Goal: Task Accomplishment & Management: Complete application form

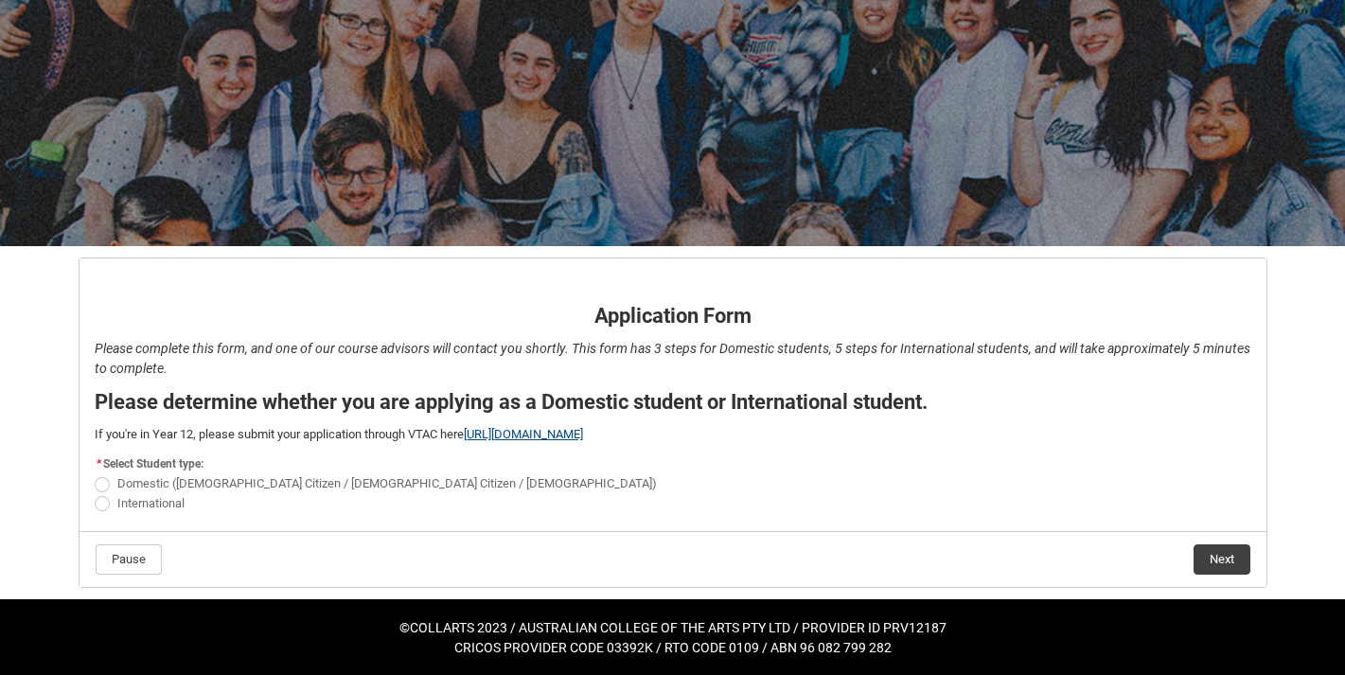
scroll to position [128, 0]
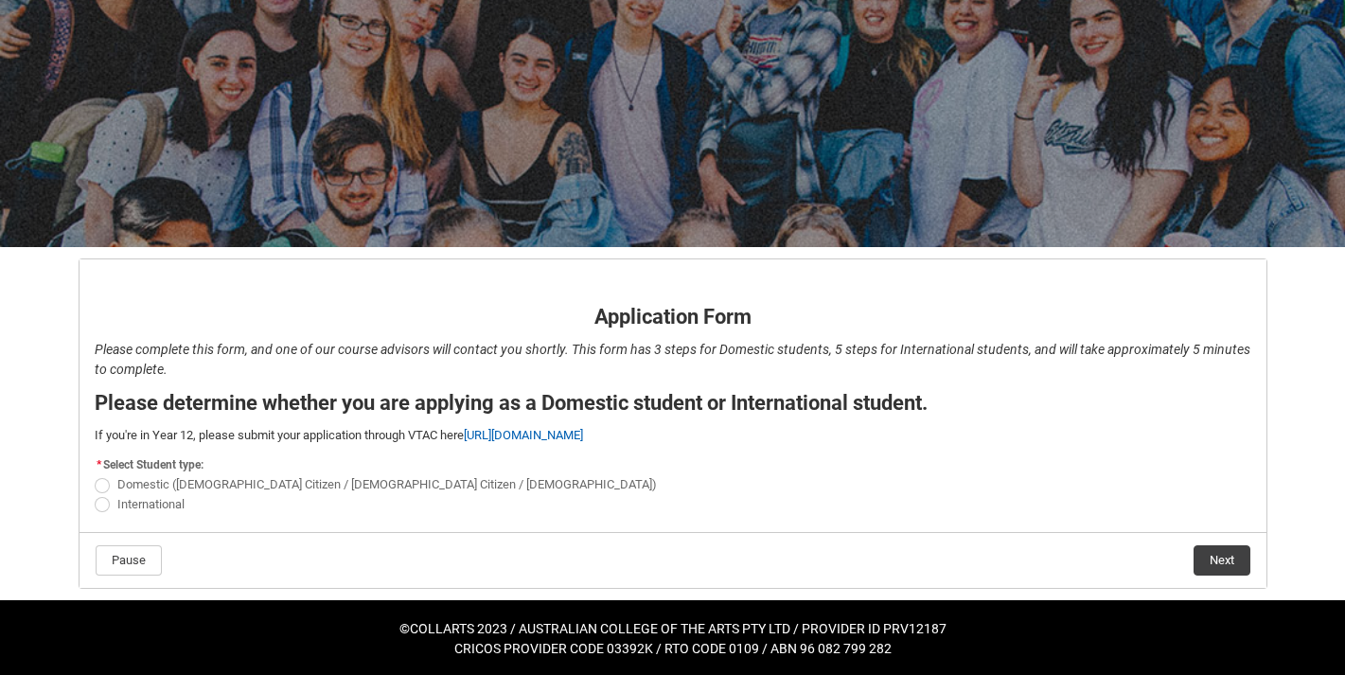
click at [107, 489] on span "REDU_Application_Form_for_Applicant flow" at bounding box center [102, 485] width 15 height 15
click at [95, 475] on input "Domestic ([DEMOGRAPHIC_DATA] Citizen / [DEMOGRAPHIC_DATA] Citizen / [DEMOGRAPHI…" at bounding box center [94, 474] width 1 height 1
radio input "true"
click at [1212, 558] on button "Next" at bounding box center [1222, 560] width 57 height 30
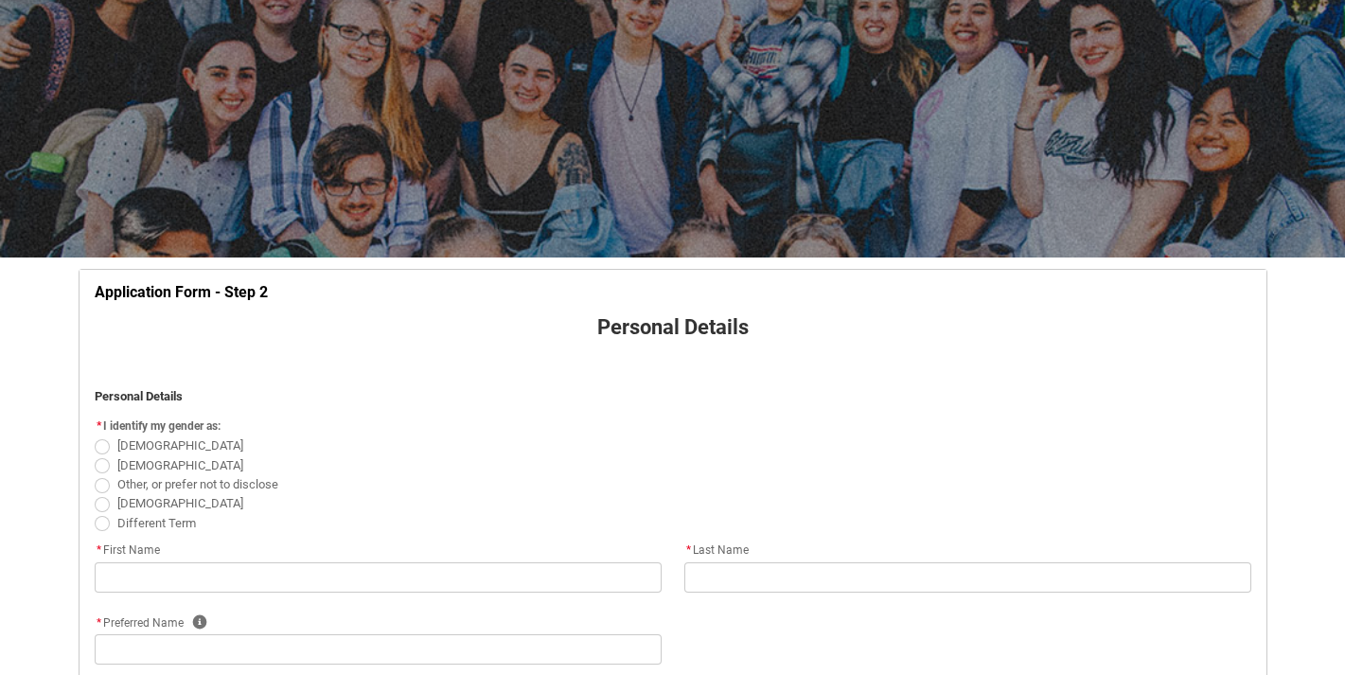
scroll to position [201, 0]
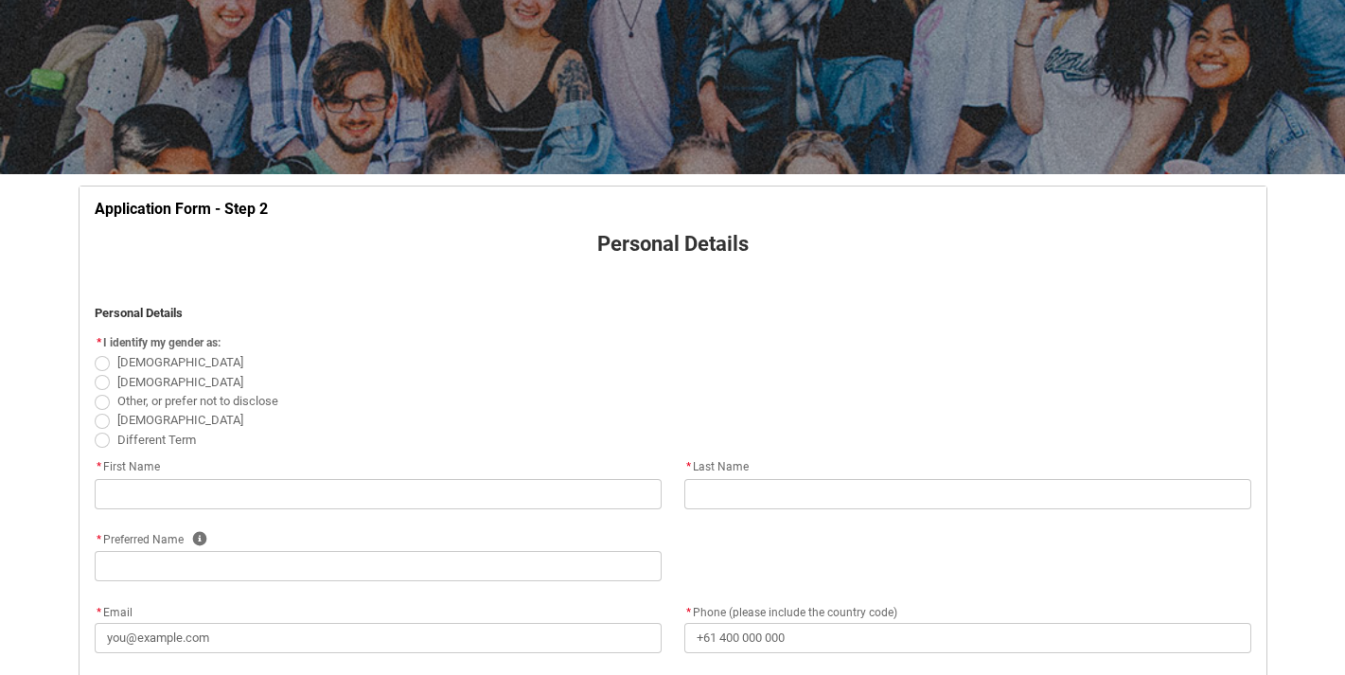
click at [100, 366] on span "REDU_Application_Form_for_Applicant flow" at bounding box center [102, 363] width 15 height 15
click at [95, 353] on input "[DEMOGRAPHIC_DATA]" at bounding box center [94, 352] width 1 height 1
radio input "true"
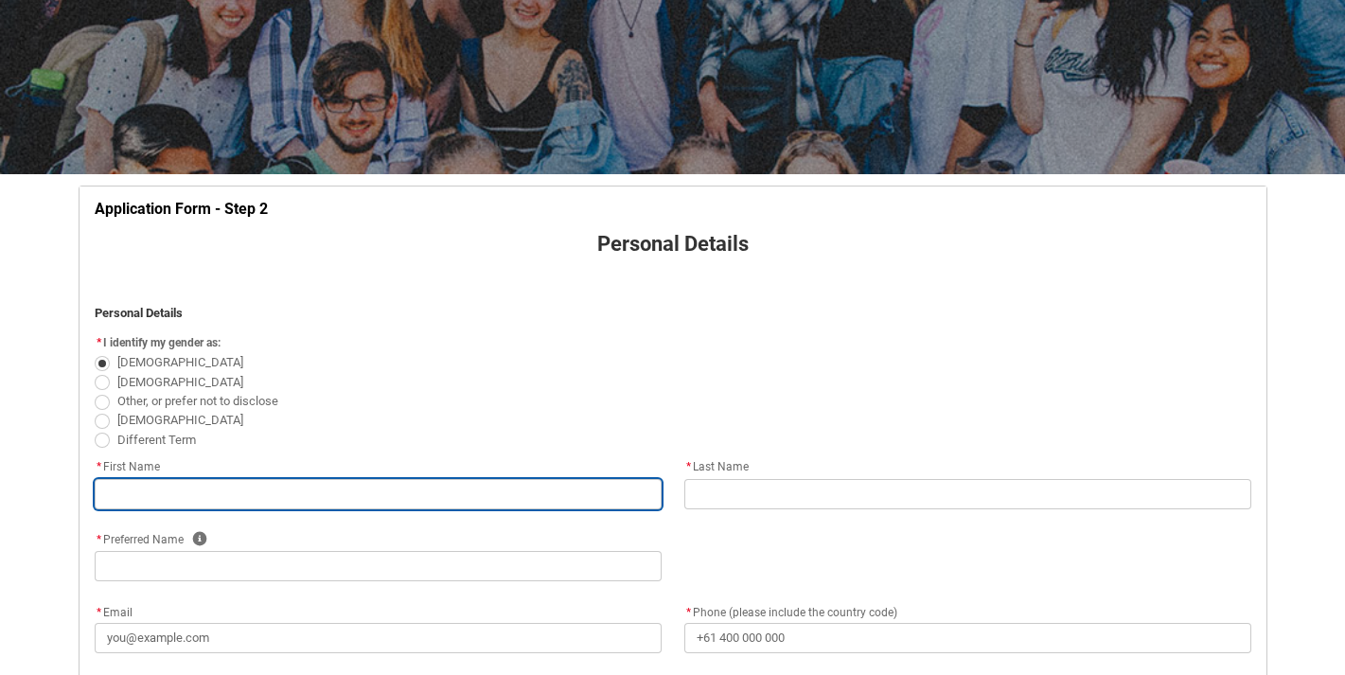
type lightning-primitive-input-simple "e"
type input "e"
type lightning-primitive-input-simple "ed"
type input "ed"
type lightning-primitive-input-simple "ede"
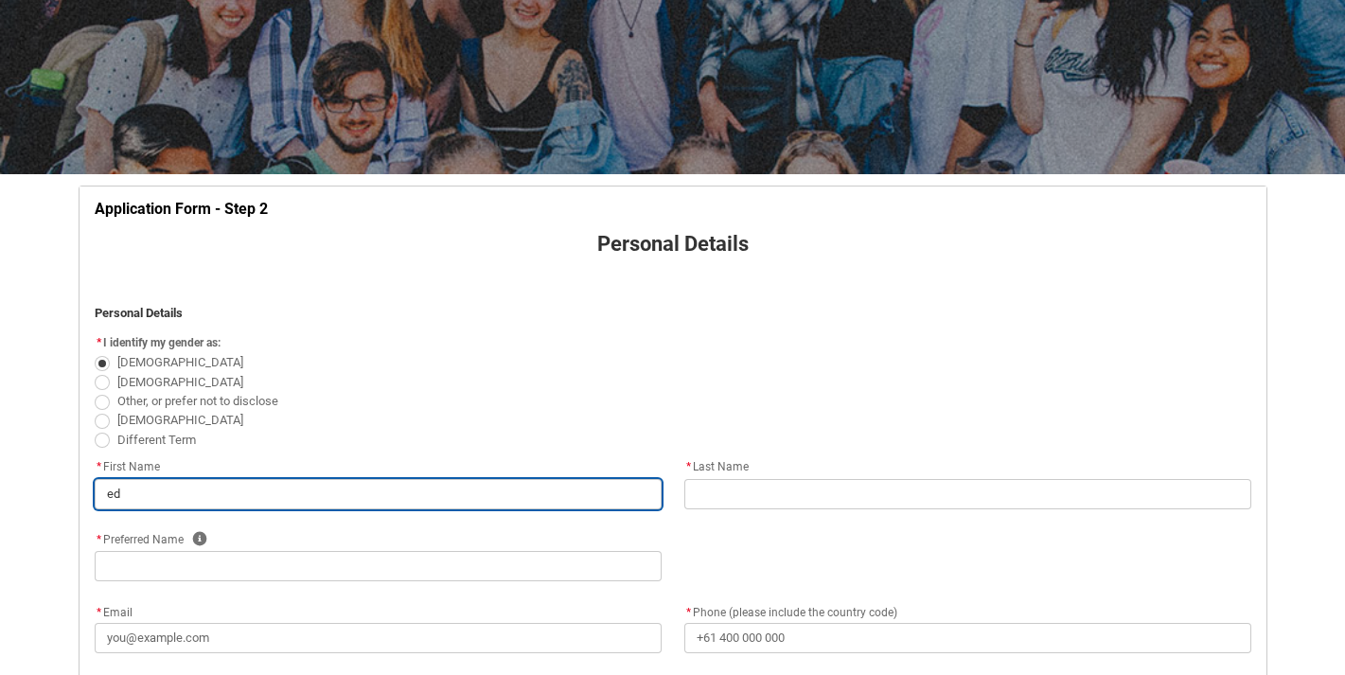
type input "ede"
type lightning-primitive-input-simple "eden"
type input "eden"
type lightning-primitive-input-simple "ede"
type input "ede"
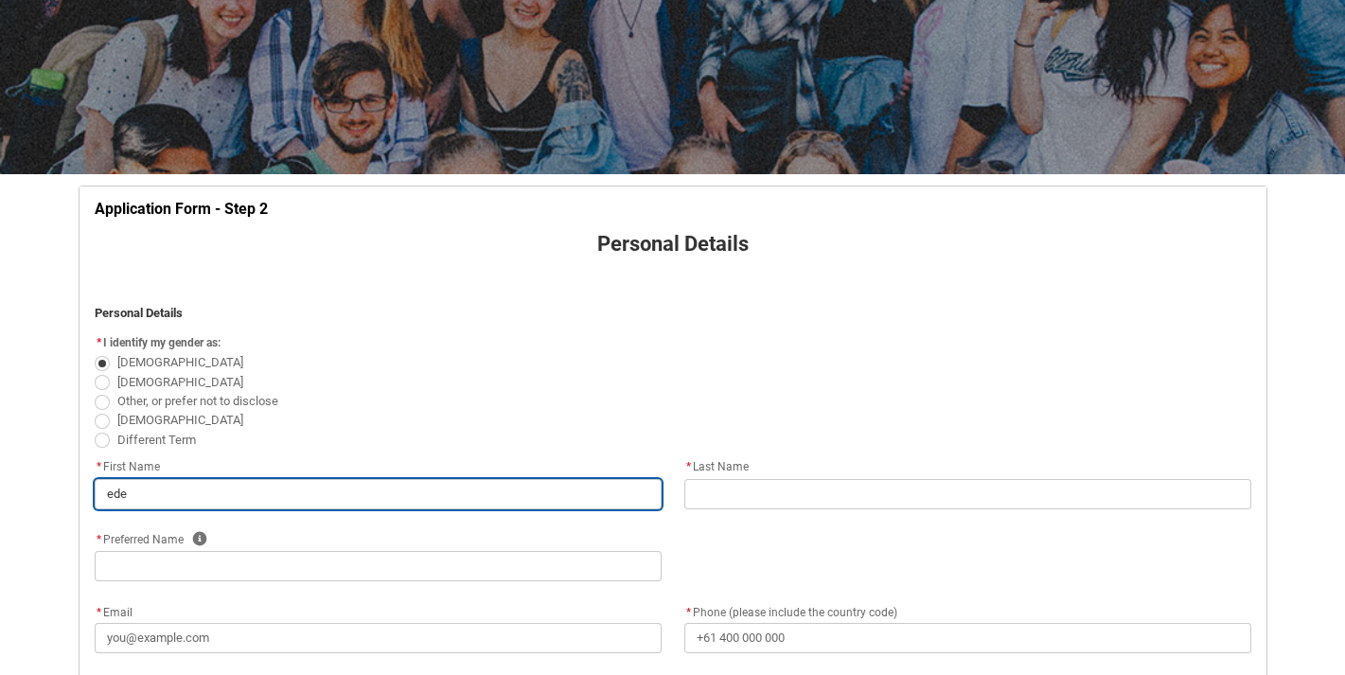
type lightning-primitive-input-simple "eden"
type input "eden"
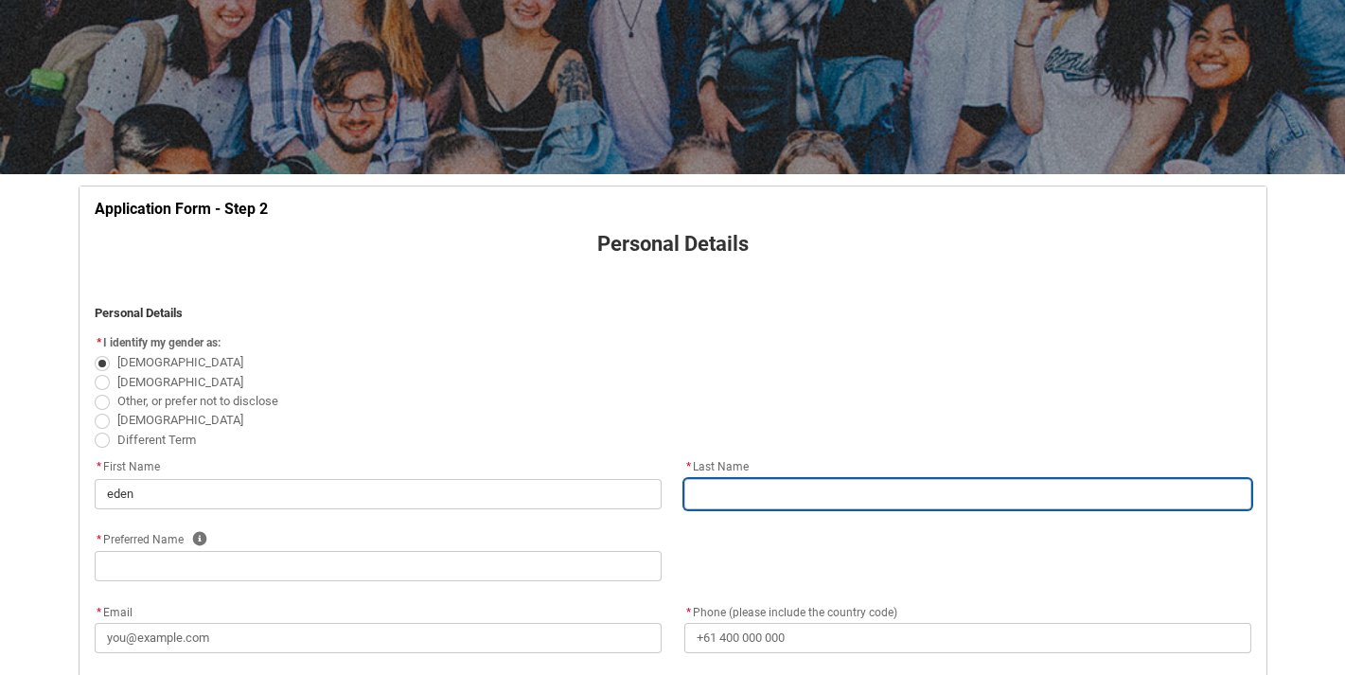
type lightning-primitive-input-simple "s"
type input "s"
type lightning-primitive-input-simple "sh"
type input "sh"
type lightning-primitive-input-simple "sha"
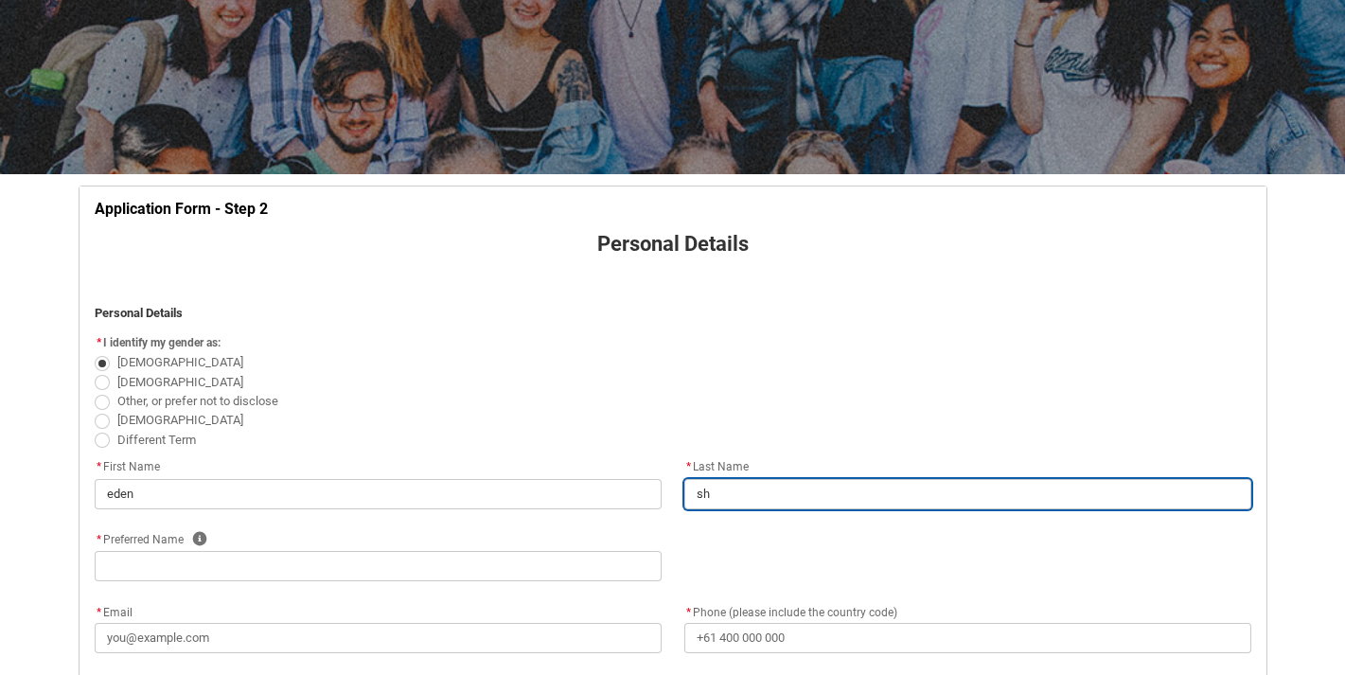
type input "sha"
type lightning-primitive-input-simple "shar"
type input "shar"
type lightning-primitive-input-simple "[PERSON_NAME]"
type input "[PERSON_NAME]"
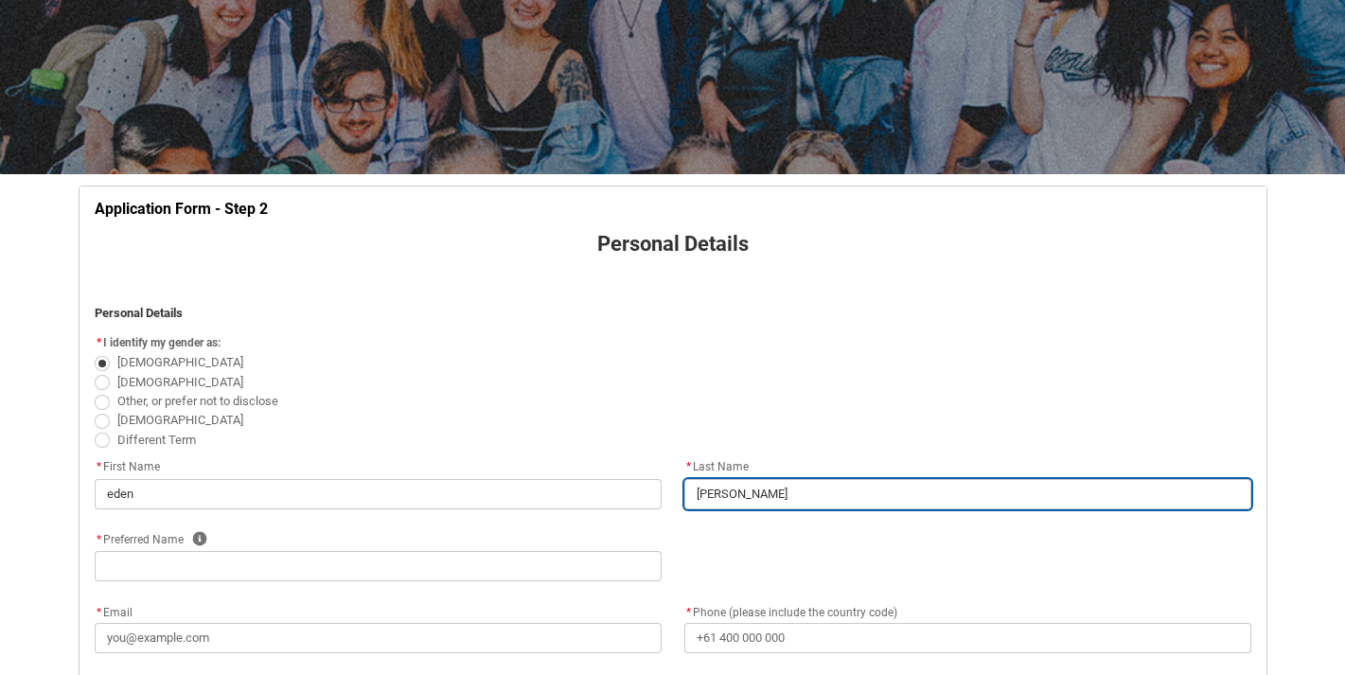
type lightning-primitive-input-simple "sharab"
type input "sharab"
type lightning-primitive-input-simple "sharabi"
type input "sharabi"
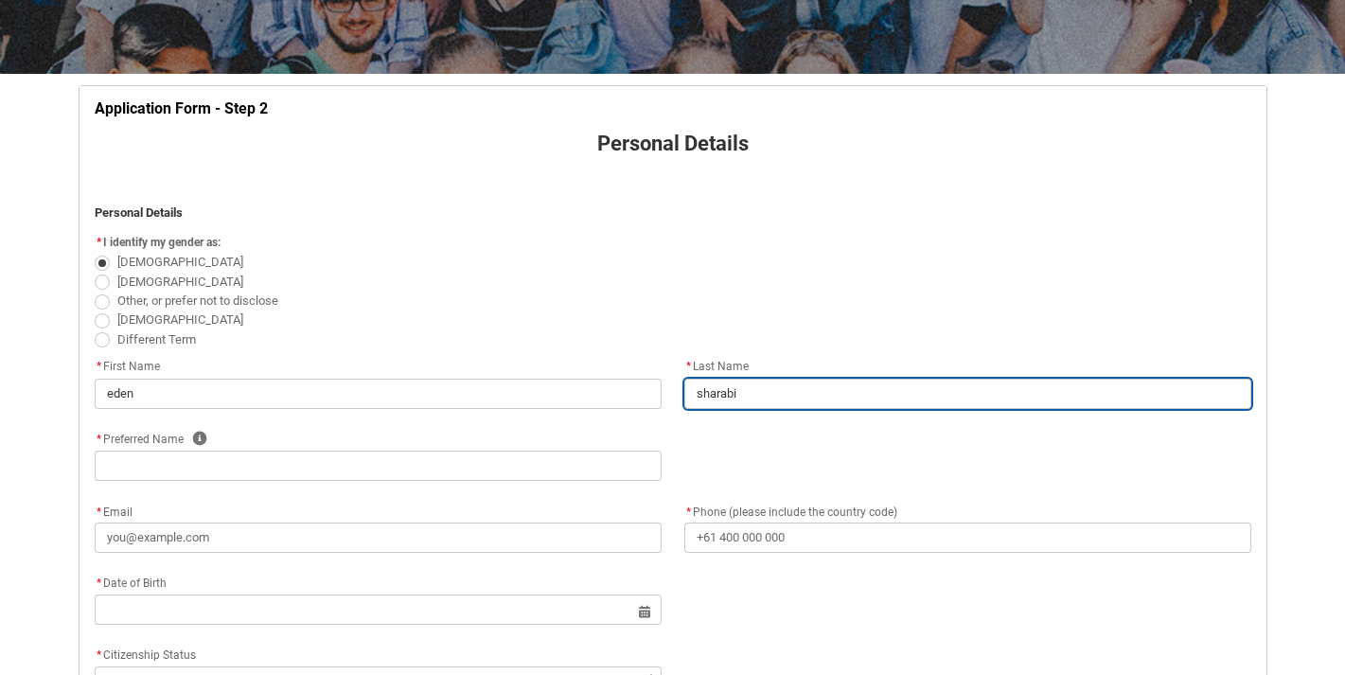
scroll to position [334, 0]
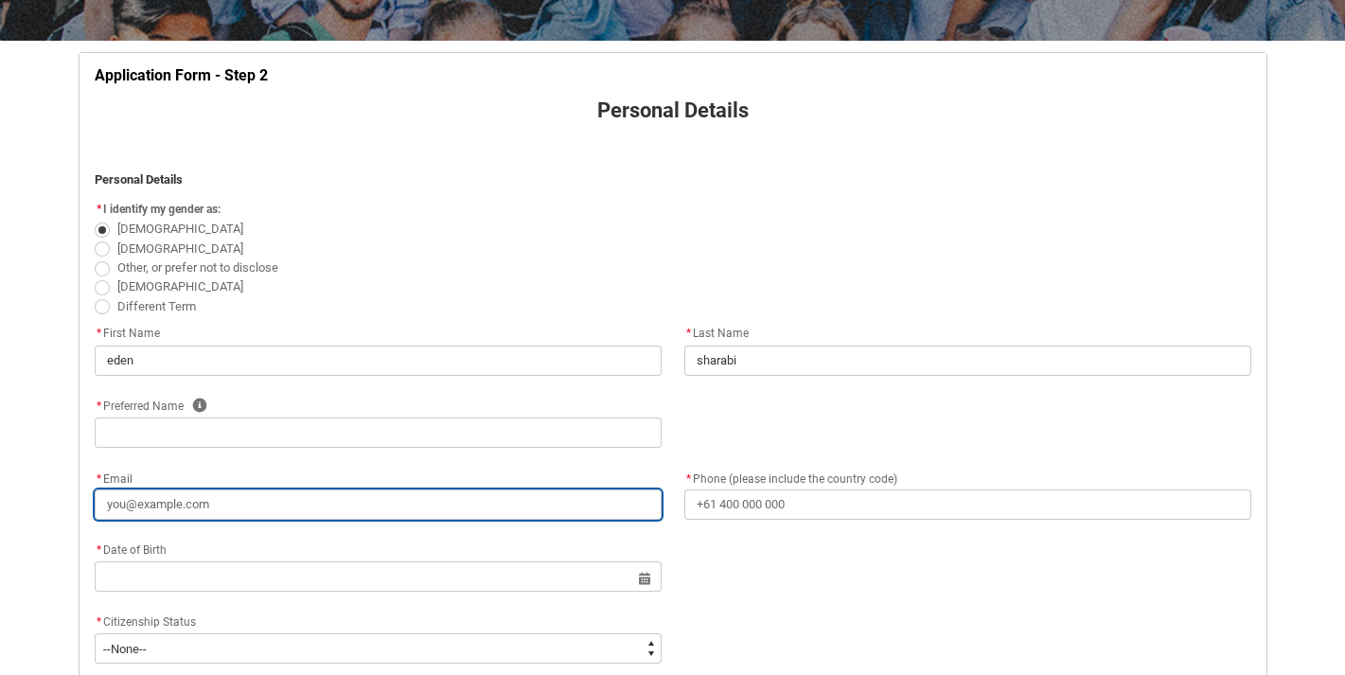
type lightning-primitive-input-simple "[EMAIL_ADDRESS][DOMAIN_NAME]"
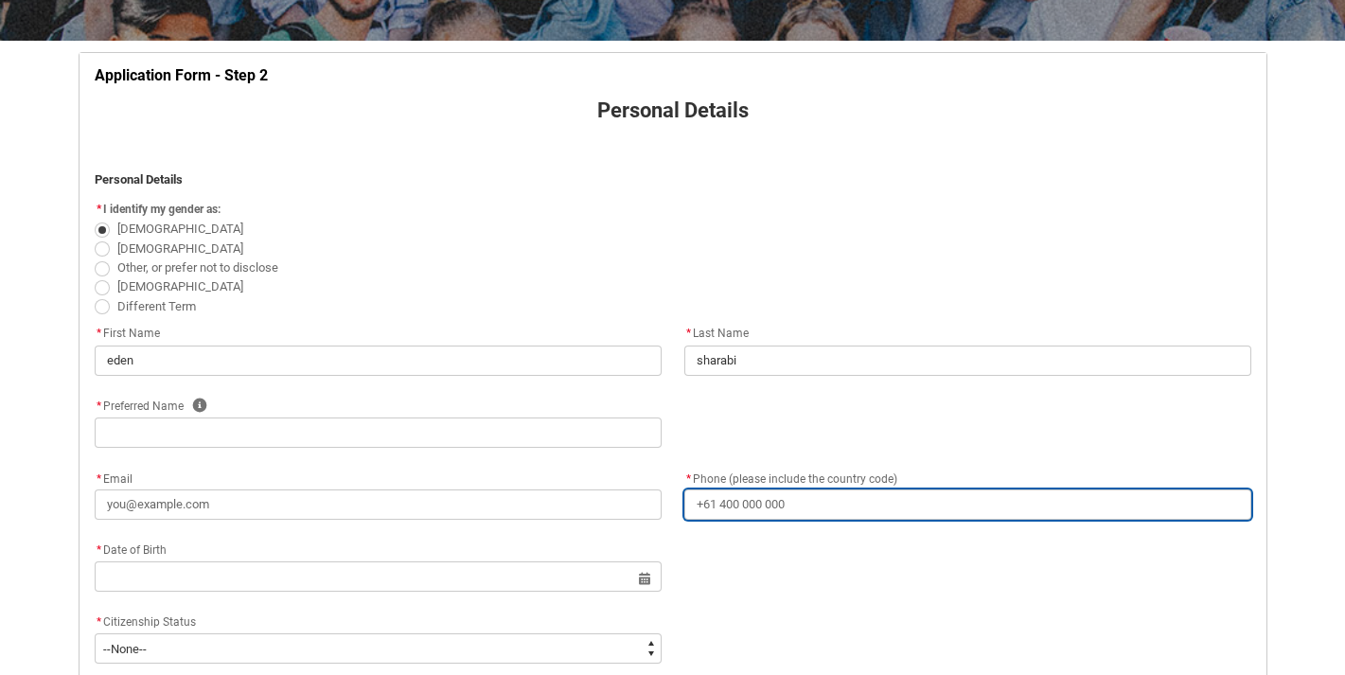
type lightning-primitive-input-simple "0"
type input "0"
type lightning-primitive-input-simple "04"
type input "04"
type lightning-primitive-input-simple "041"
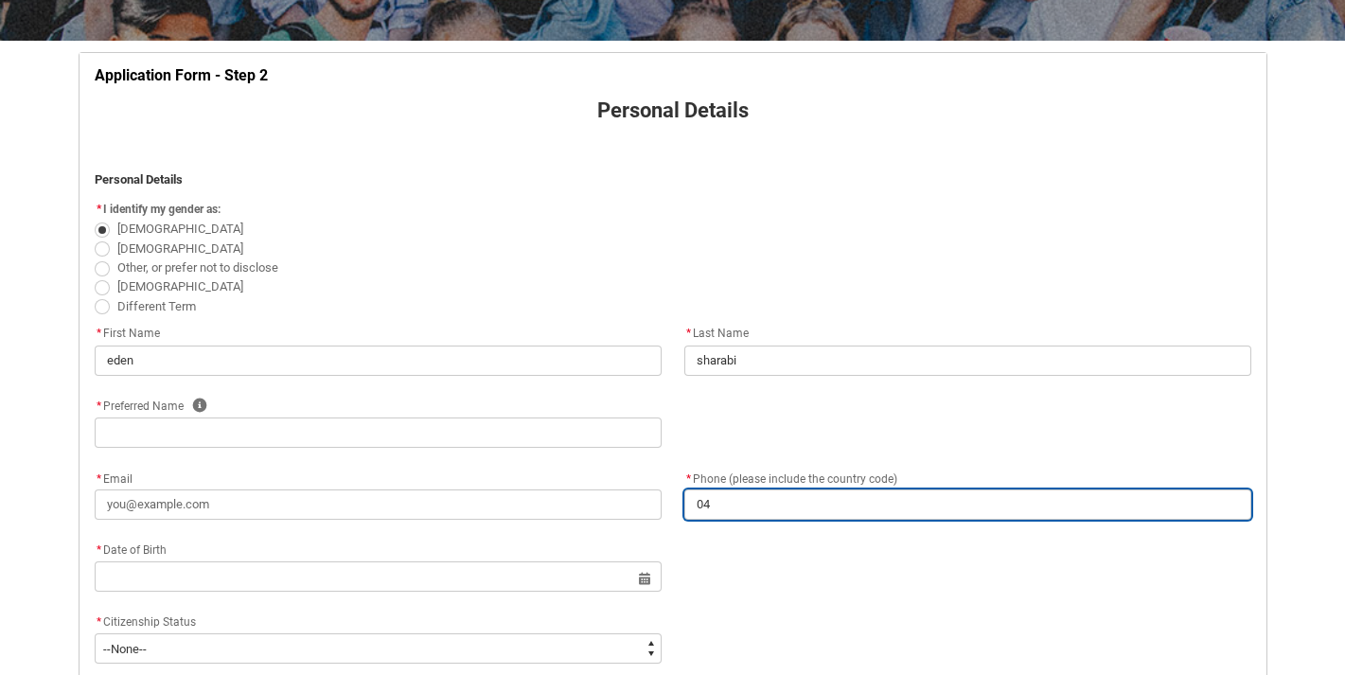
type input "041"
type lightning-primitive-input-simple "0410"
type input "0410"
type lightning-primitive-input-simple "04104"
type input "04104"
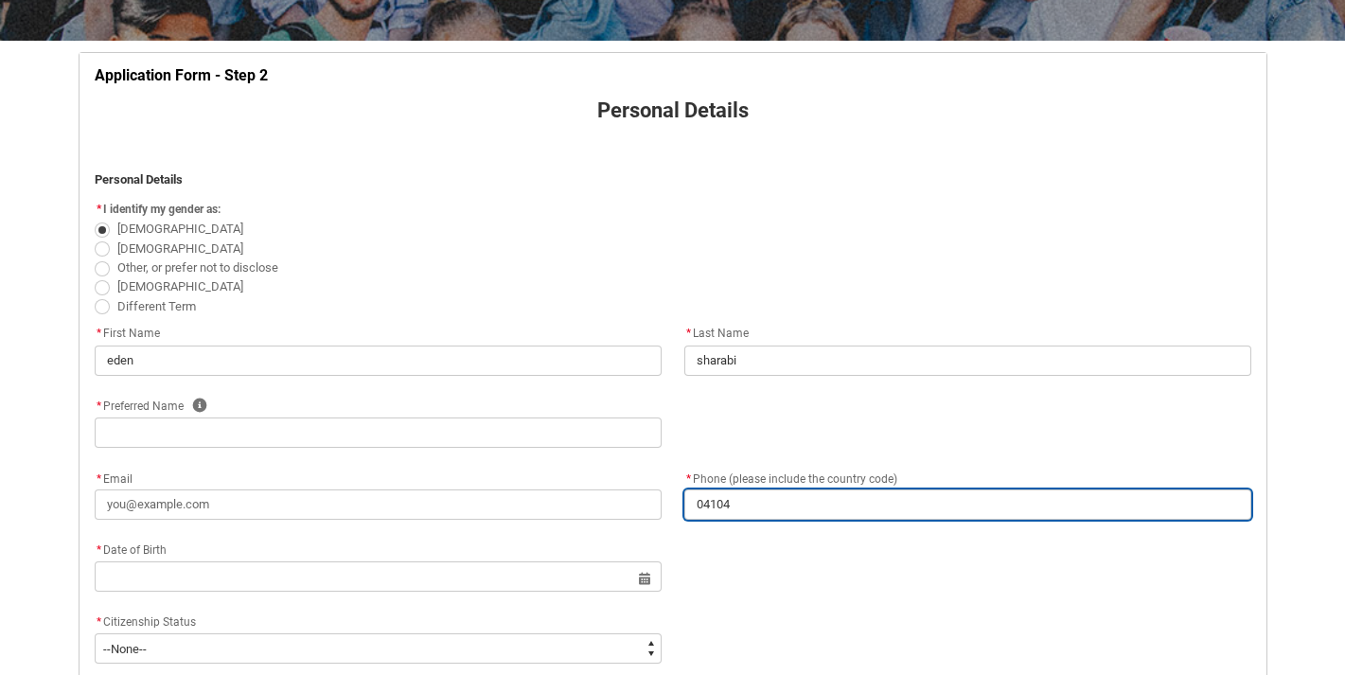
type lightning-primitive-input-simple "041047"
type input "041047"
type lightning-primitive-input-simple "0410475"
type input "0410475"
type lightning-primitive-input-simple "04104754"
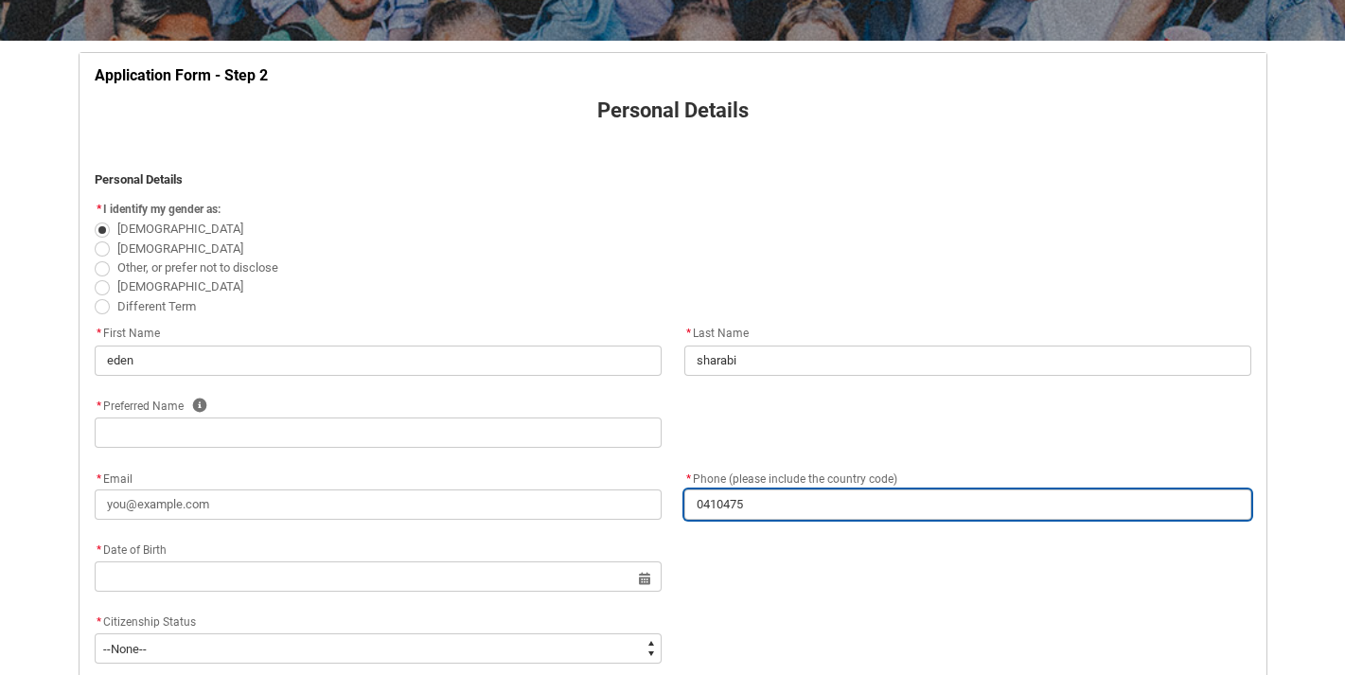
type input "04104754"
type lightning-primitive-input-simple "041047542"
type input "041047542"
type lightning-primitive-input-simple "0410475420"
type input "0410475420"
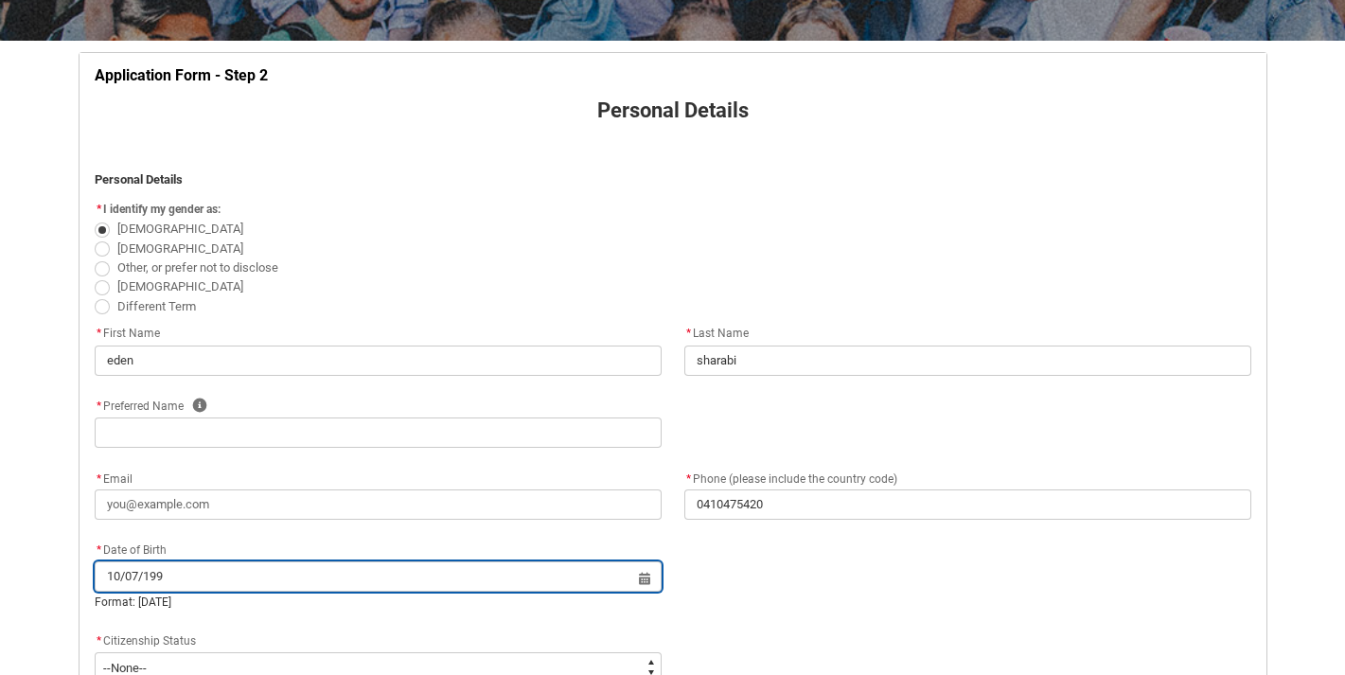
type input "[DATE]"
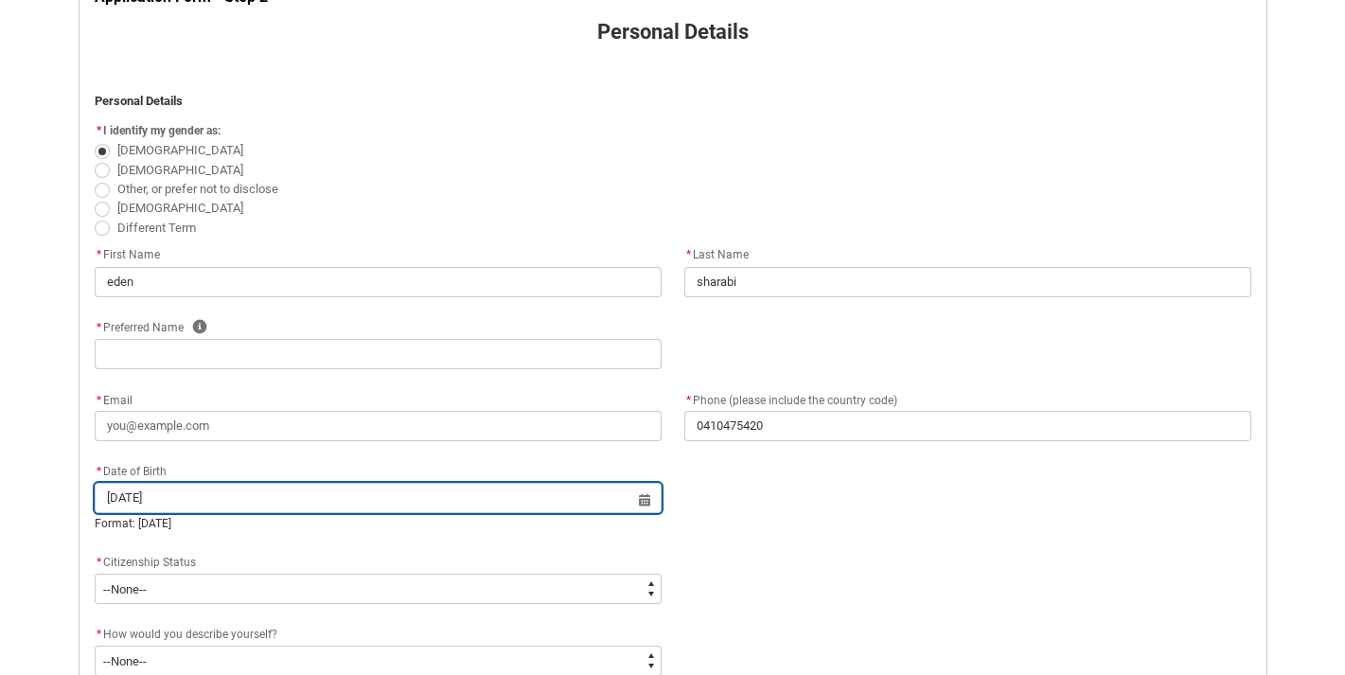
scroll to position [418, 0]
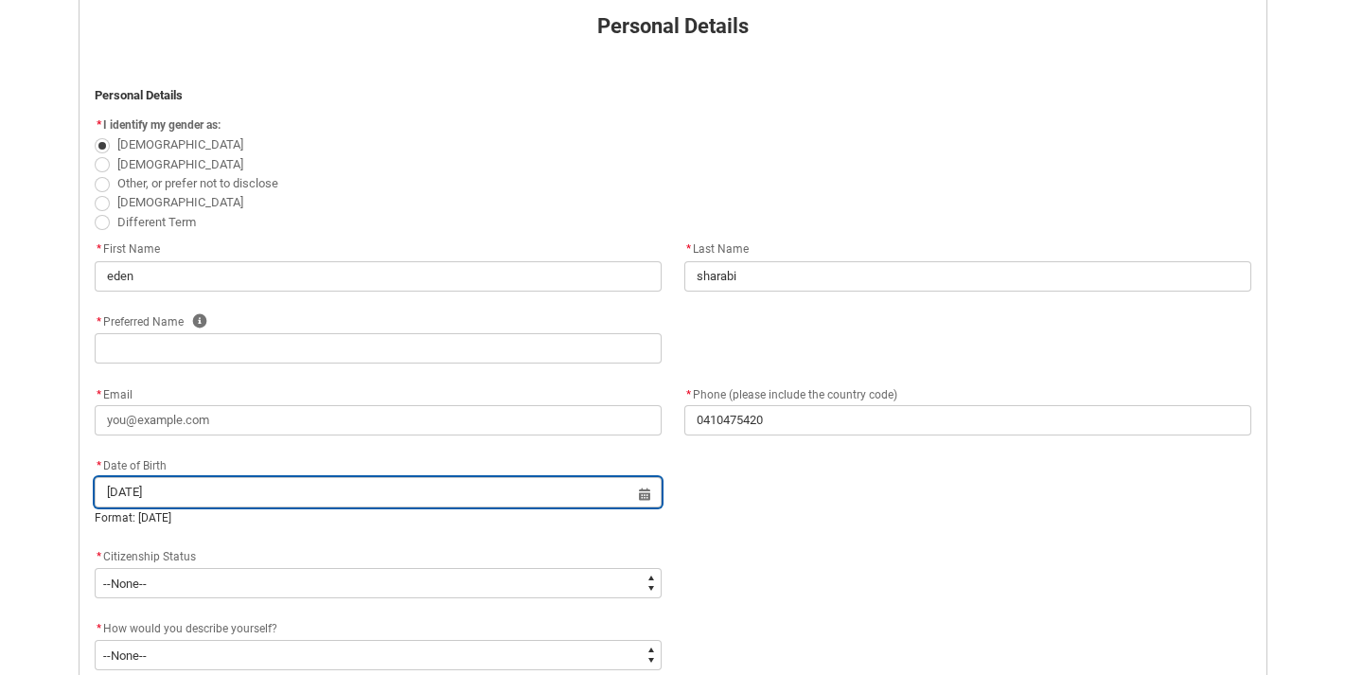
type lightning-datepicker "[DATE]"
type lightning-input "[DATE]"
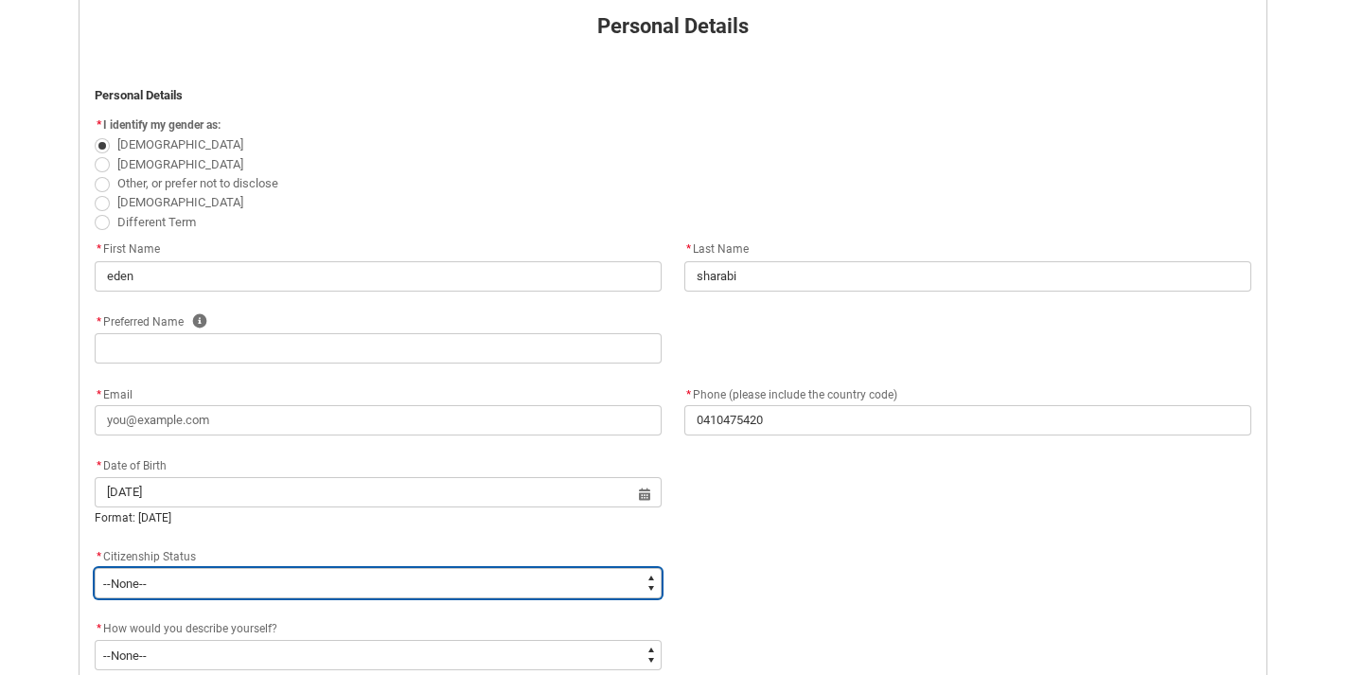
type input "[DATE]"
click at [418, 573] on select "--None-- [DEMOGRAPHIC_DATA] Humanitarian Visa [DEMOGRAPHIC_DATA] citizen Other …" at bounding box center [378, 583] width 567 height 30
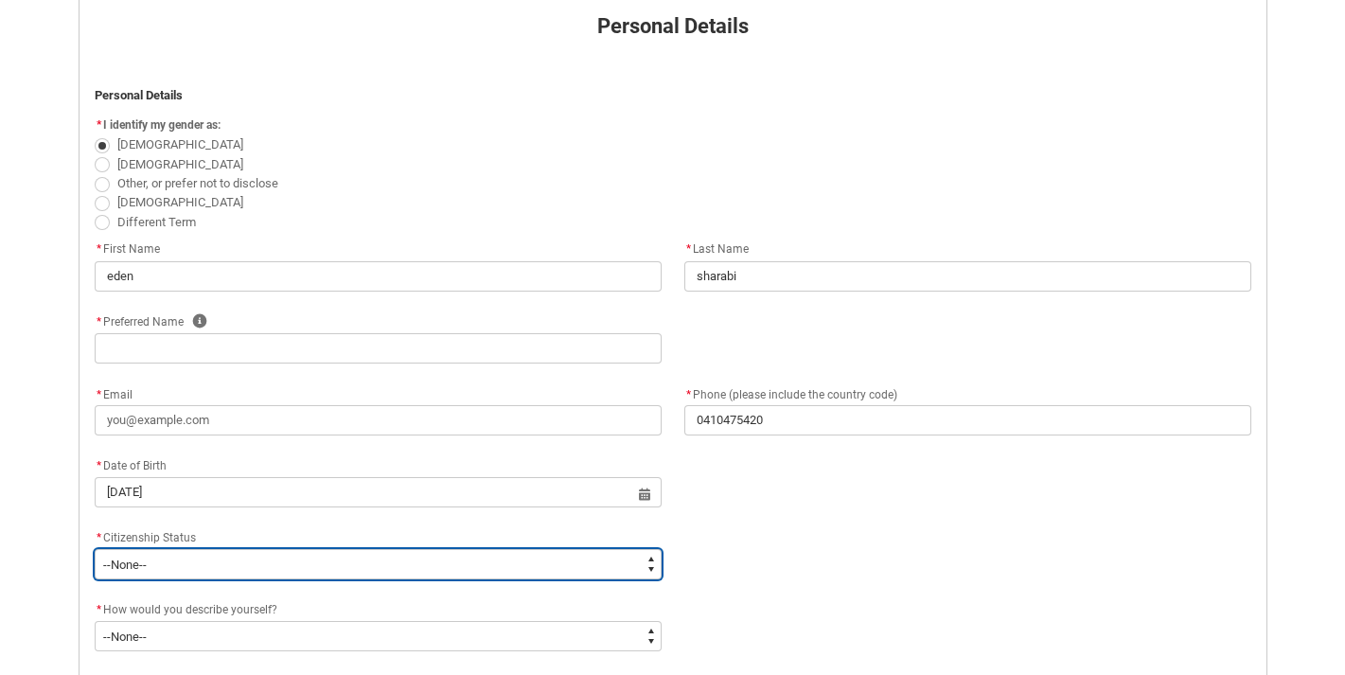
type lightning-select "Citizenship.1"
select select "Citizenship.1"
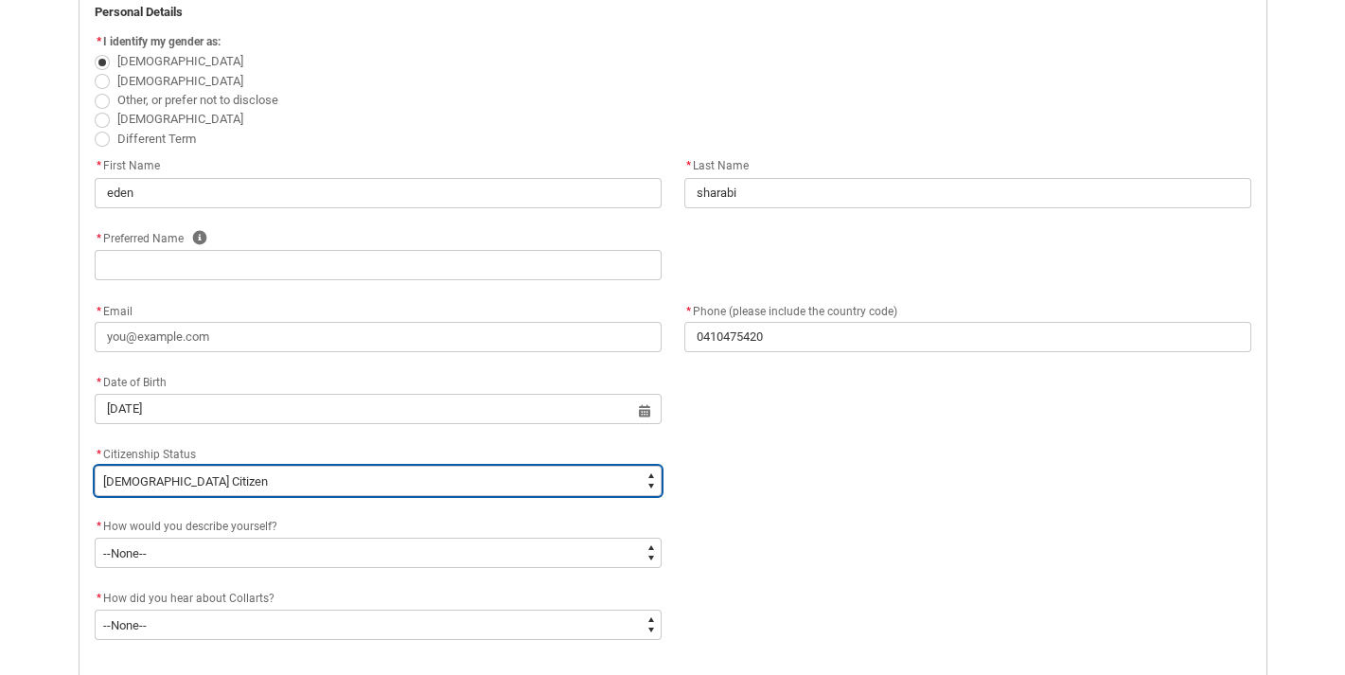
scroll to position [513, 0]
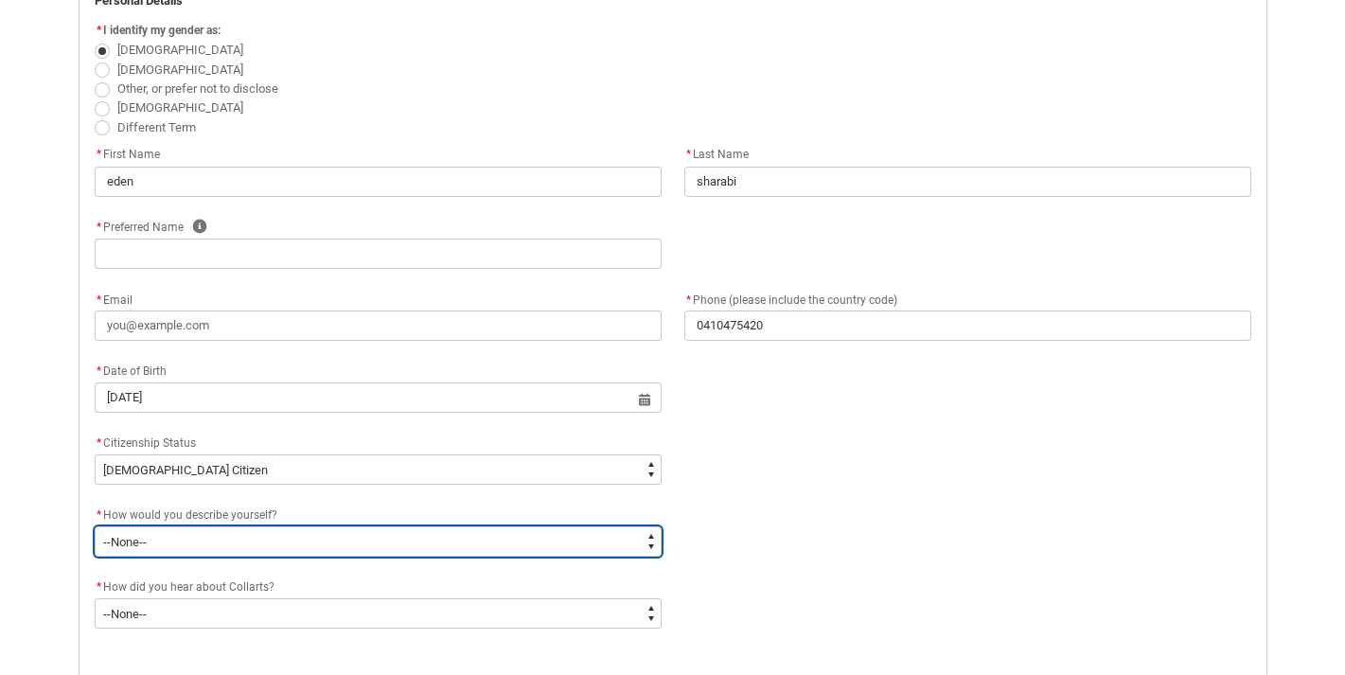
type lightning-select "HSLC_Domestic_b"
select select "HSLC_Domestic_b"
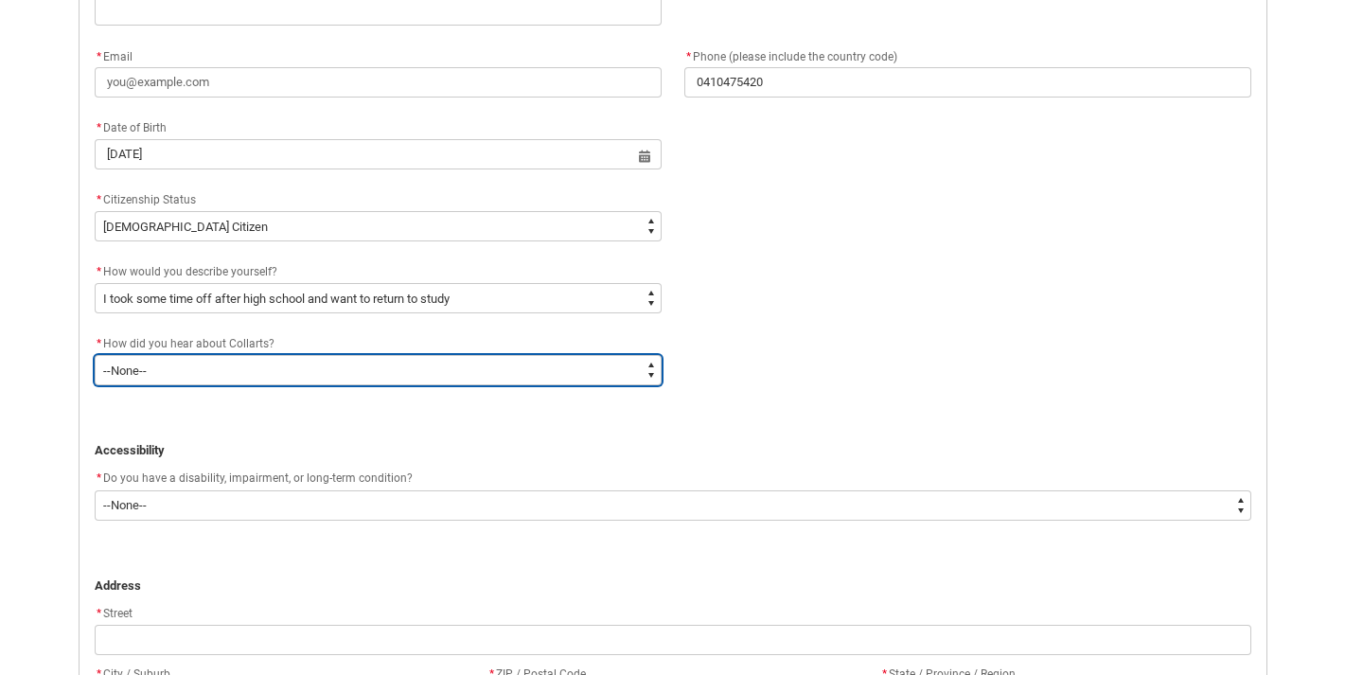
scroll to position [758, 0]
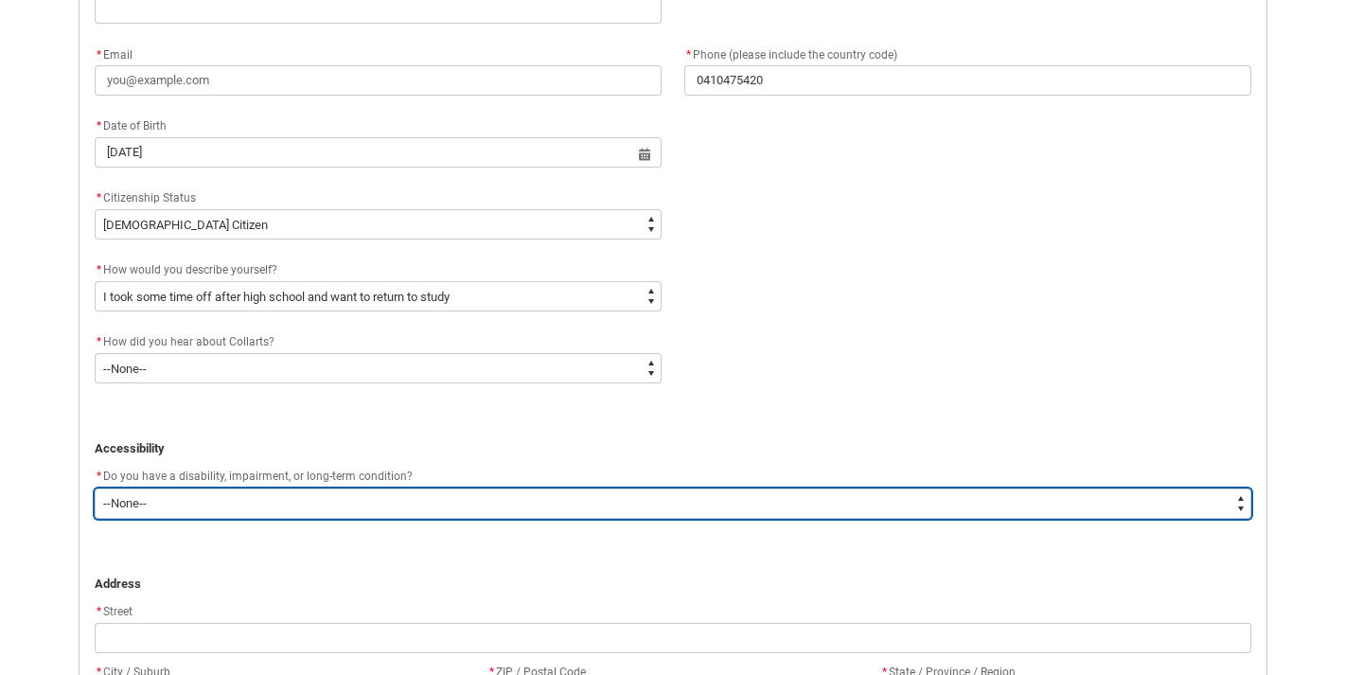
type lightning-select "No_TextChoice"
select select "No_TextChoice"
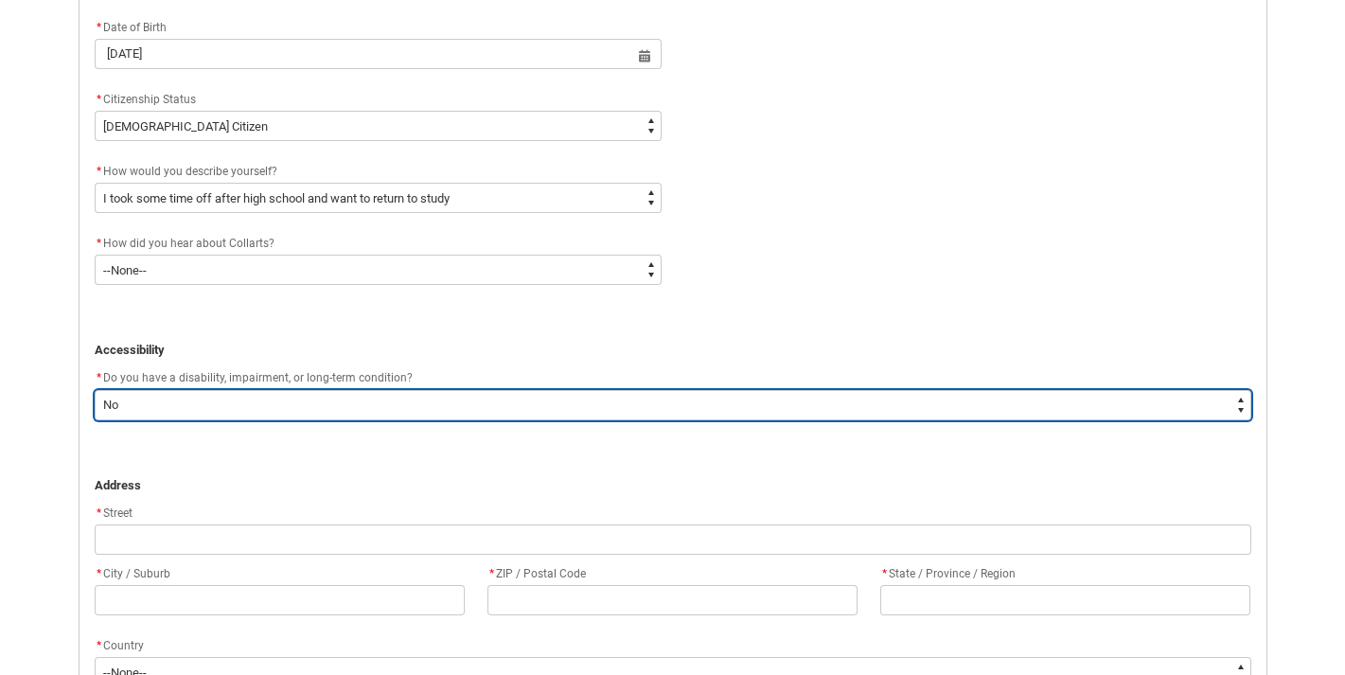
scroll to position [873, 0]
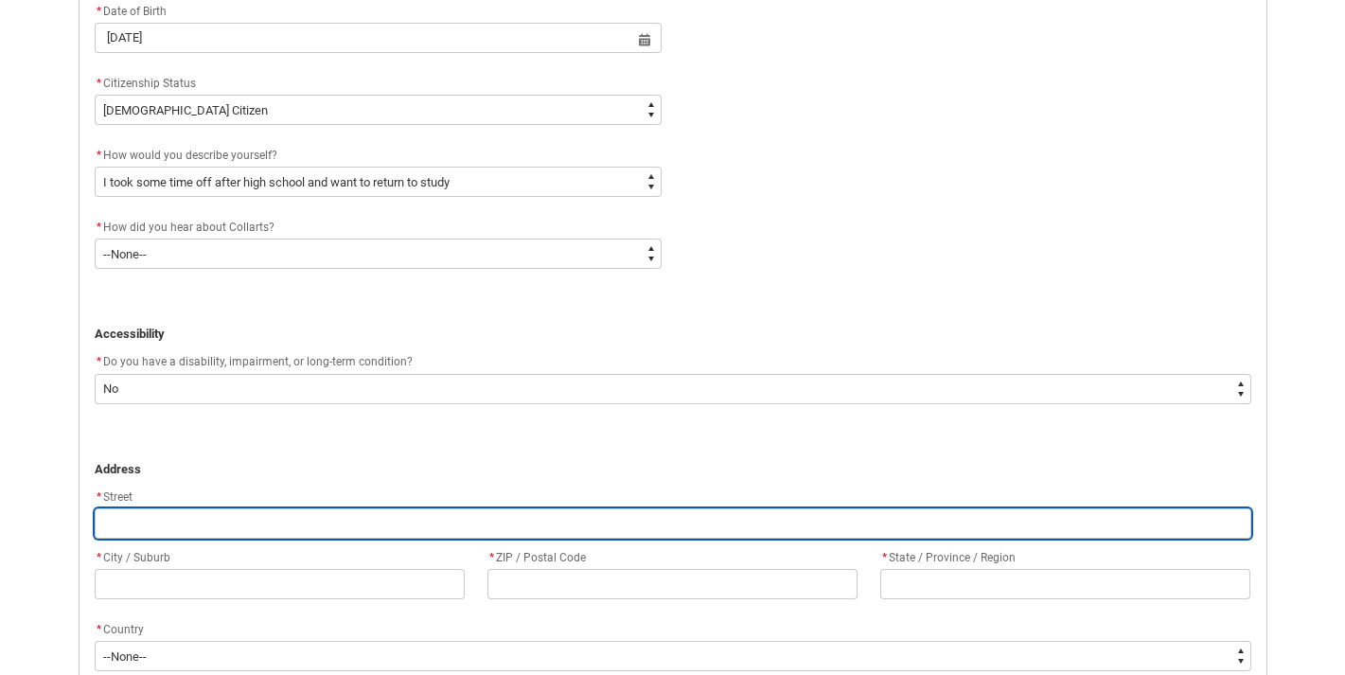
type lightning-primitive-input-simple "8"
type input "8"
type lightning-primitive-input-simple "8"
type input "8"
type lightning-primitive-input-simple "8 h"
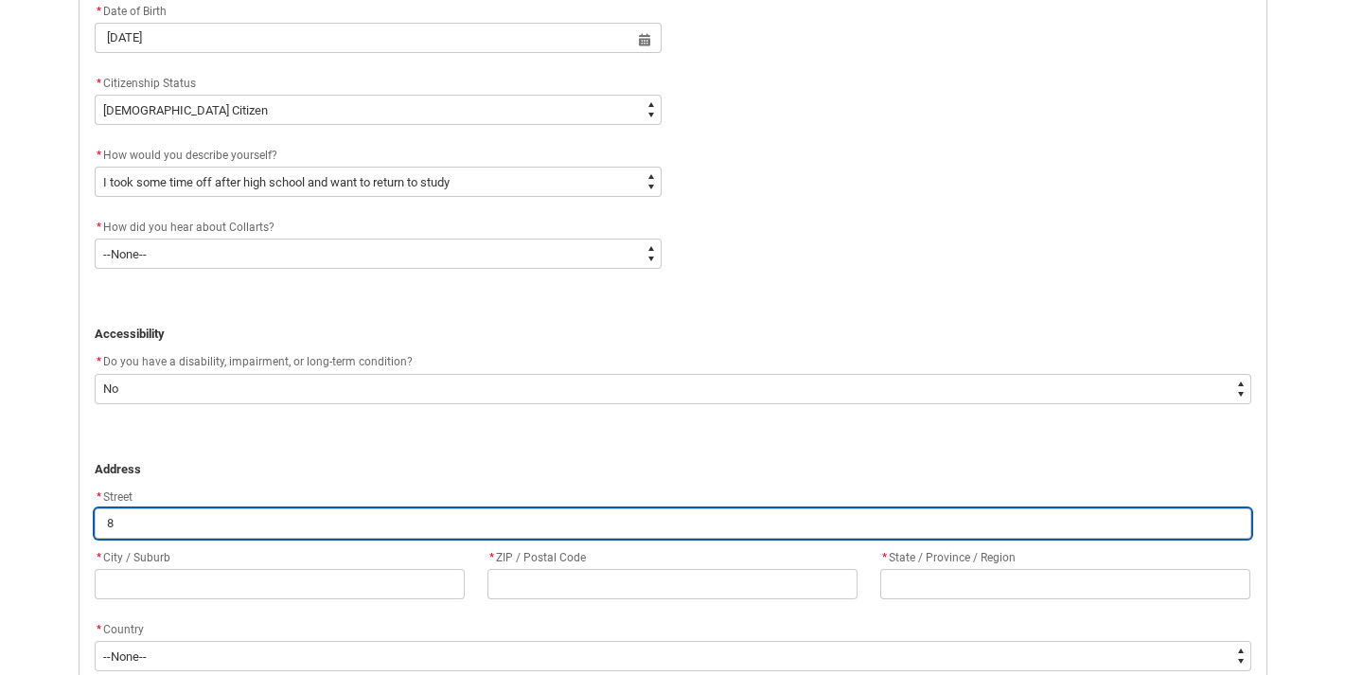
type input "8 h"
type lightning-primitive-input-simple "8"
type input "8"
type lightning-primitive-input-simple "8 c"
type input "8 c"
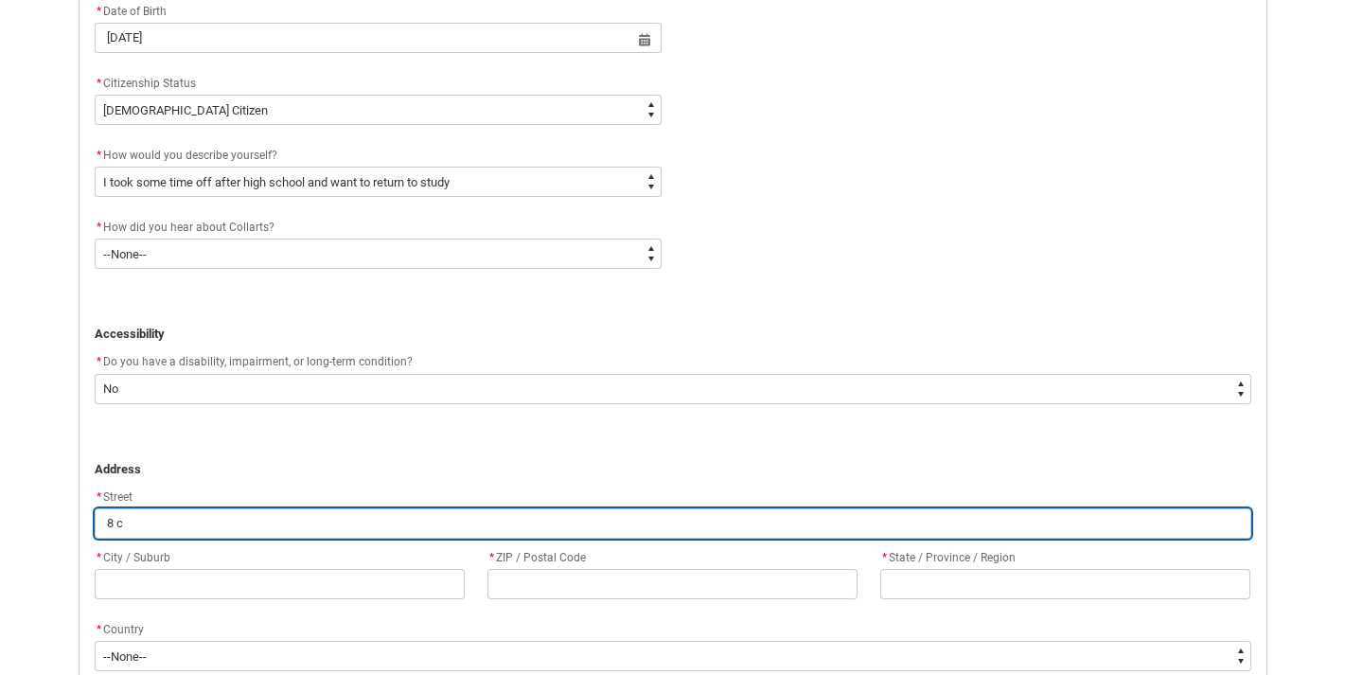
type lightning-primitive-input-simple "8 ch"
type input "8 ch"
type lightning-primitive-input-simple "8 chi"
type input "8 chi"
type lightning-primitive-input-simple "8 chil"
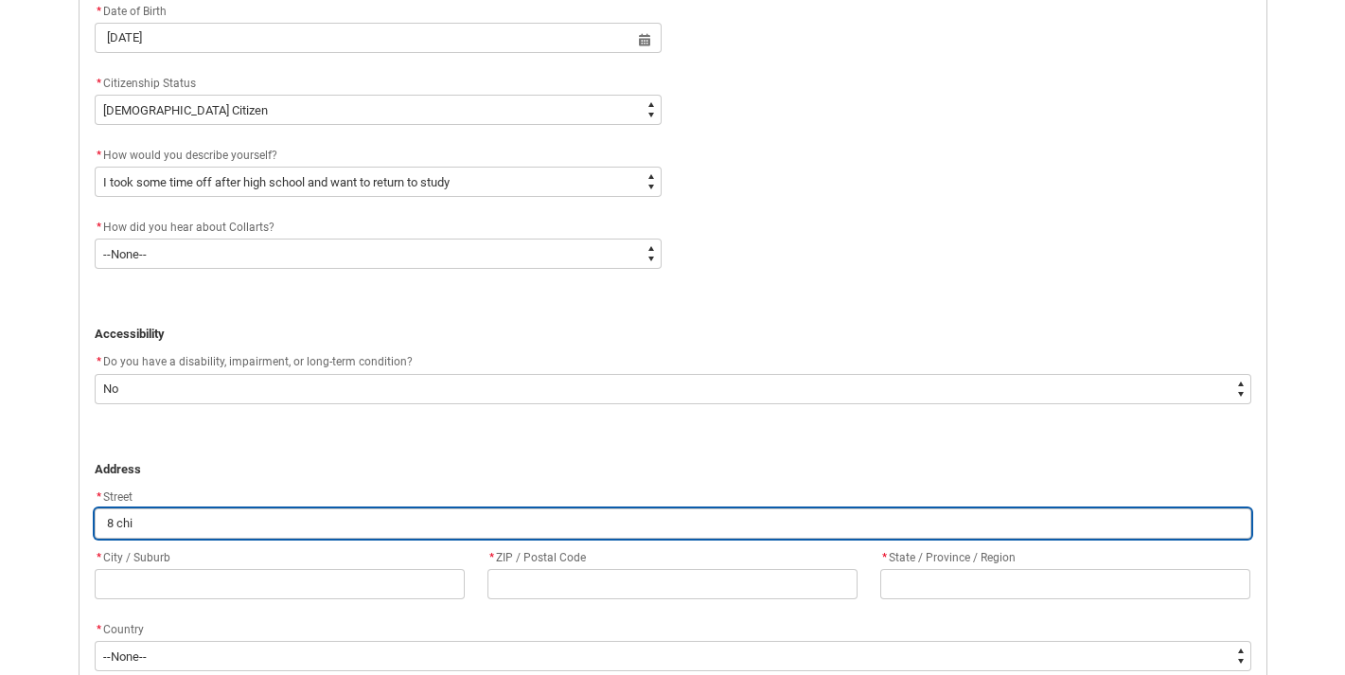
type input "8 chil"
type lightning-primitive-input-simple "8 chilc"
type input "8 chilc"
type lightning-primitive-input-simple "8 chilco"
type input "8 chilco"
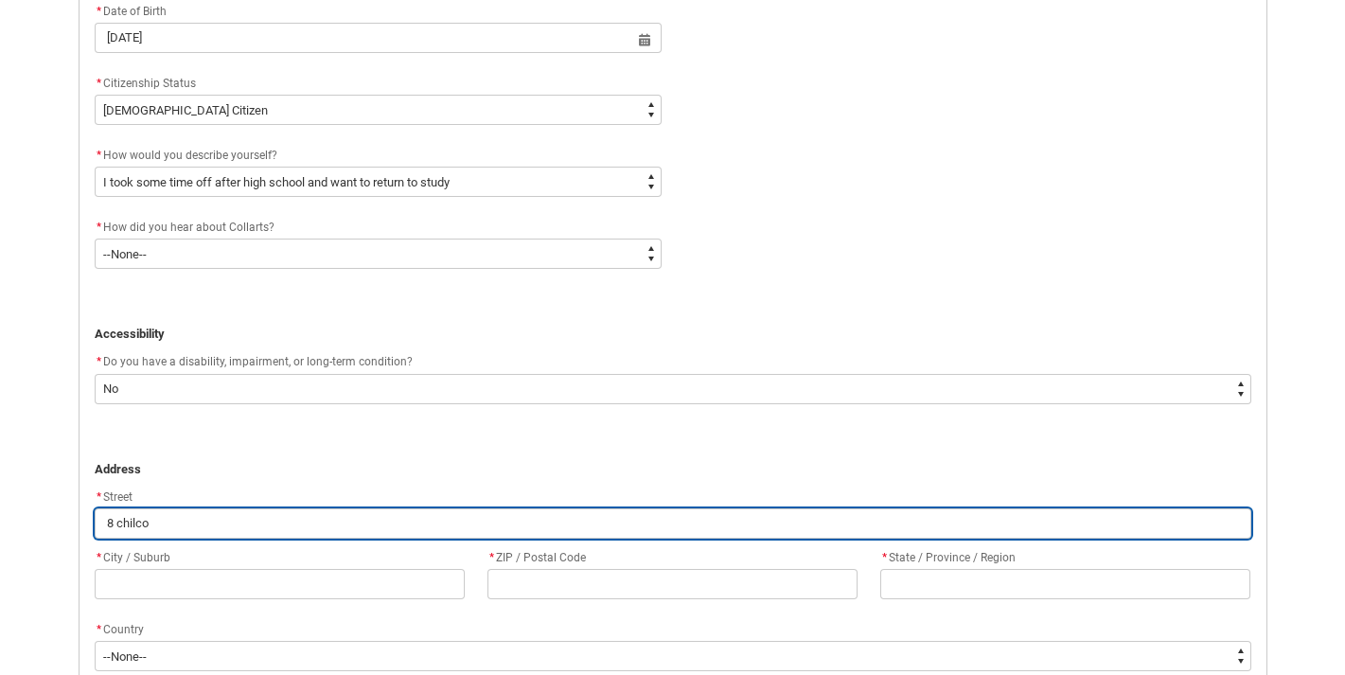
type lightning-primitive-input-simple "8 chilcot"
type input "8 chilcot"
type lightning-primitive-input-simple "8 [PERSON_NAME]"
type input "8 [PERSON_NAME]"
type lightning-primitive-input-simple "8 [PERSON_NAME]"
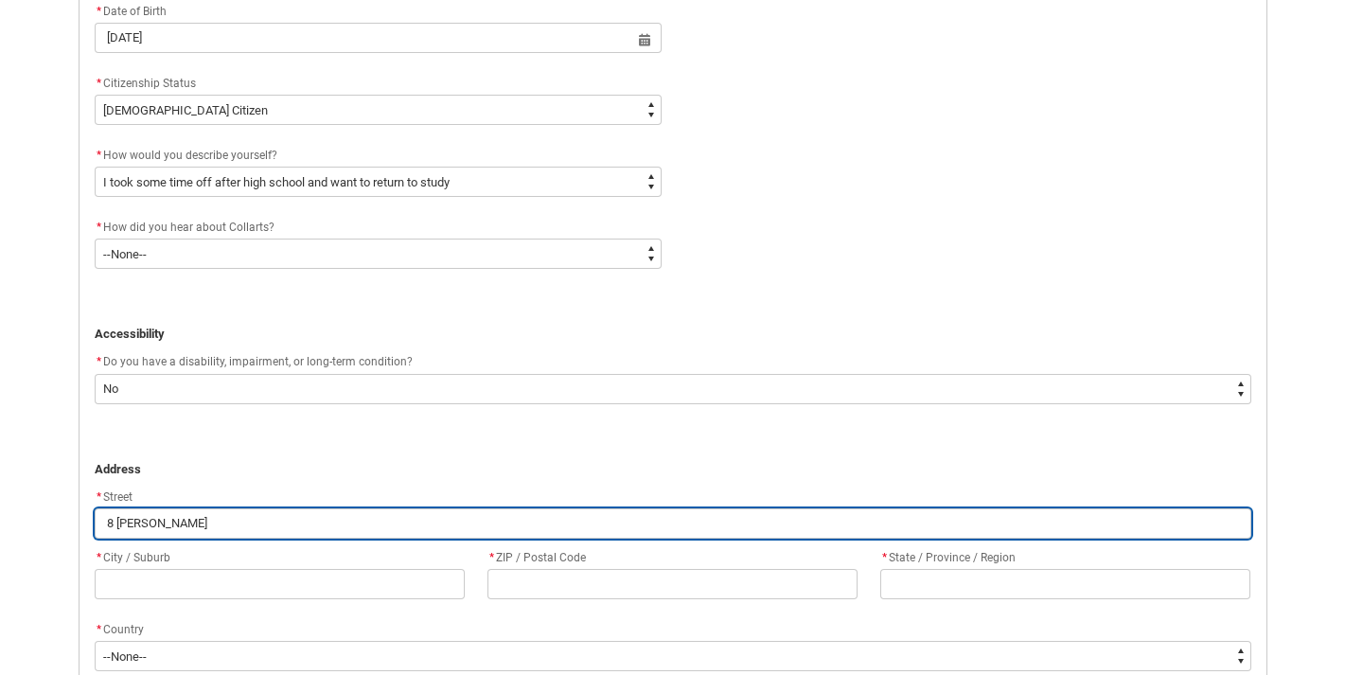
type input "8 [PERSON_NAME]"
type lightning-primitive-input-simple "8 [PERSON_NAME] a"
type input "8 [PERSON_NAME] a"
type lightning-primitive-input-simple "8 [PERSON_NAME]"
type input "8 [PERSON_NAME]"
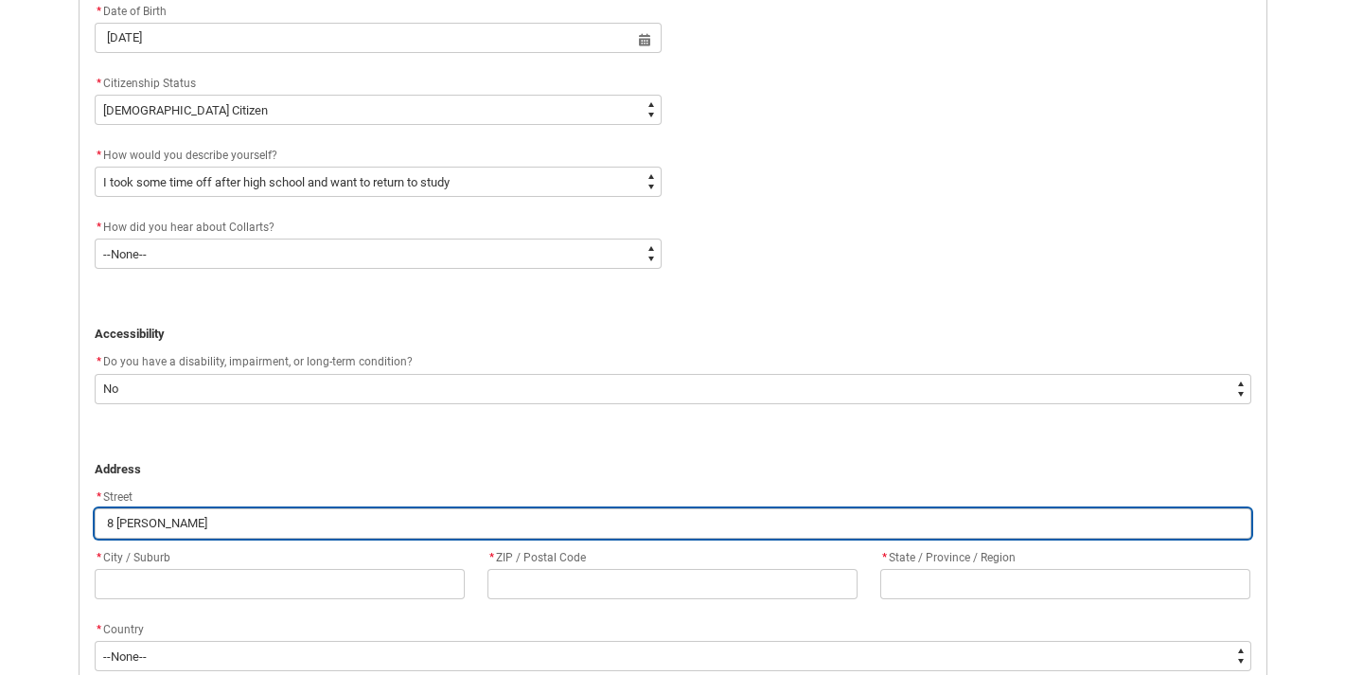
type lightning-primitive-input-simple "8 [PERSON_NAME] avc"
type input "8 [PERSON_NAME] avc"
type lightning-primitive-input-simple "8 [PERSON_NAME] avce"
type input "8 [PERSON_NAME] avce"
type lightning-primitive-input-simple "8 [PERSON_NAME] avcen"
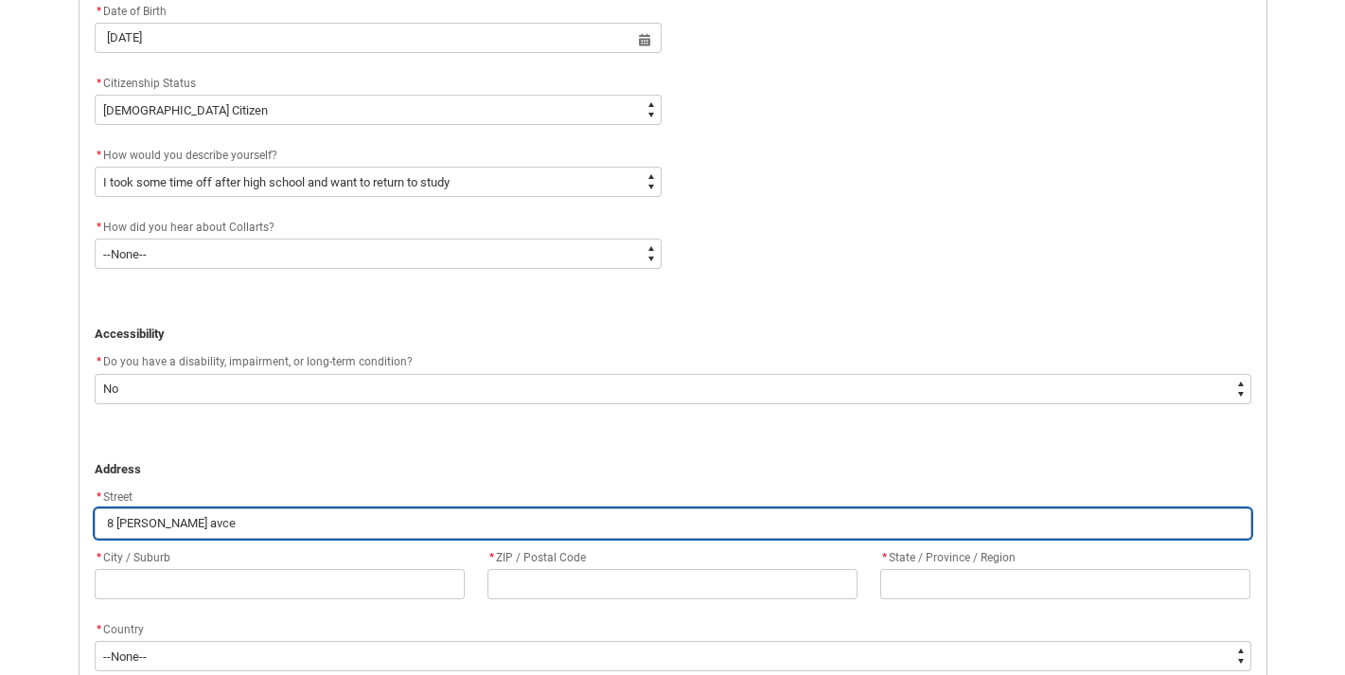
type input "8 [PERSON_NAME] avcen"
type lightning-primitive-input-simple "8 [PERSON_NAME] avcenu"
type input "8 [PERSON_NAME] avcenu"
type lightning-primitive-input-simple "8 [PERSON_NAME] avcenue"
type input "8 [PERSON_NAME] avcenue"
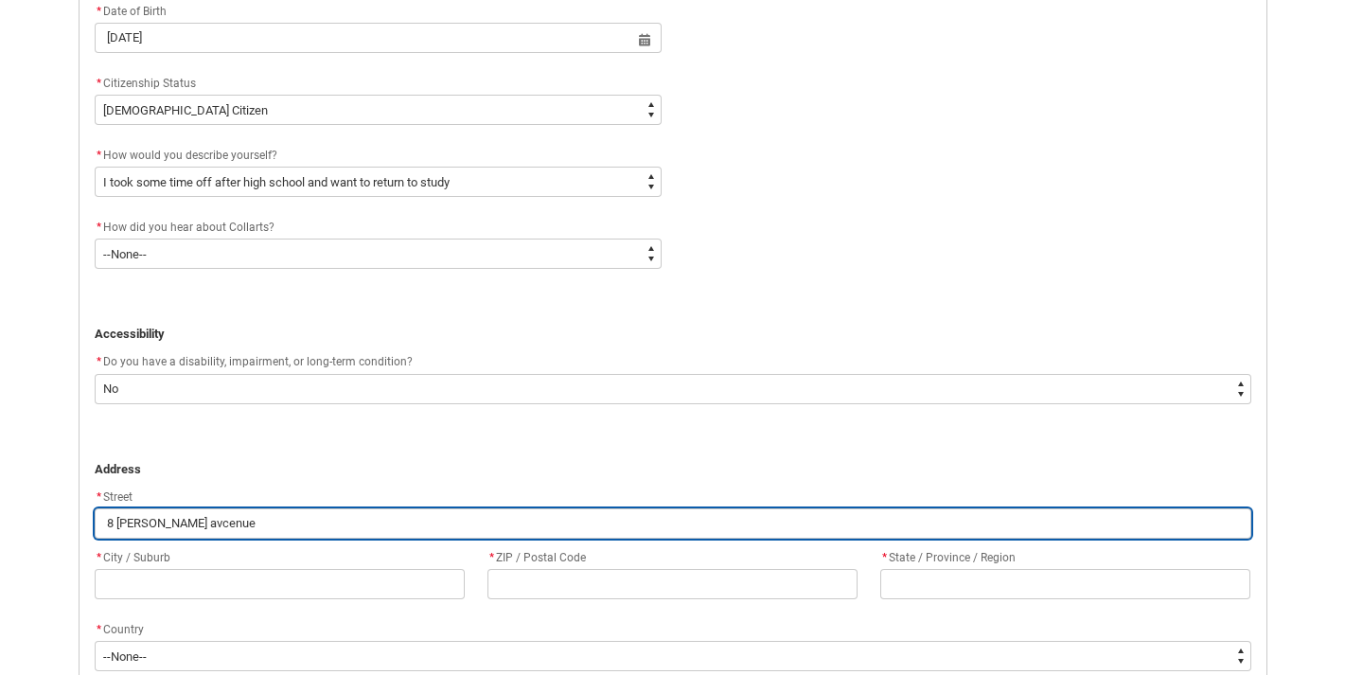
type lightning-primitive-input-simple "8 [PERSON_NAME] avcenue"
type input "8 [PERSON_NAME] avcenue"
type lightning-primitive-input-simple "8 [PERSON_NAME] avcenue"
type input "8 [PERSON_NAME] avcenue"
type lightning-primitive-input-simple "8 [PERSON_NAME] avcenu"
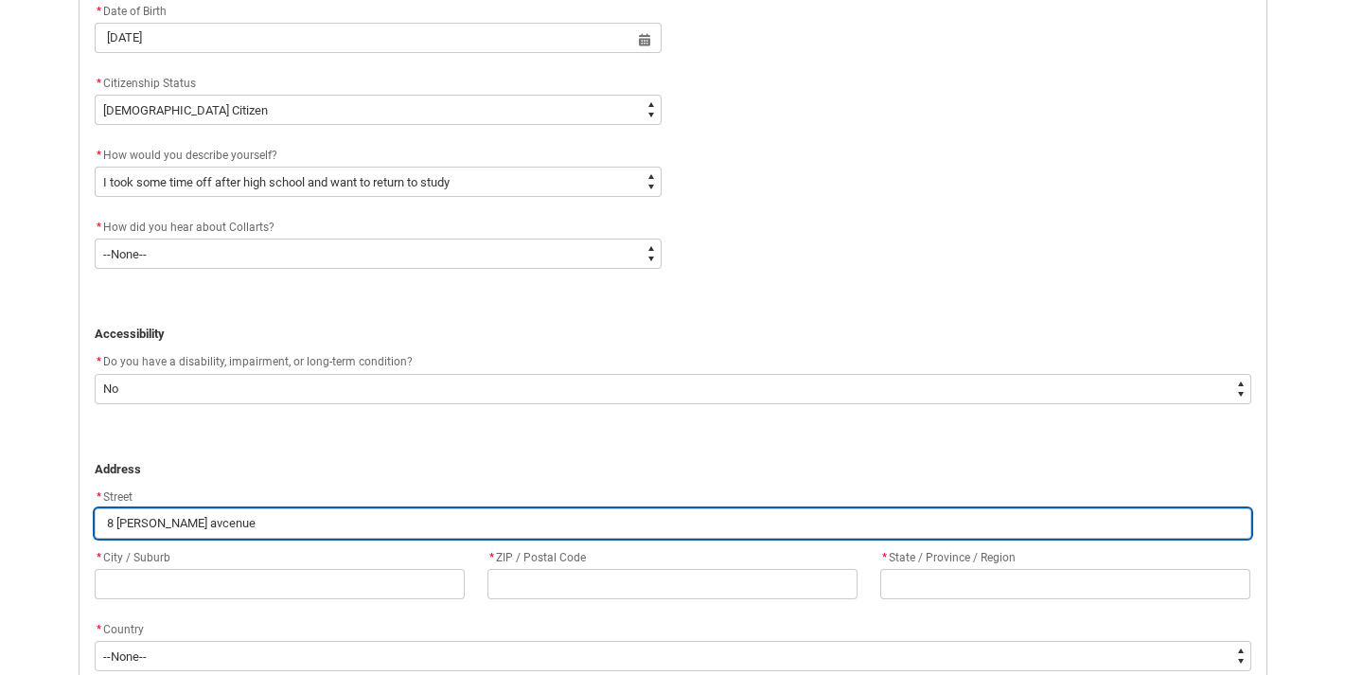
type input "8 [PERSON_NAME] avcenu"
type lightning-primitive-input-simple "8 [PERSON_NAME] avcen"
type input "8 [PERSON_NAME] avcen"
type lightning-primitive-input-simple "8 [PERSON_NAME] avce"
type input "8 [PERSON_NAME] avce"
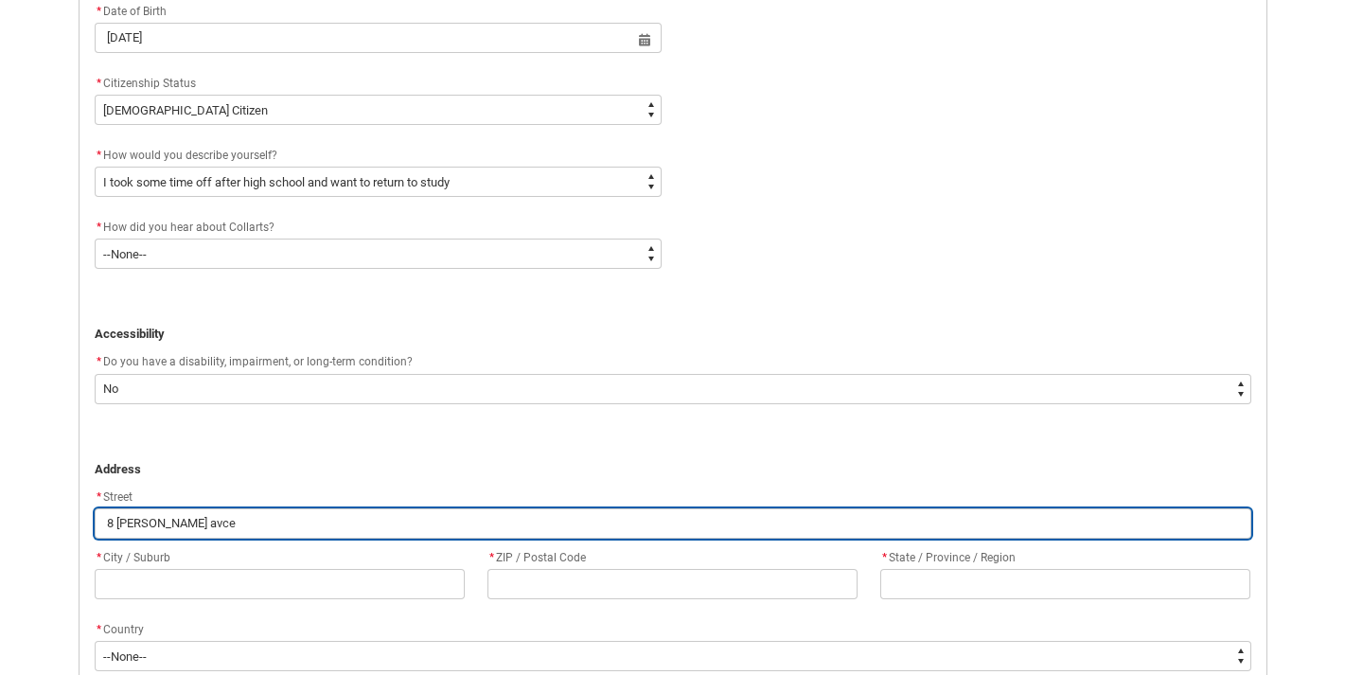
type lightning-primitive-input-simple "8 [PERSON_NAME] avc"
type input "8 [PERSON_NAME] avc"
type lightning-primitive-input-simple "8 [PERSON_NAME]"
type input "8 [PERSON_NAME]"
type lightning-primitive-input-simple "[STREET_ADDRESS][PERSON_NAME]"
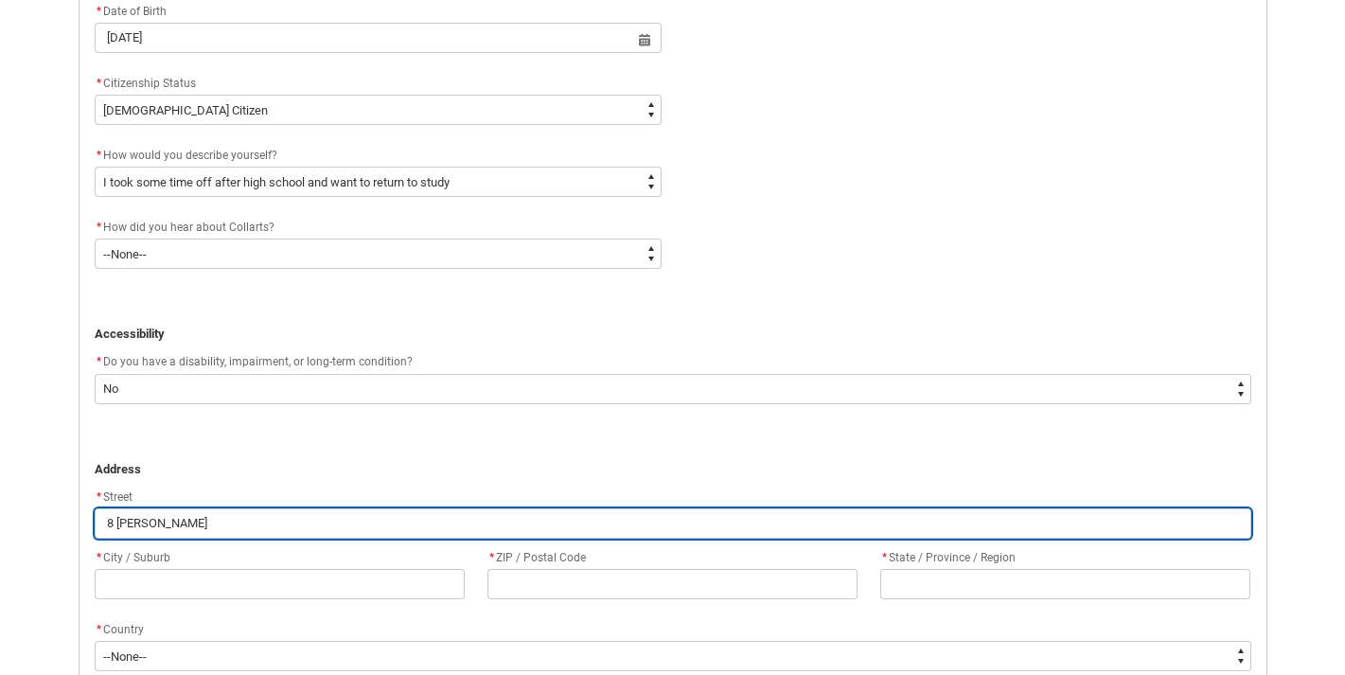
type input "[STREET_ADDRESS][PERSON_NAME]"
type lightning-primitive-input-simple "8 [PERSON_NAME]"
type input "8 [PERSON_NAME]"
type lightning-primitive-input-simple "8 [PERSON_NAME] avenu"
type input "8 [PERSON_NAME] avenu"
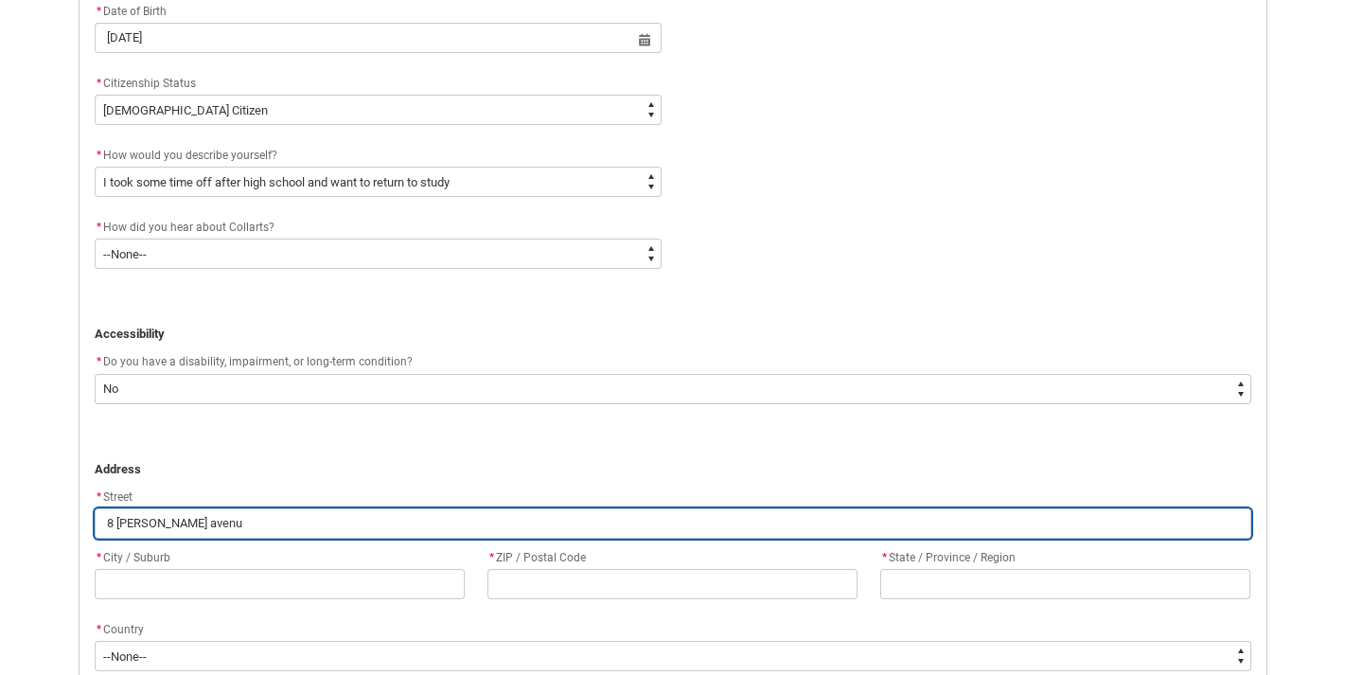
type lightning-primitive-input-simple "[STREET_ADDRESS][PERSON_NAME]"
type input "[STREET_ADDRESS][PERSON_NAME]"
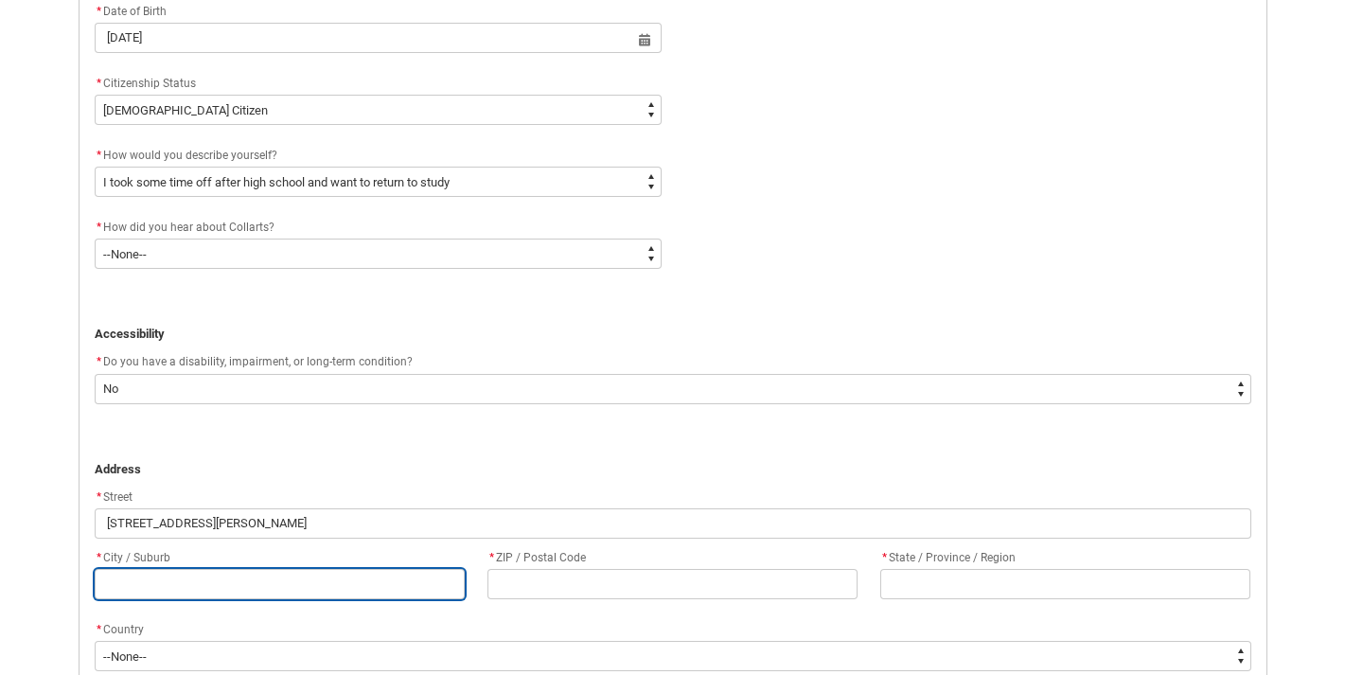
type lightning-primitive-input-simple "m"
type input "m"
type lightning-primitive-input-simple "ma"
type input "ma"
type lightning-primitive-input-simple "mal"
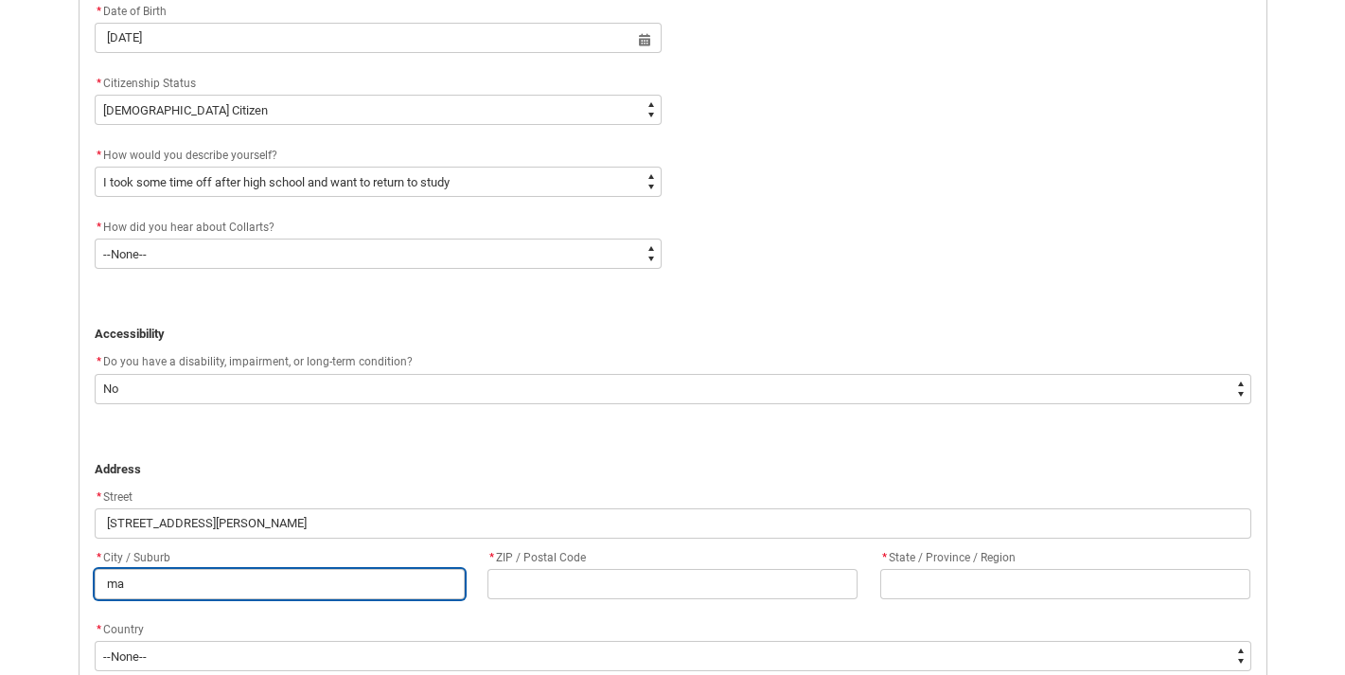
type input "mal"
type lightning-primitive-input-simple "malv"
type input "malv"
type lightning-primitive-input-simple "[PERSON_NAME]"
type input "[PERSON_NAME]"
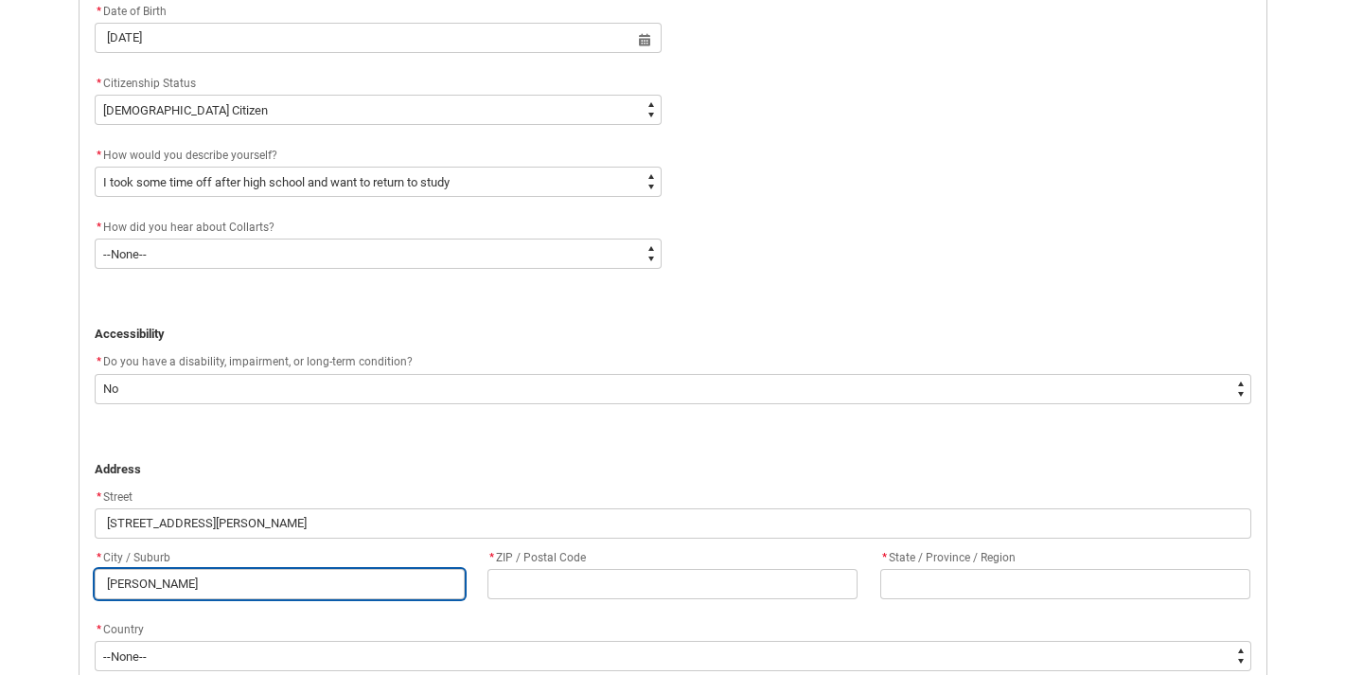
type lightning-primitive-input-simple "malver"
type input "malver"
type lightning-primitive-input-simple "malvern"
type input "malvern"
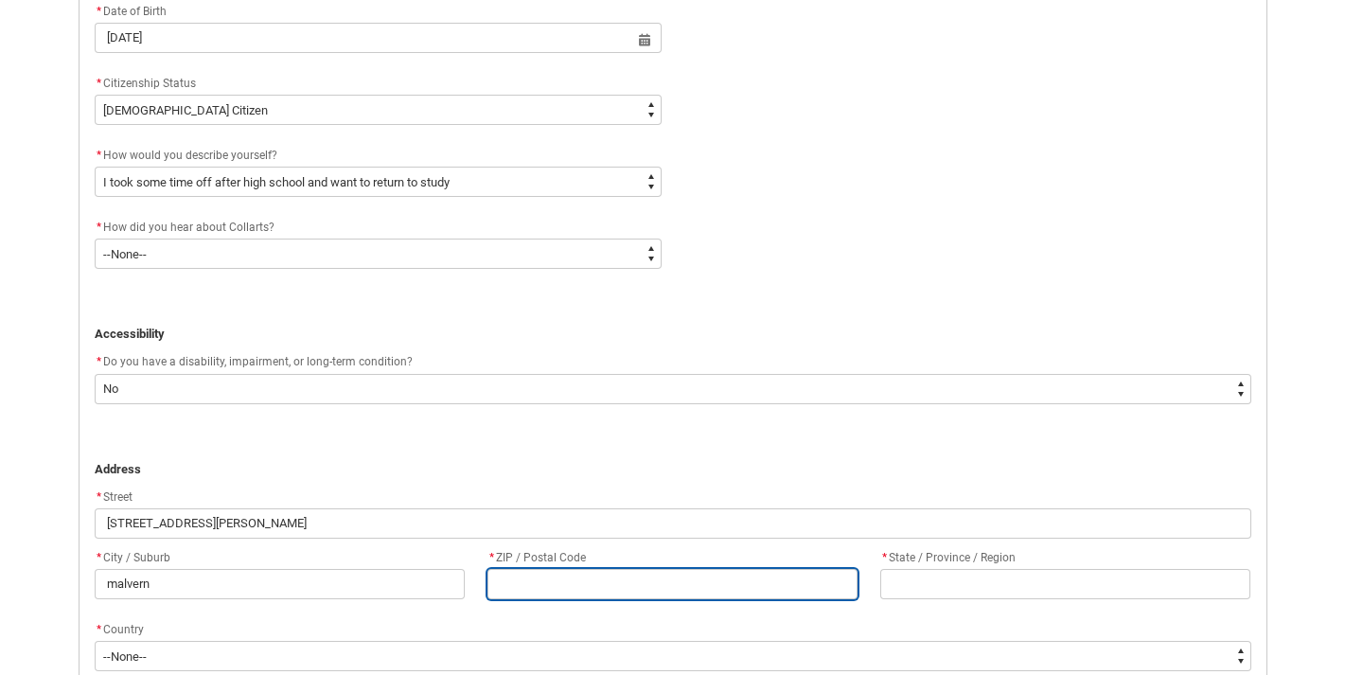
type lightning-primitive-input-simple "3"
type input "3"
type lightning-primitive-input-simple "31"
type input "31"
type lightning-primitive-input-simple "314"
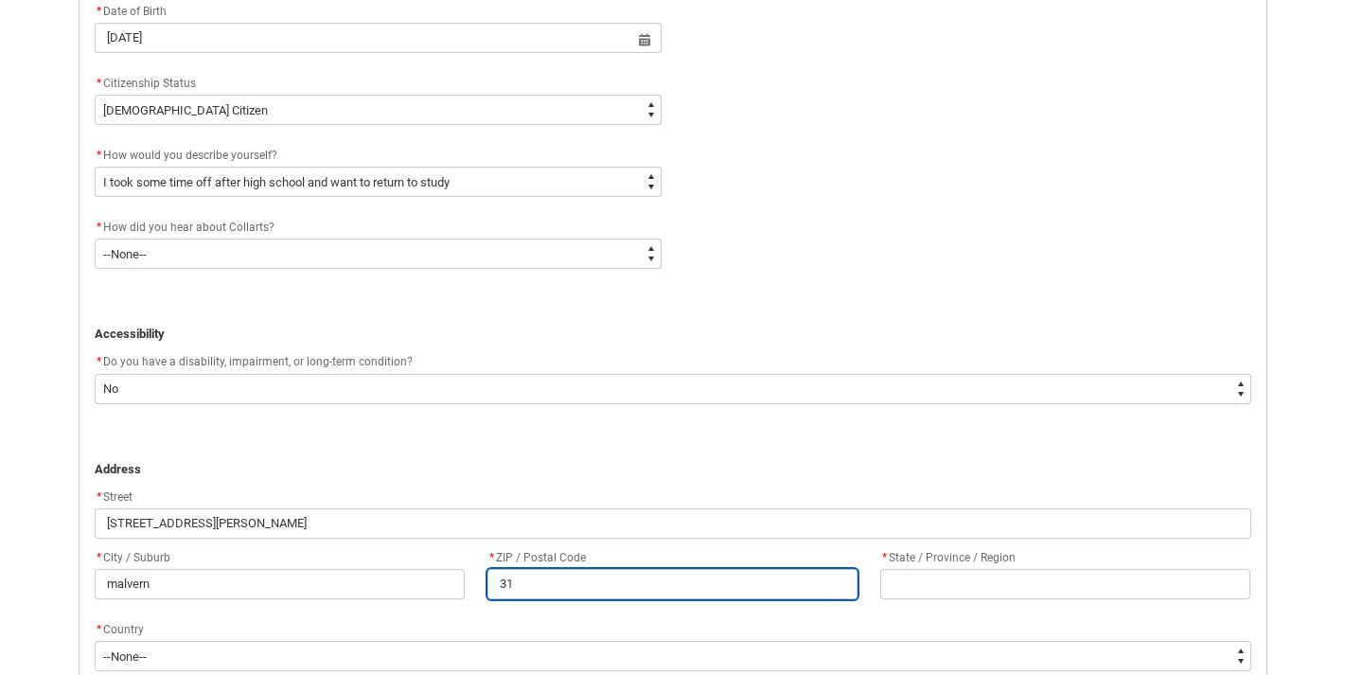
type input "314"
type lightning-primitive-input-simple "3144"
type input "3144"
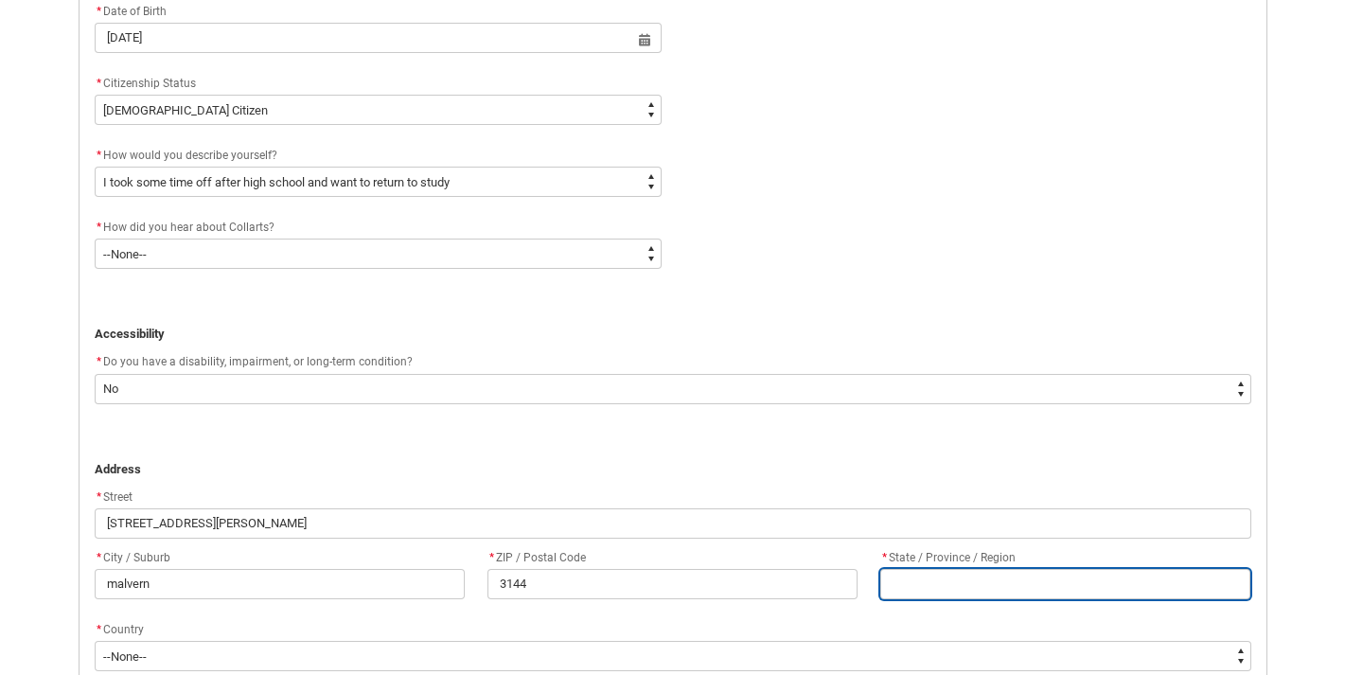
type lightning-primitive-input-simple "v"
type input "v"
type lightning-primitive-input-simple "vi"
type input "vi"
type lightning-primitive-input-simple "vic"
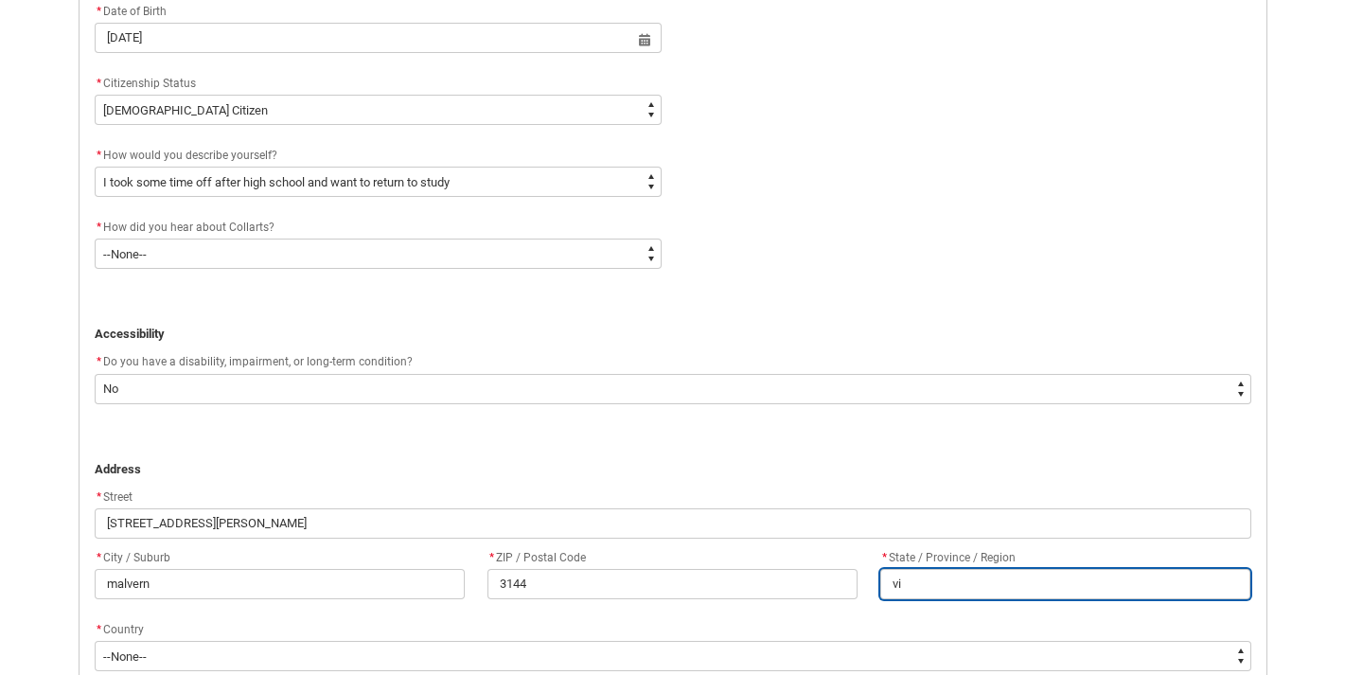
type input "vic"
type lightning-primitive-input-simple "vict"
type input "vict"
type lightning-primitive-input-simple "victo"
type input "victo"
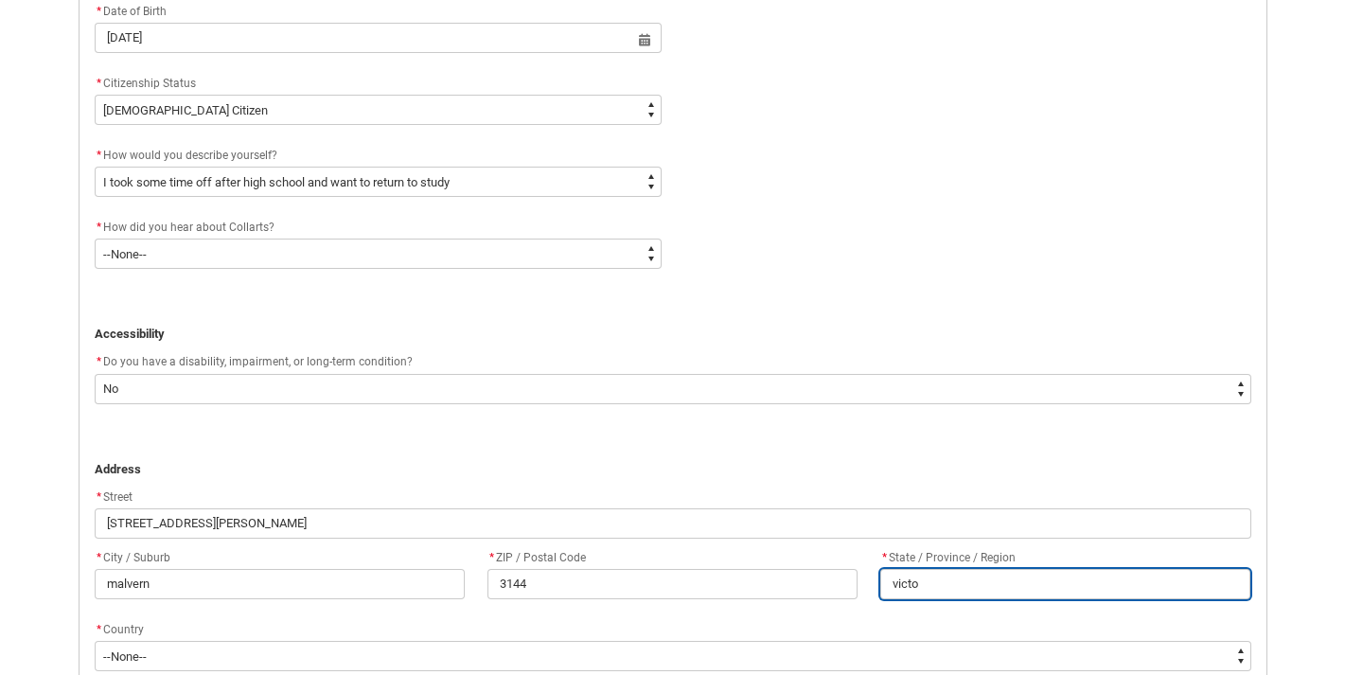
type lightning-primitive-input-simple "[PERSON_NAME]"
type input "[PERSON_NAME]"
type lightning-primitive-input-simple "victori"
type input "victori"
type lightning-primitive-input-simple "victoria"
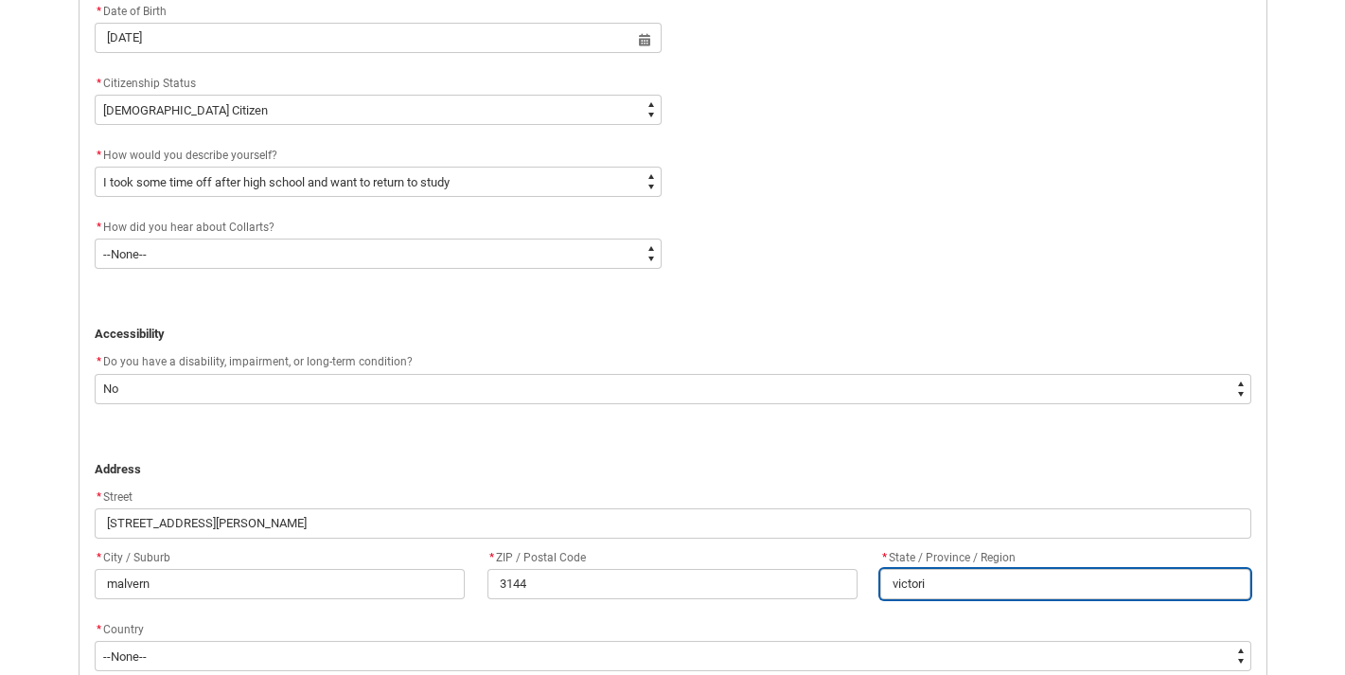
type input "victoria"
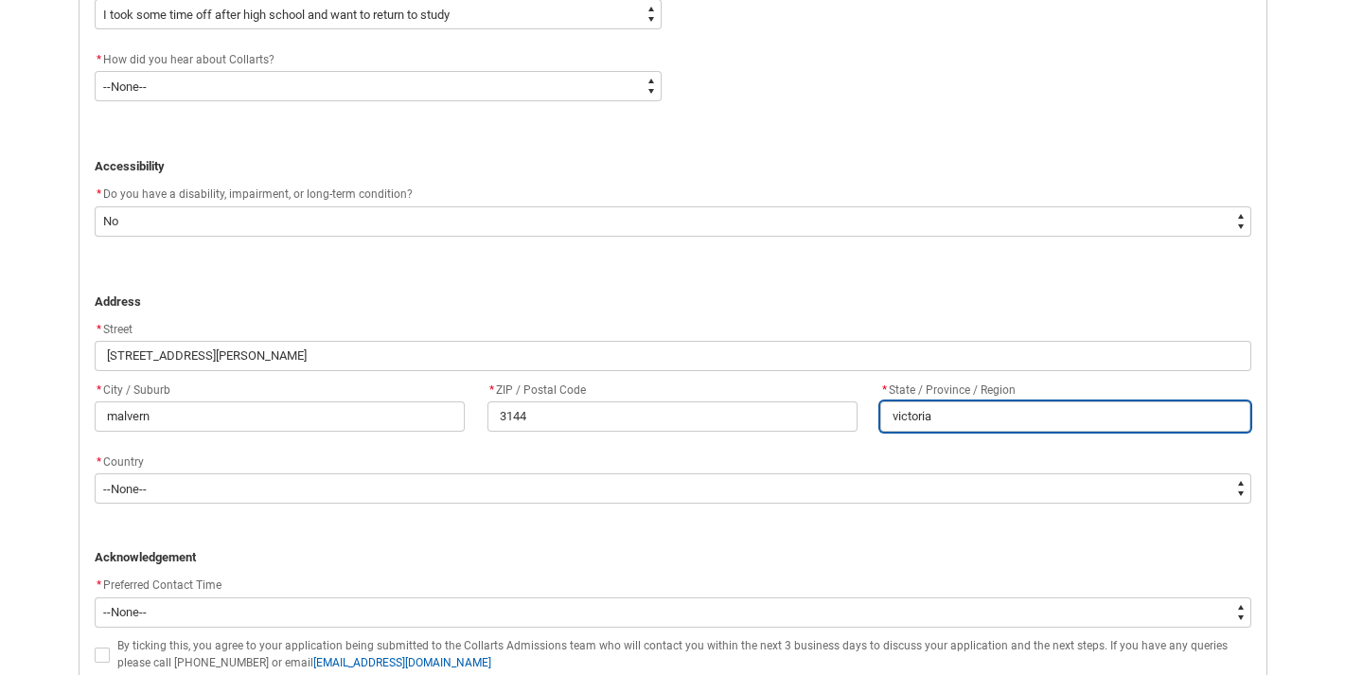
scroll to position [1047, 0]
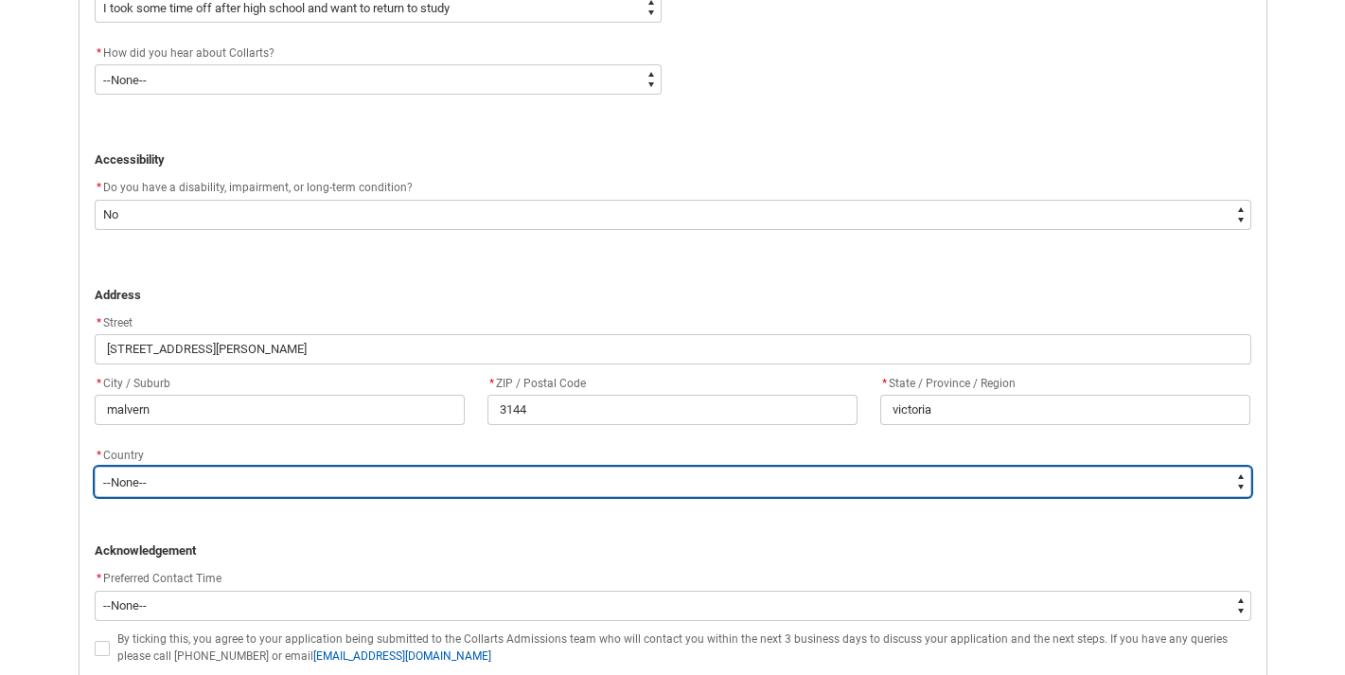
type lightning-select "Country_Choice.1101"
select select "Country_Choice.1101"
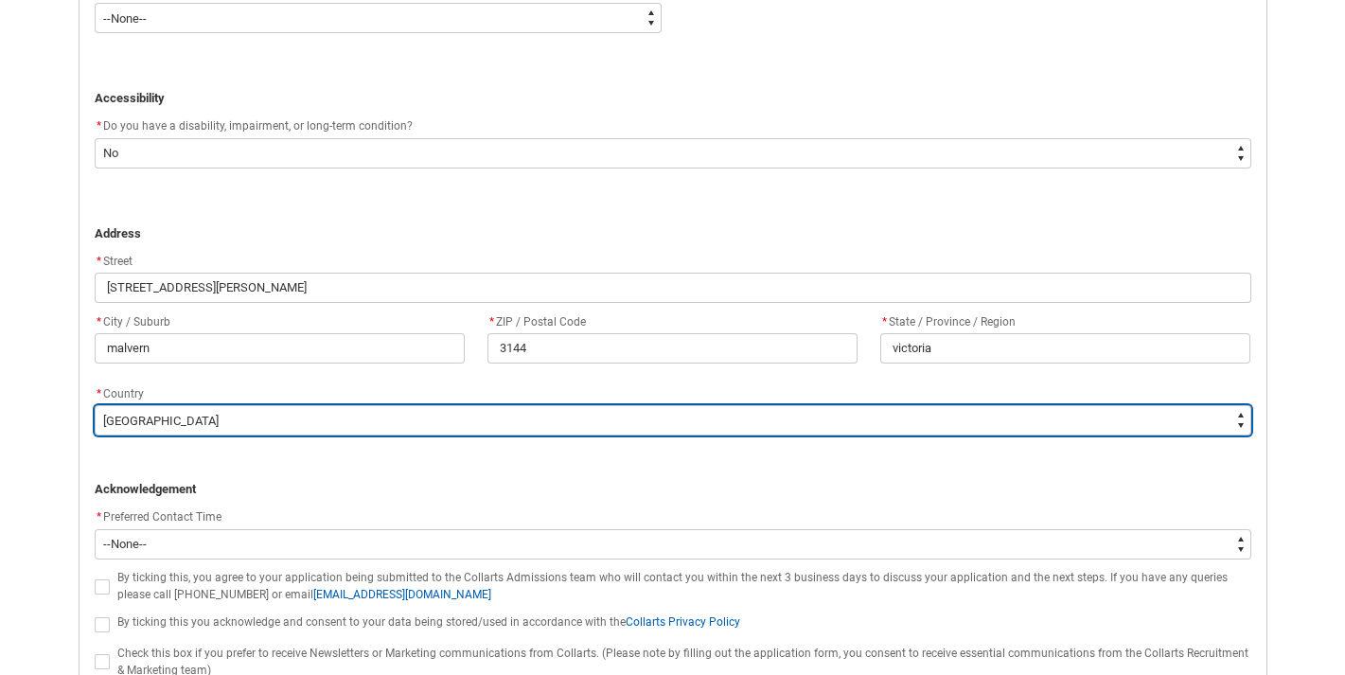
scroll to position [1126, 0]
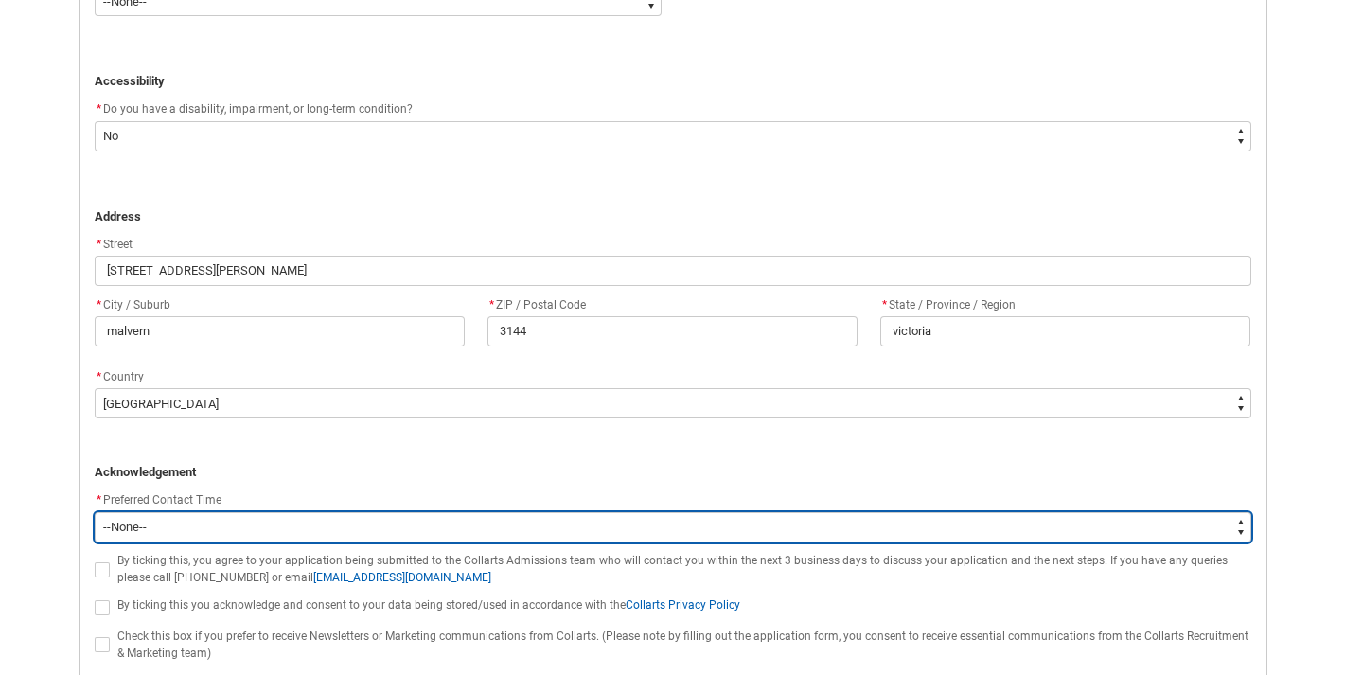
type lightning-select "P_Contact_Time_Morning"
select select "P_Contact_Time_Morning"
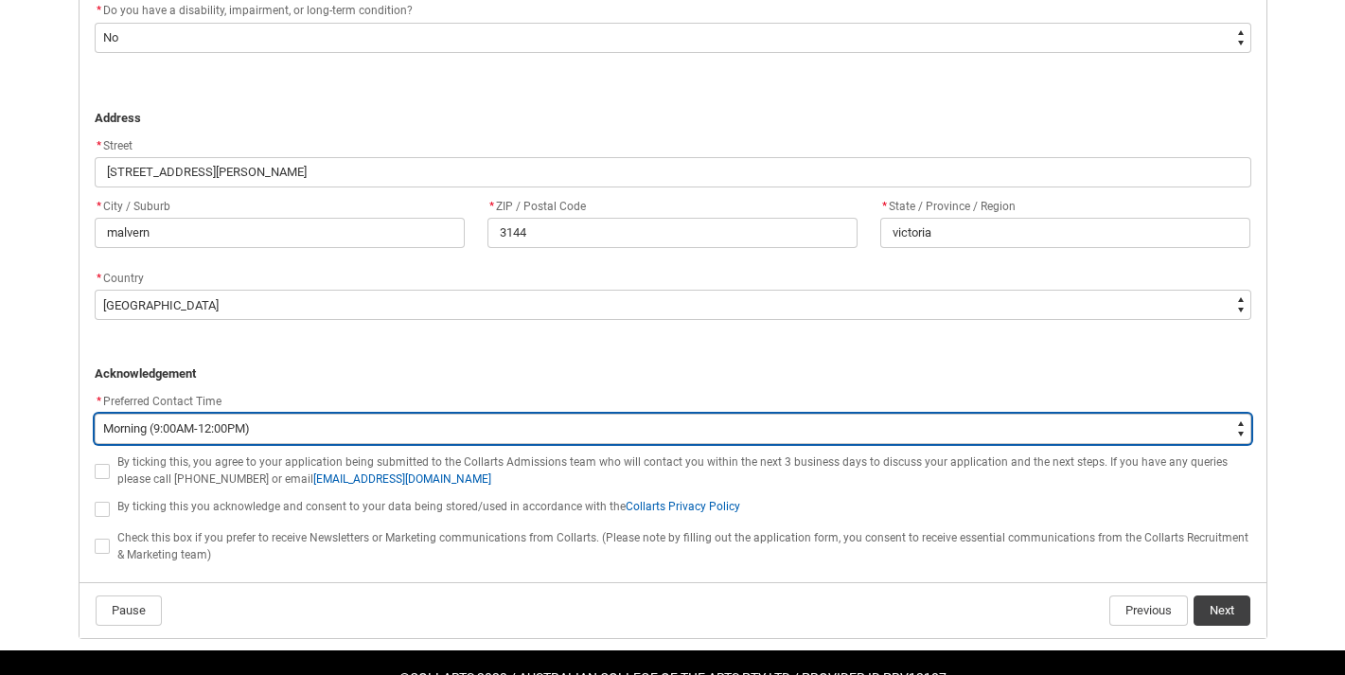
scroll to position [1234, 0]
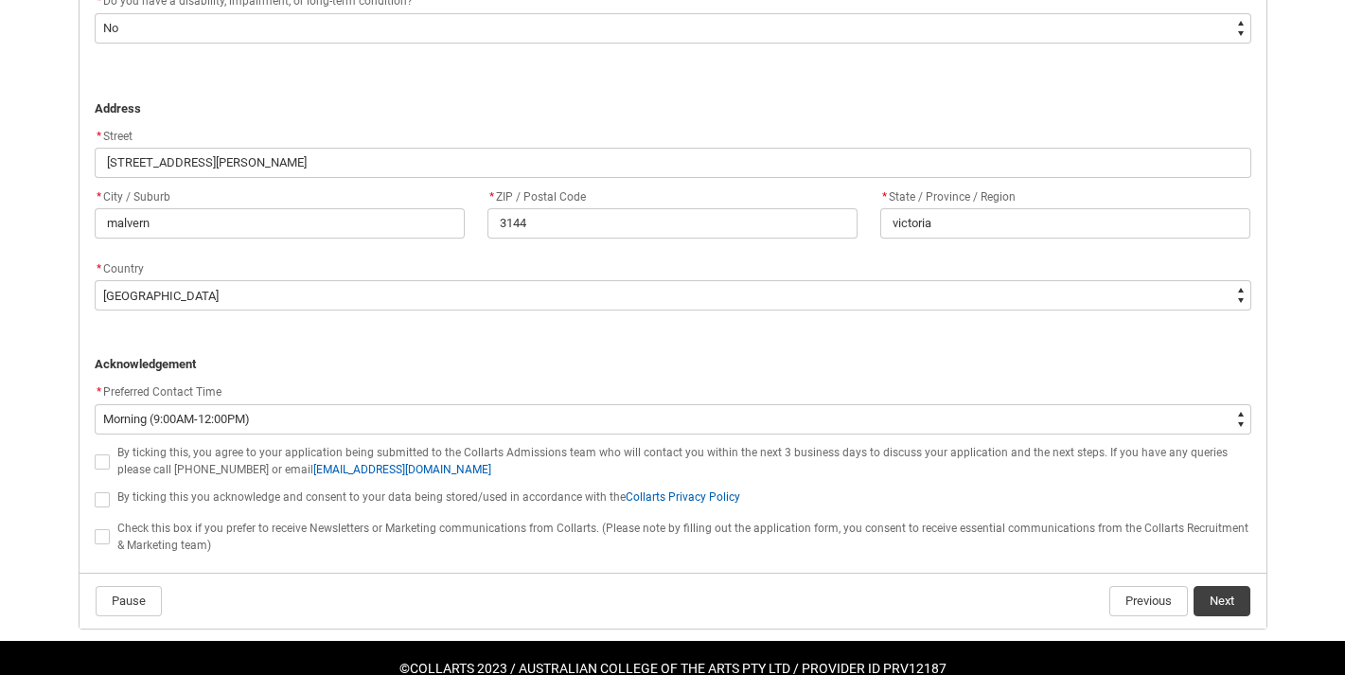
click at [109, 454] on span "REDU_Application_Form_for_Applicant flow" at bounding box center [102, 461] width 15 height 15
click at [95, 451] on input "REDU_Application_Form_for_Applicant flow" at bounding box center [94, 451] width 1 height 1
type lightning-input "true"
checkbox input "true"
click at [1214, 610] on lightning-button "Next" at bounding box center [1222, 601] width 59 height 32
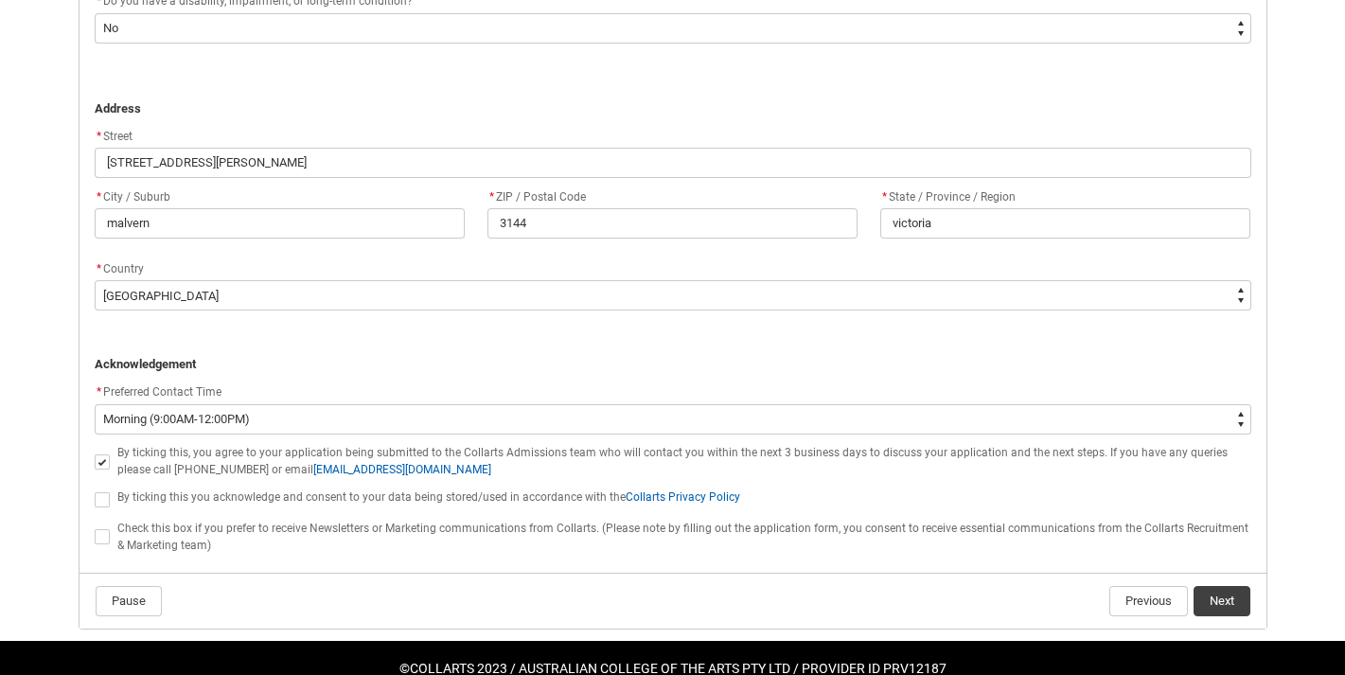
scroll to position [0, 0]
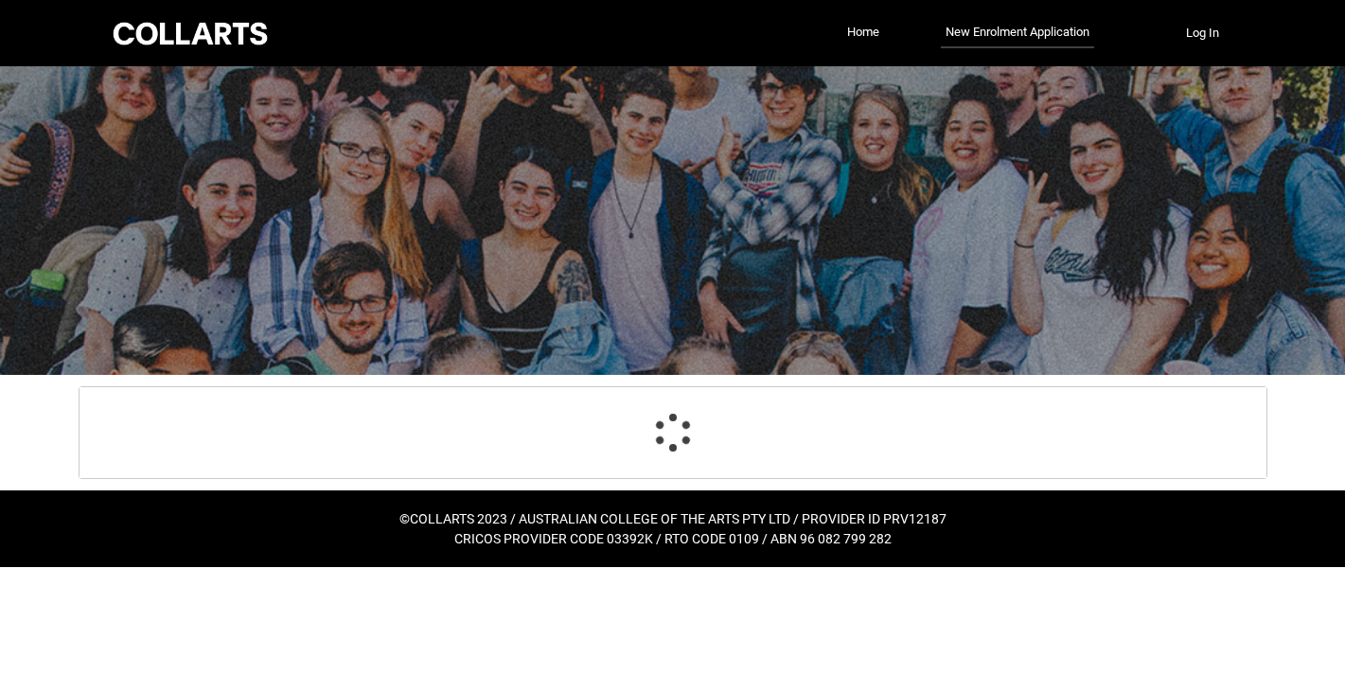
select select "Citizenship.1"
select select "HSLC_Domestic_b"
select select "No_TextChoice"
select select "Country_Choice.1101"
select select "P_Contact_Time_Morning"
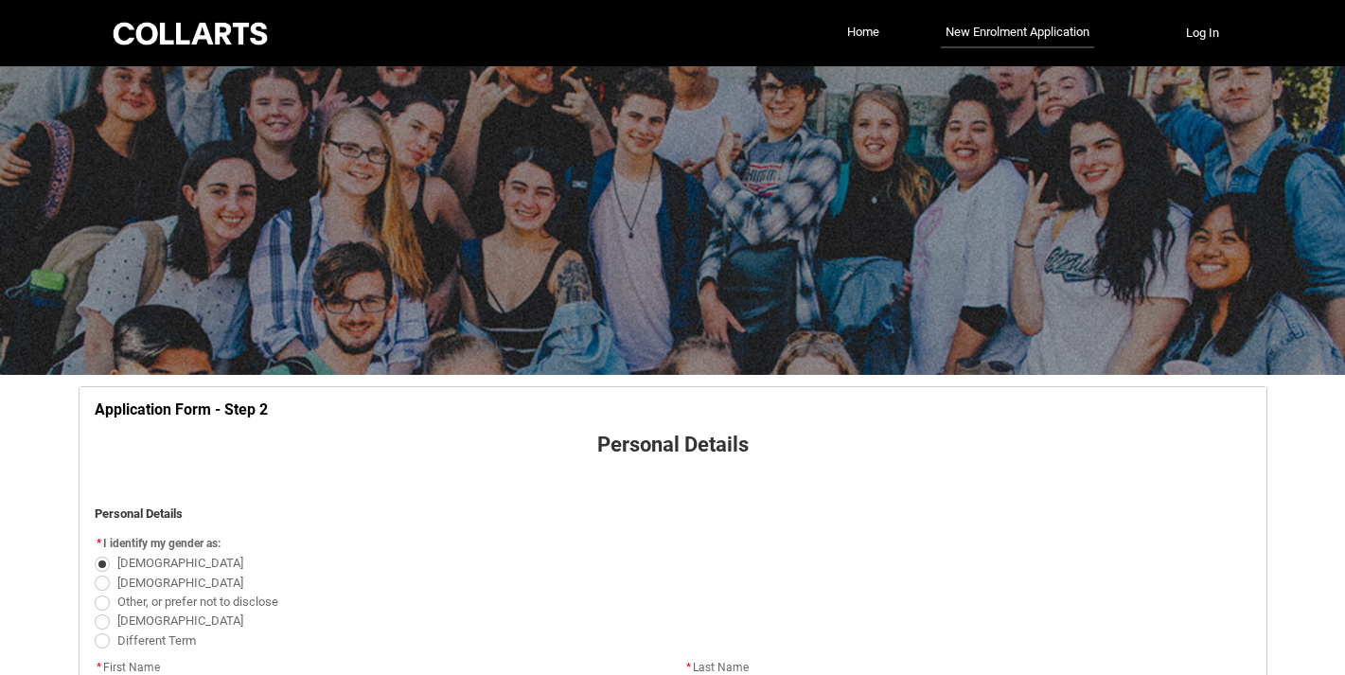
scroll to position [198, 0]
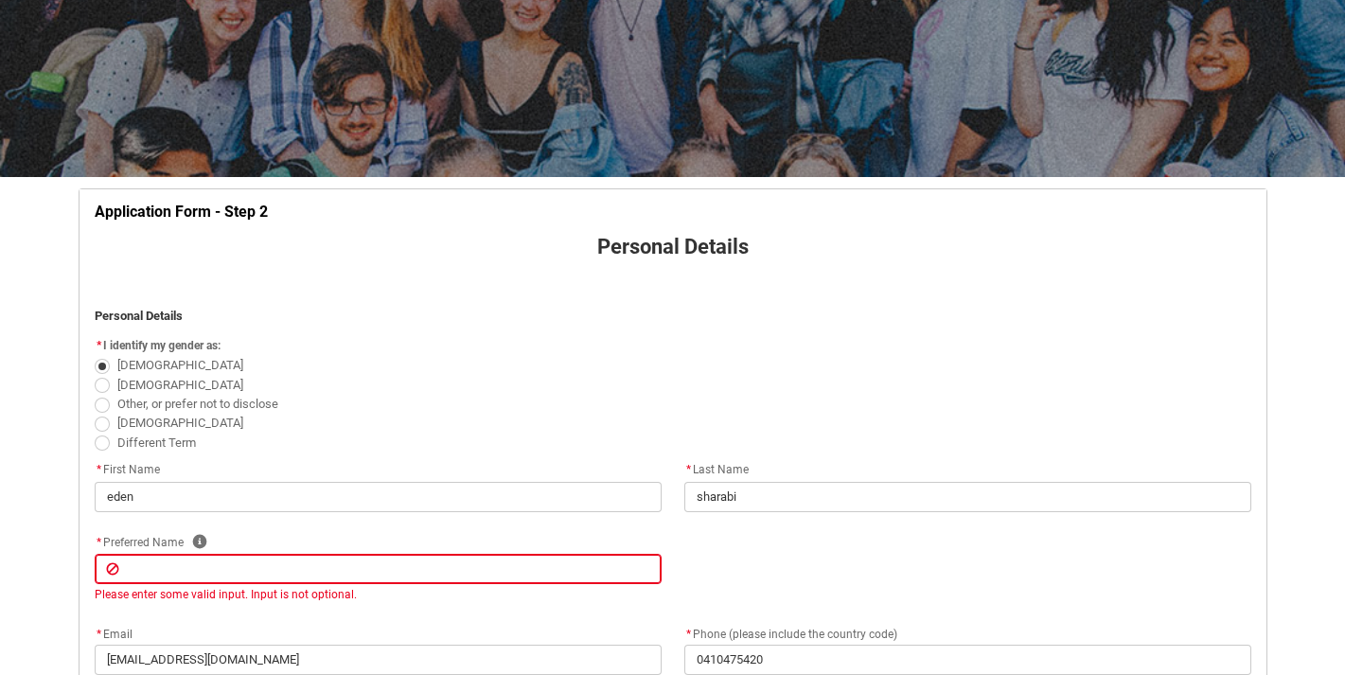
type lightning-primitive-input-simple "e"
type input "e"
type lightning-primitive-input-simple "ed"
type input "ed"
type lightning-primitive-input-simple "ede"
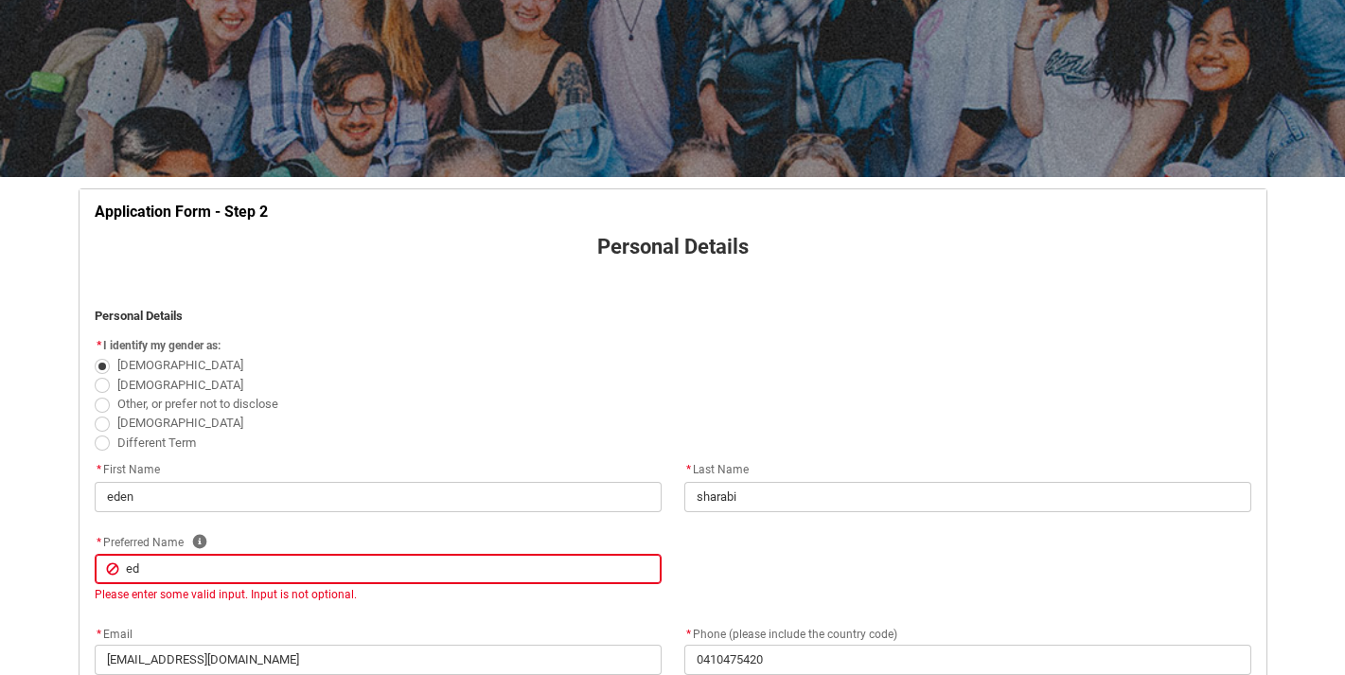
type input "ede"
type lightning-primitive-input-simple "eden"
type input "eden"
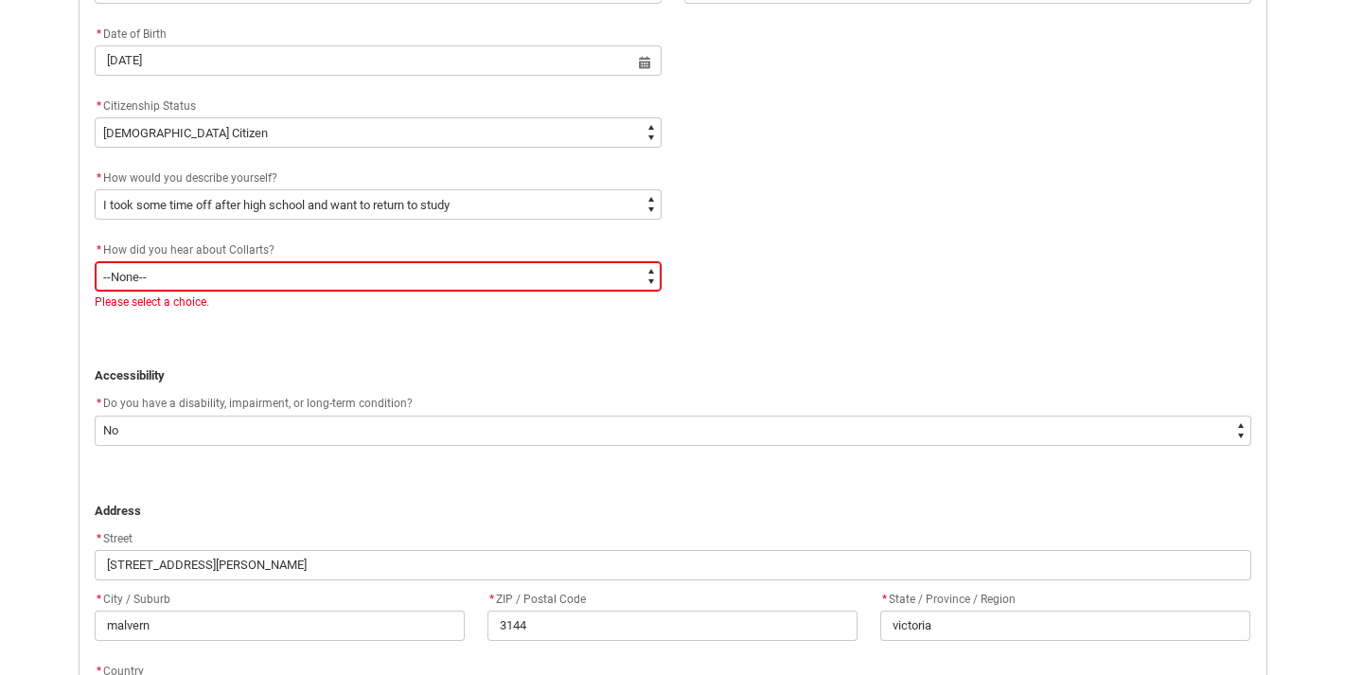
scroll to position [872, 0]
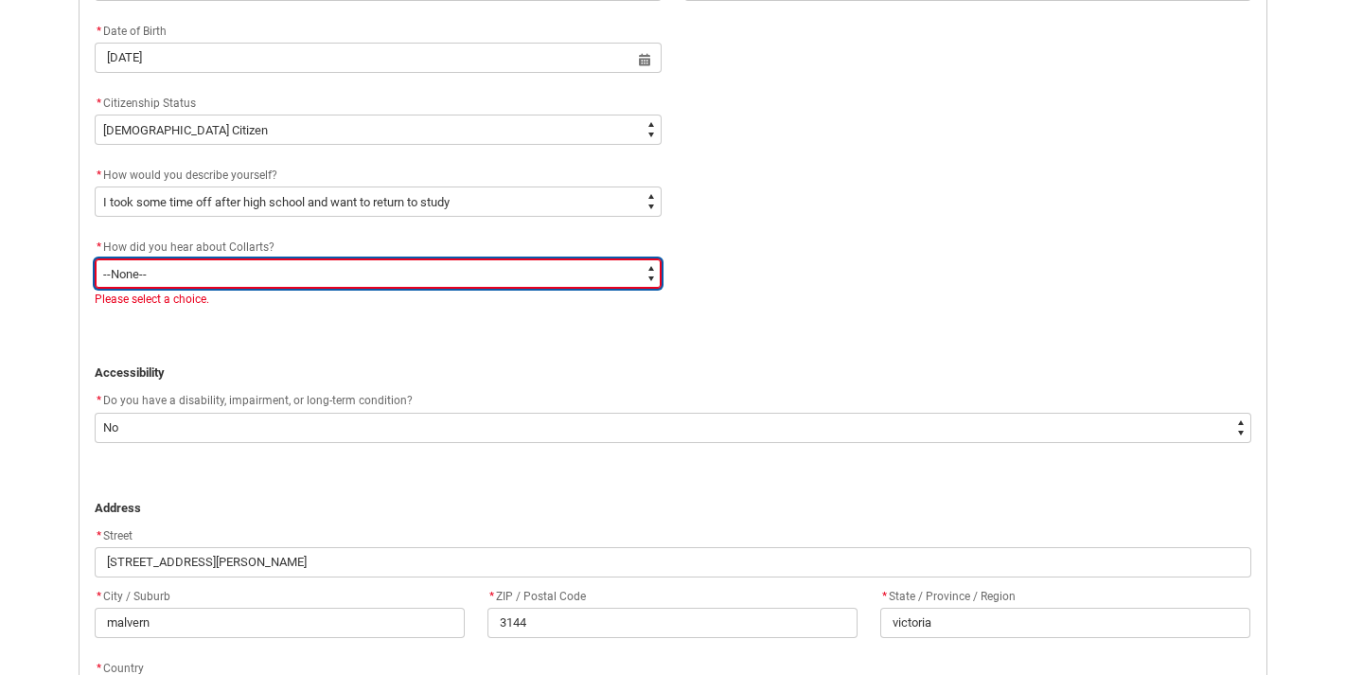
type lightning-select "Heard_About_Collarts_Picklist.Advertising - Google"
select select "Heard_About_Collarts_Picklist.Advertising - Google"
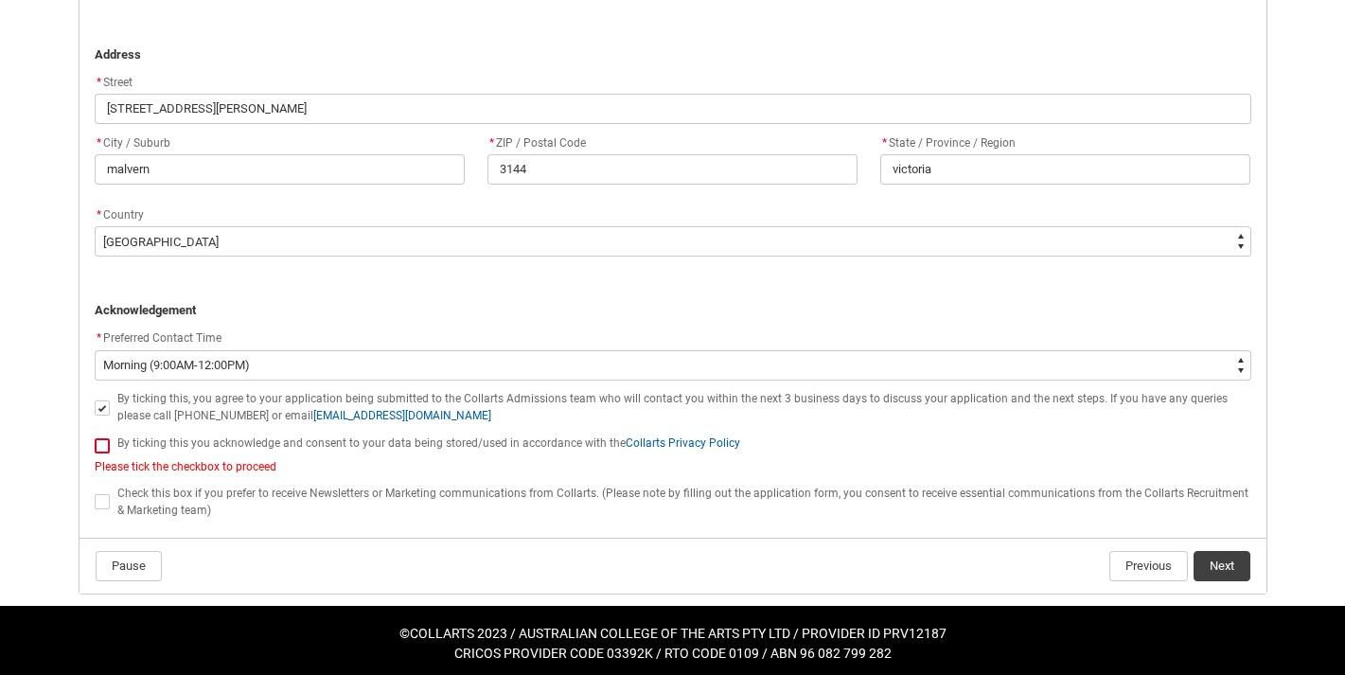
scroll to position [1325, 0]
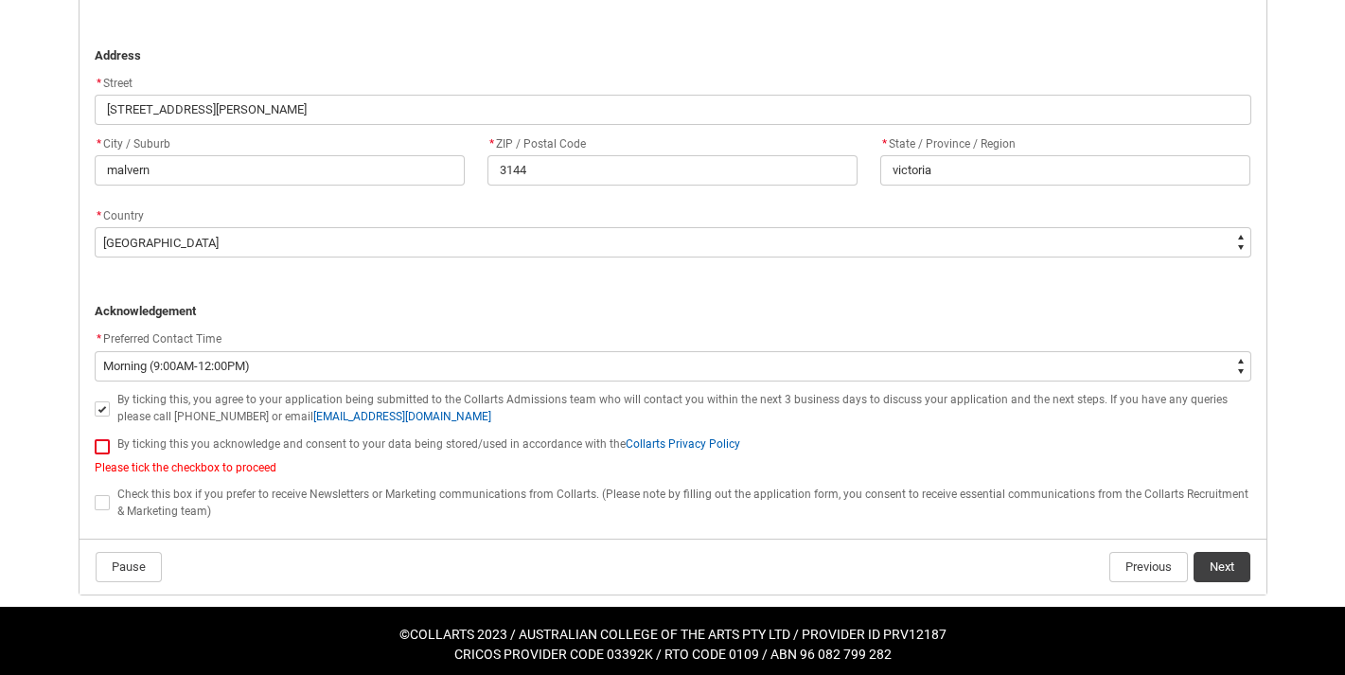
click at [95, 439] on span "REDU_Application_Form_for_Applicant flow" at bounding box center [102, 446] width 15 height 15
click at [95, 436] on input "REDU_Application_Form_for_Applicant flow" at bounding box center [94, 436] width 1 height 1
type lightning-input "true"
checkbox input "true"
click at [1214, 561] on button "Next" at bounding box center [1222, 567] width 57 height 30
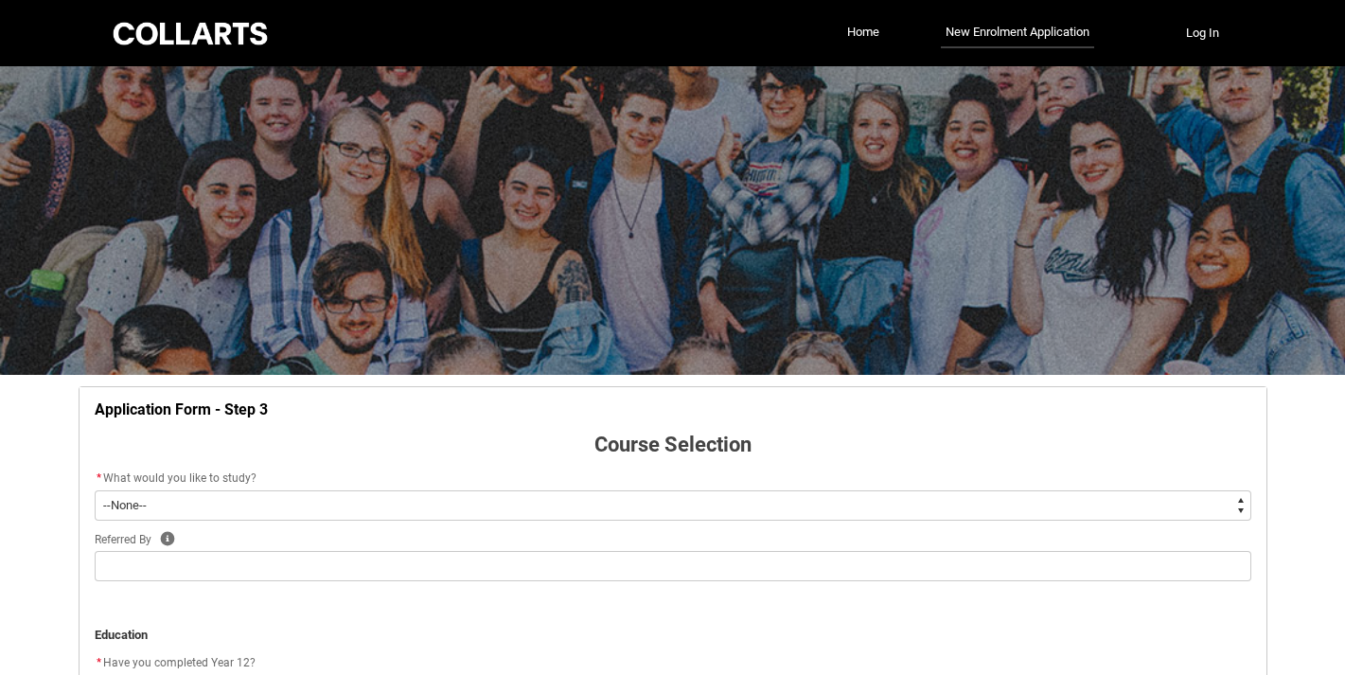
scroll to position [198, 0]
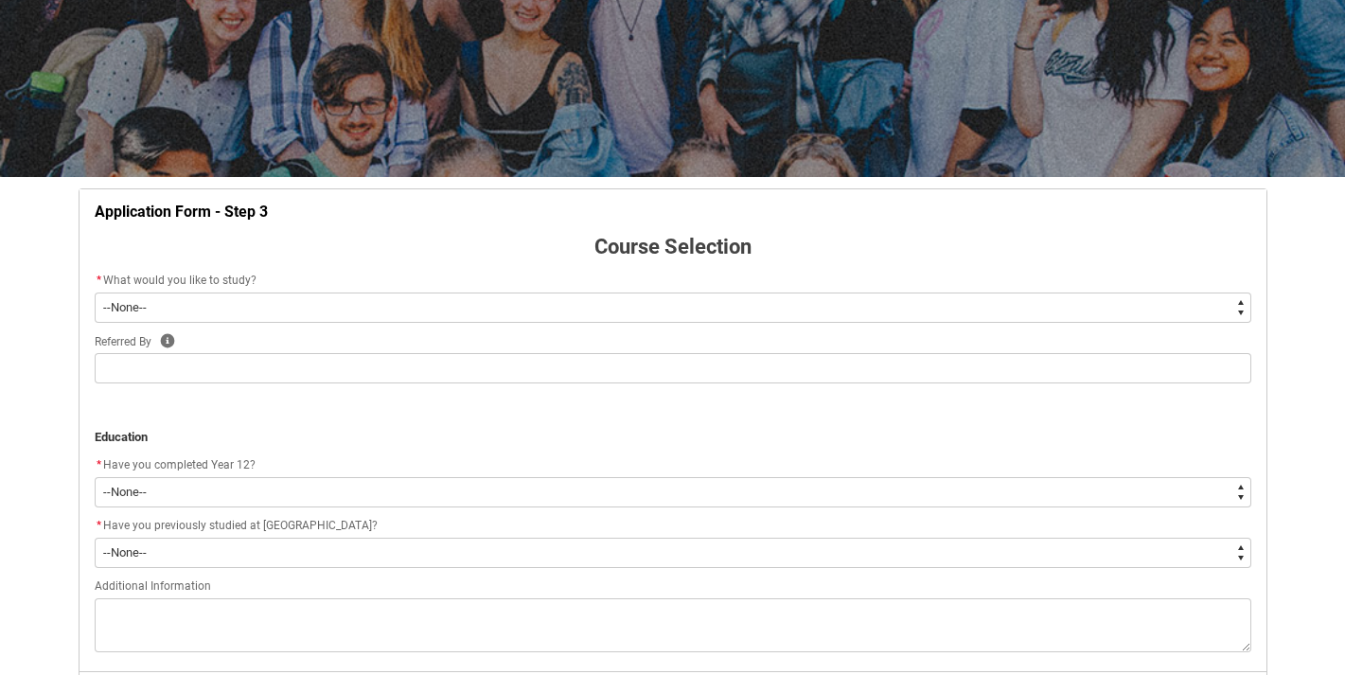
type lightning-select "WhichDegree_Diploma"
select select "WhichDegree_Diploma"
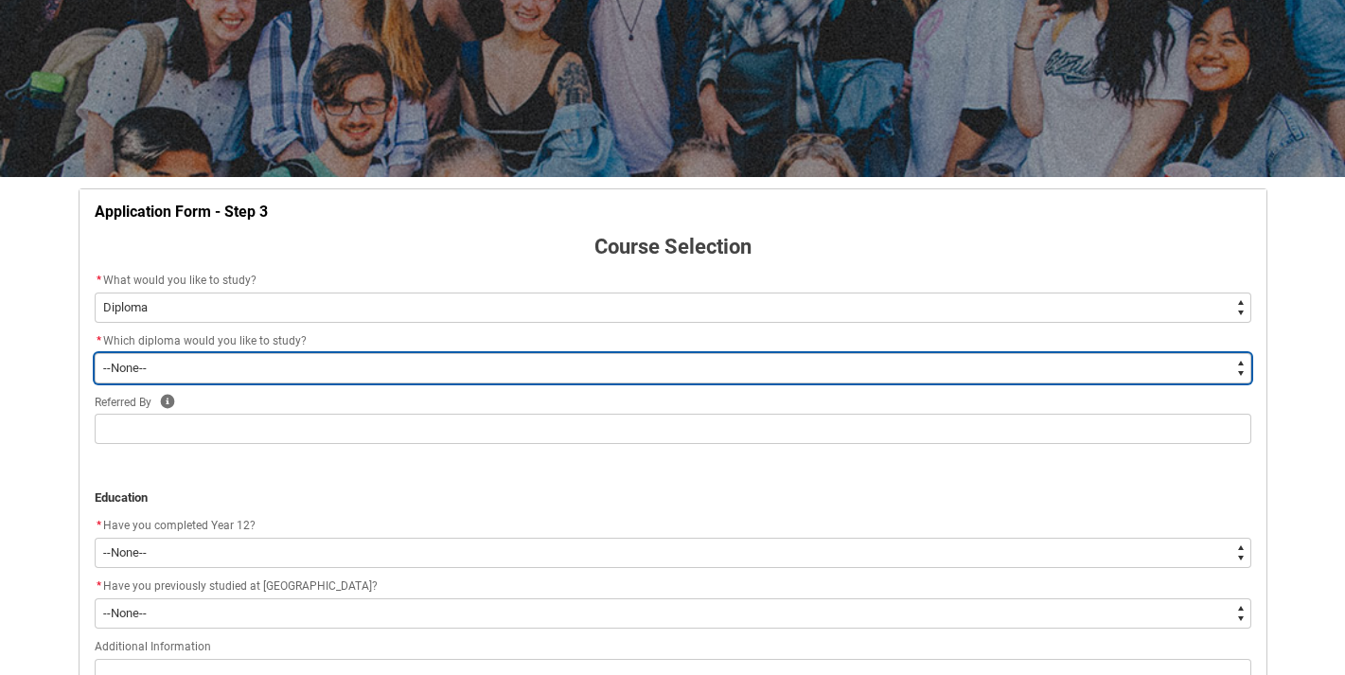
type lightning-select "ProgramChoice_Diploma.0015g00000jrDIKAA2"
select select "ProgramChoice_Diploma.0015g00000jrDIKAA2"
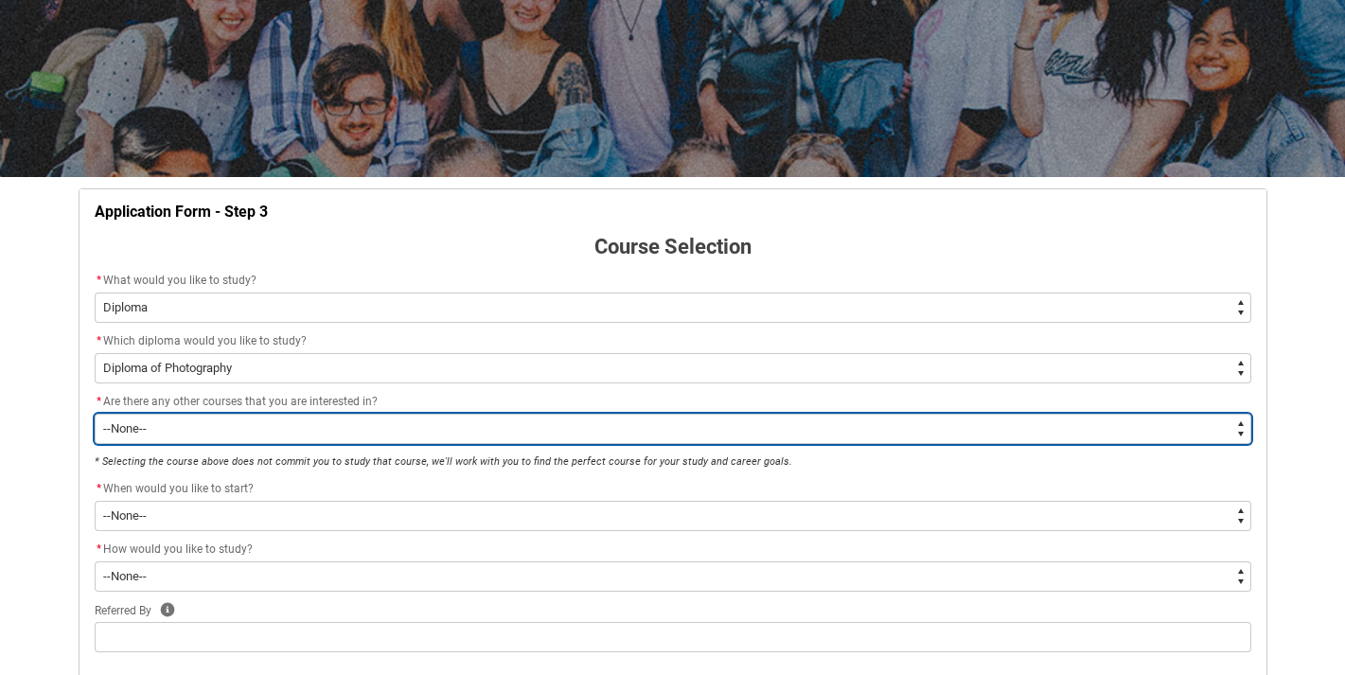
type lightning-select "No_TextChoice"
select select "No_TextChoice"
type lightning-select "Yes_TextChoice"
select select "Yes_TextChoice"
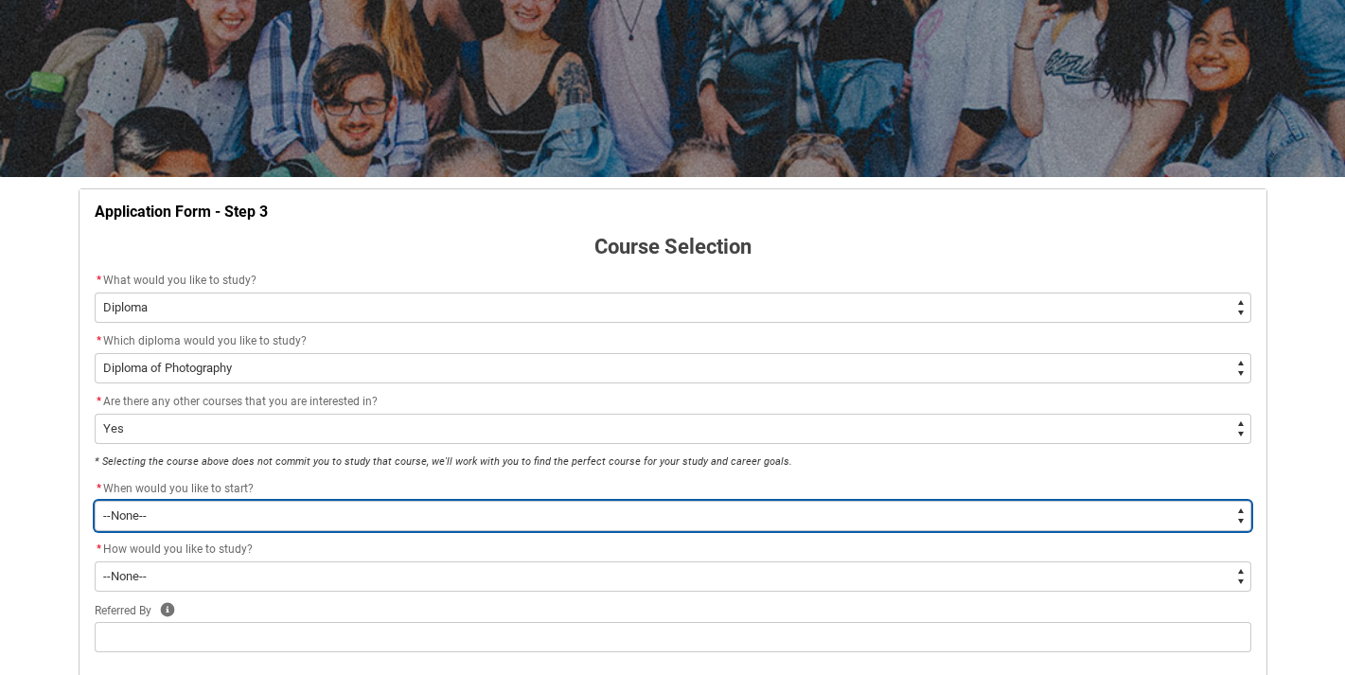
type lightning-select "Starting_Term.a0pI70000004aTYIAY"
select select "Starting_Term.a0pI70000004aTYIAY"
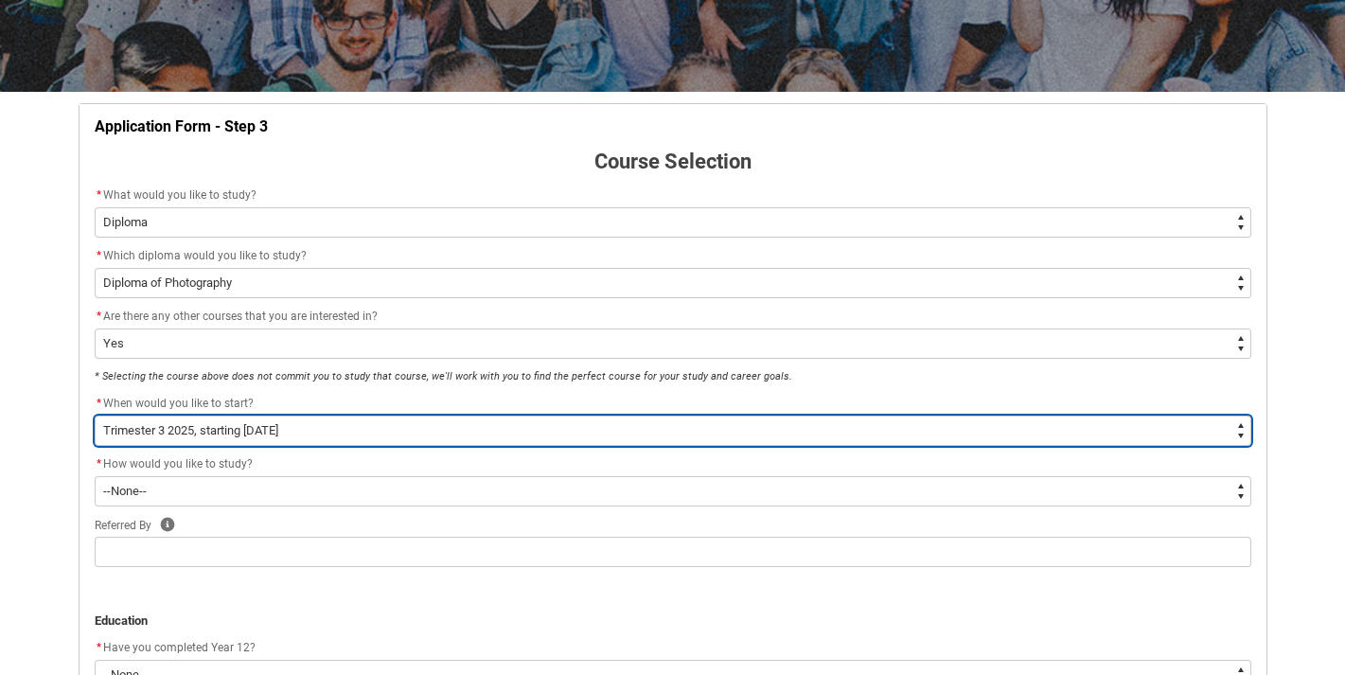
scroll to position [284, 0]
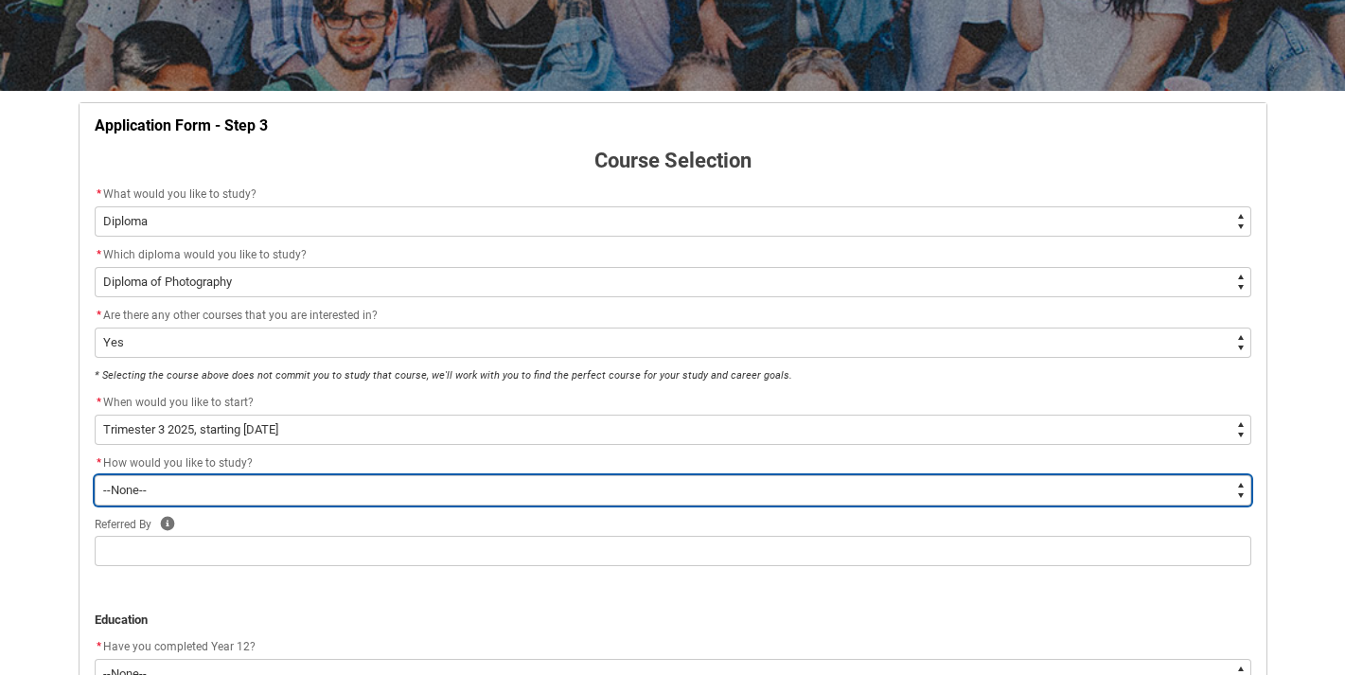
type lightning-select "WhichStudyMethod_OnCampus"
select select "WhichStudyMethod_OnCampus"
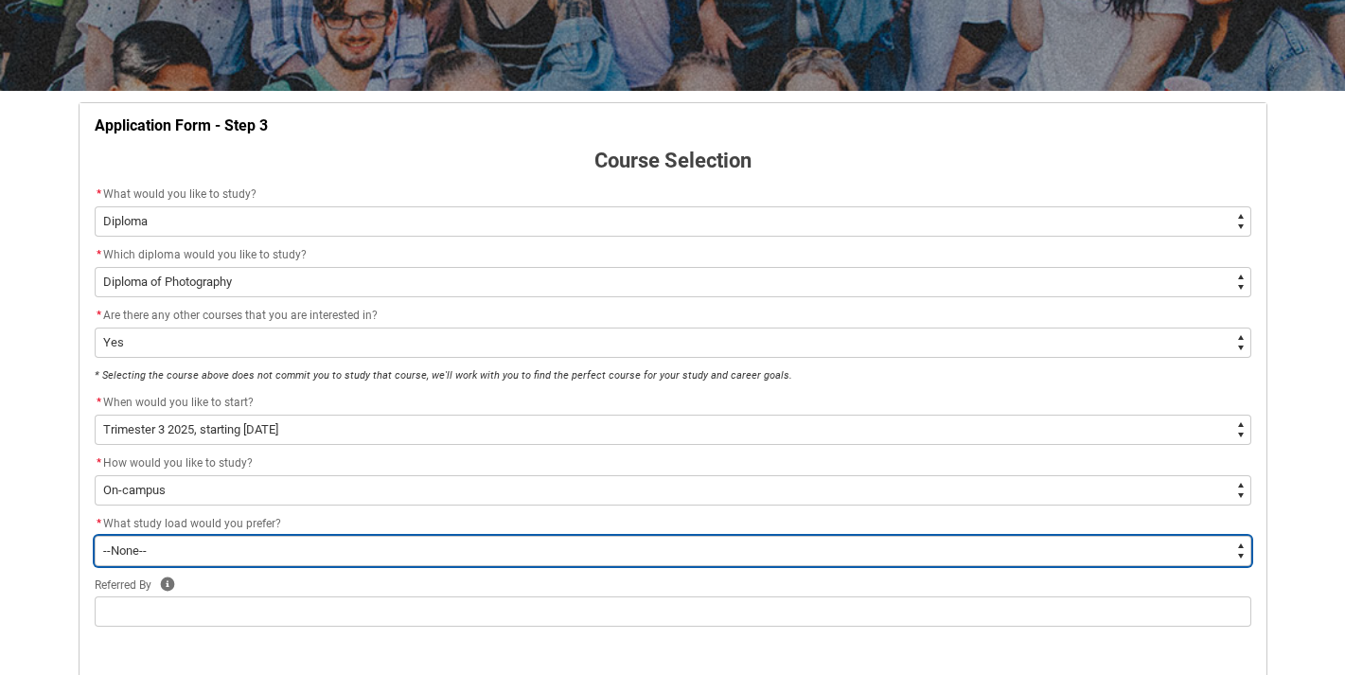
type lightning-select "WhichStudyLoad_FullTime"
select select "WhichStudyLoad_FullTime"
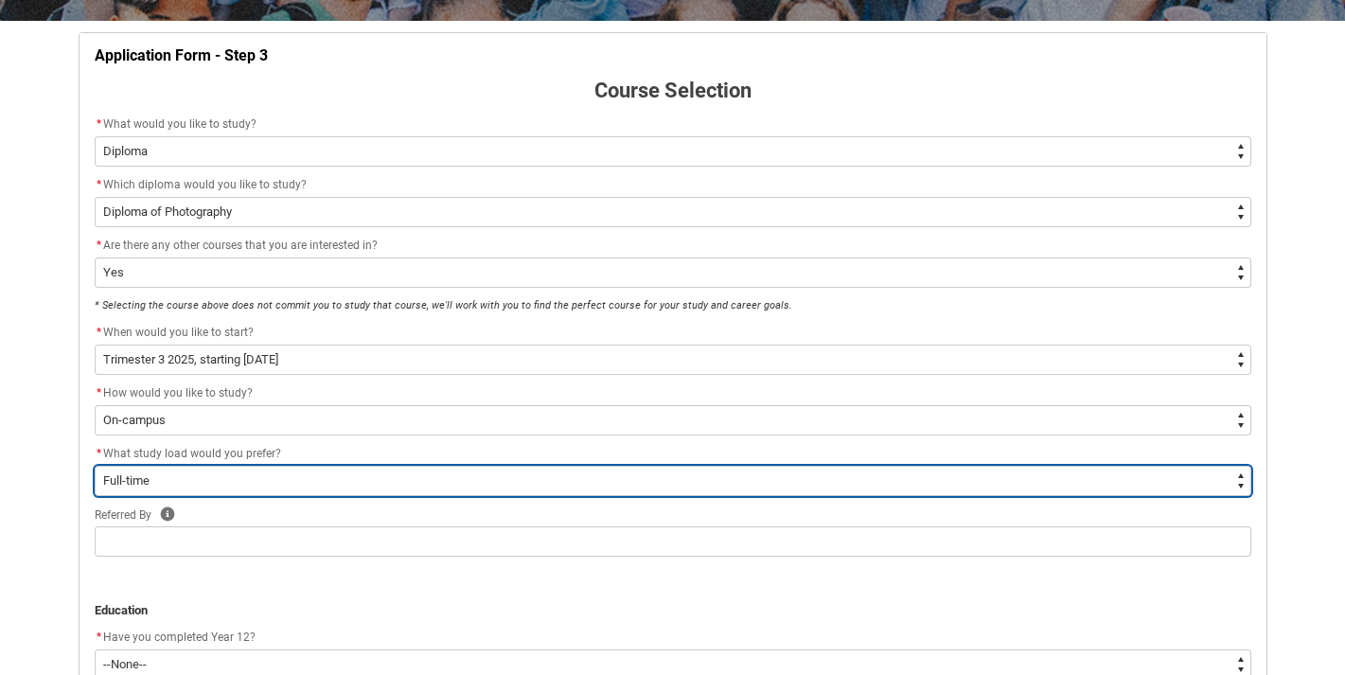
scroll to position [363, 0]
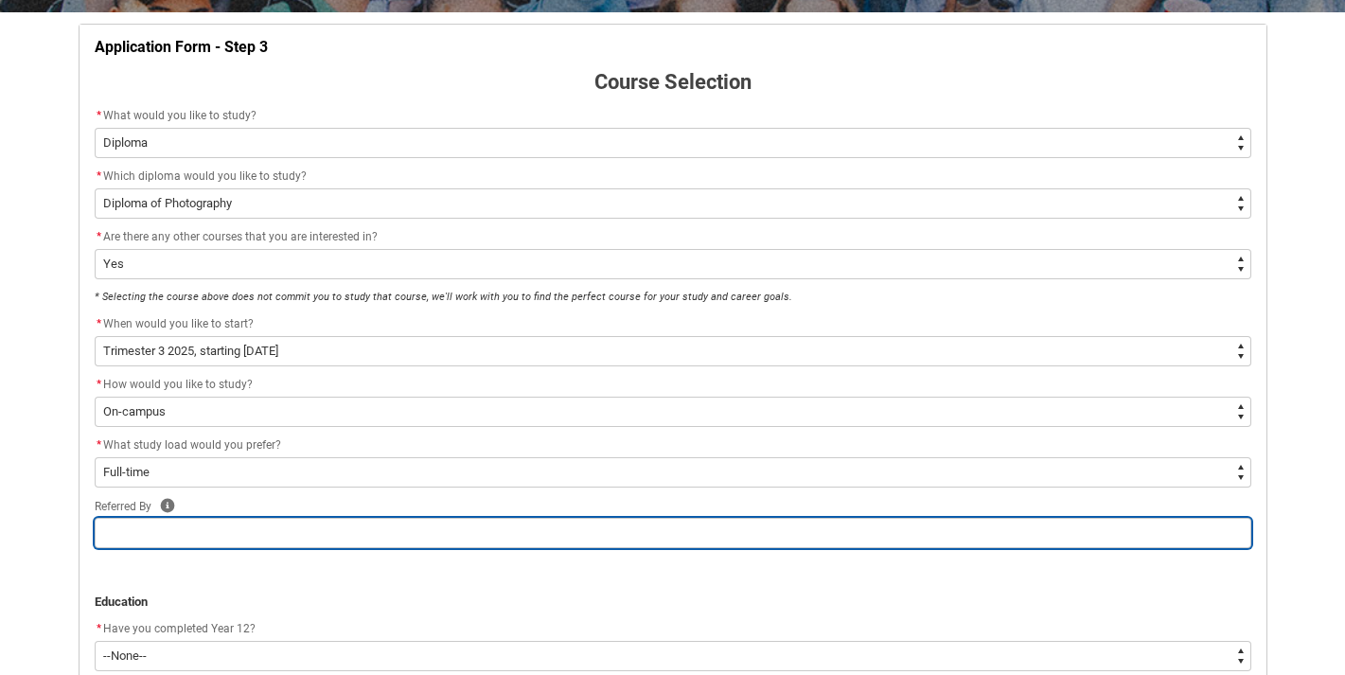
click at [140, 535] on input "REDU_Application_Form_for_Applicant flow" at bounding box center [673, 533] width 1157 height 30
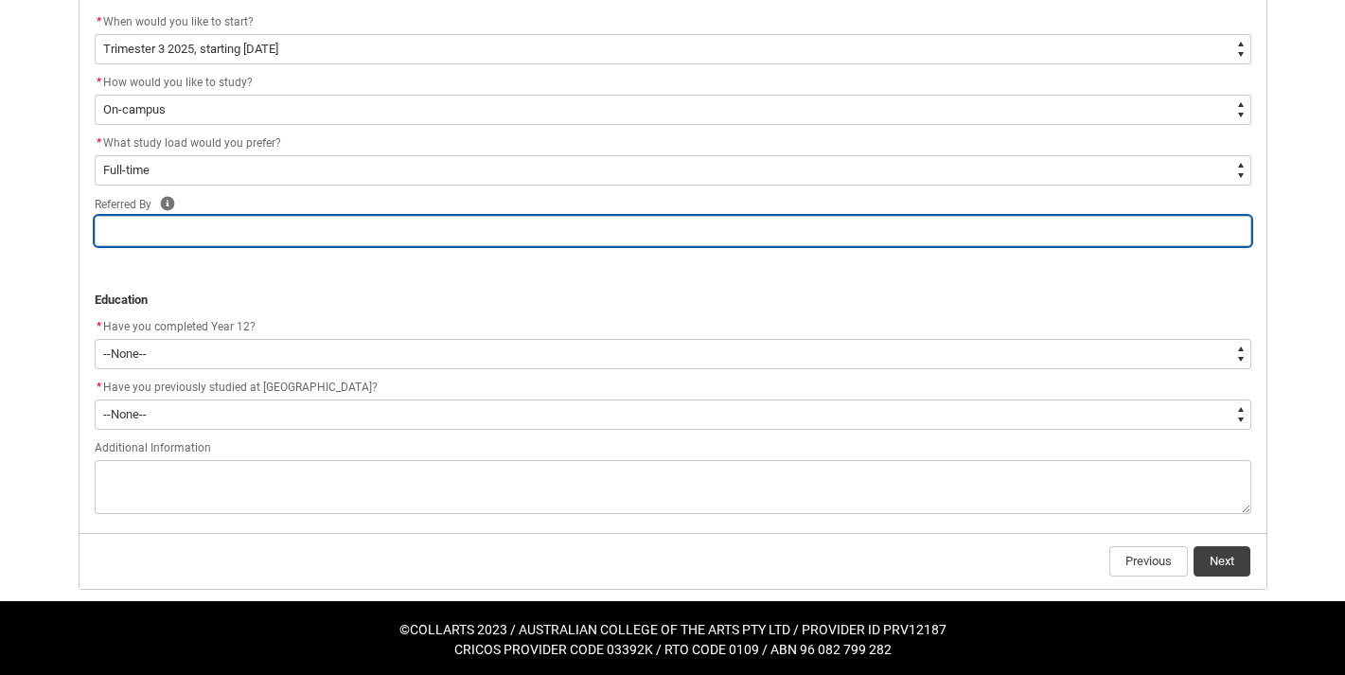
scroll to position [664, 0]
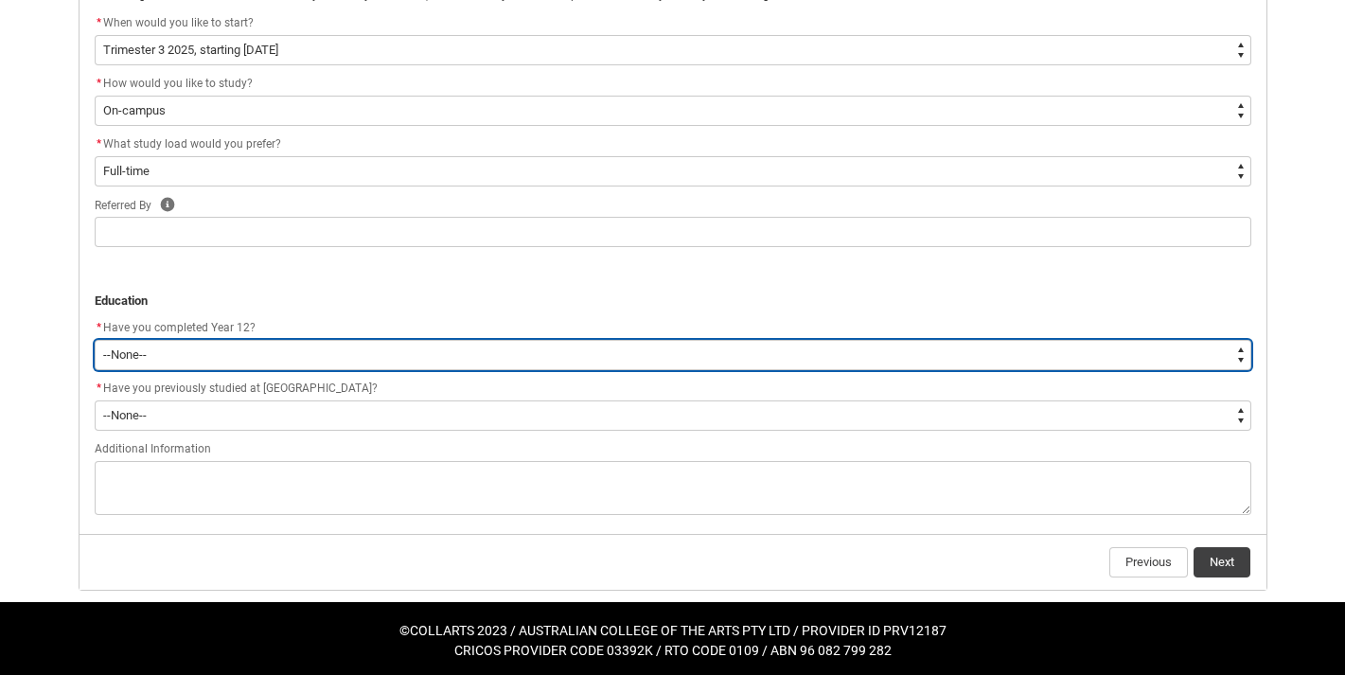
type lightning-select "Year_12_Completition.Yes"
select select "Year_12_Completition.Yes"
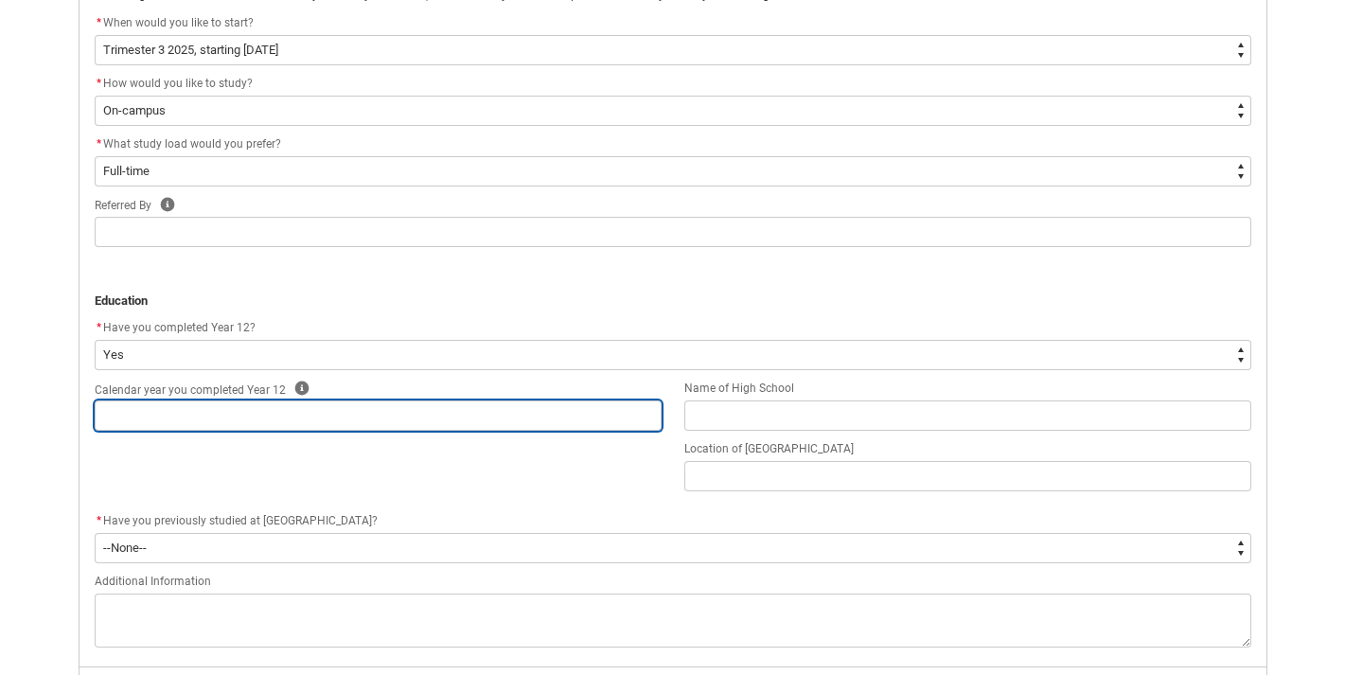
click at [151, 425] on input "REDU_Application_Form_for_Applicant flow" at bounding box center [378, 415] width 567 height 30
type lightning-primitive-input-simple "2"
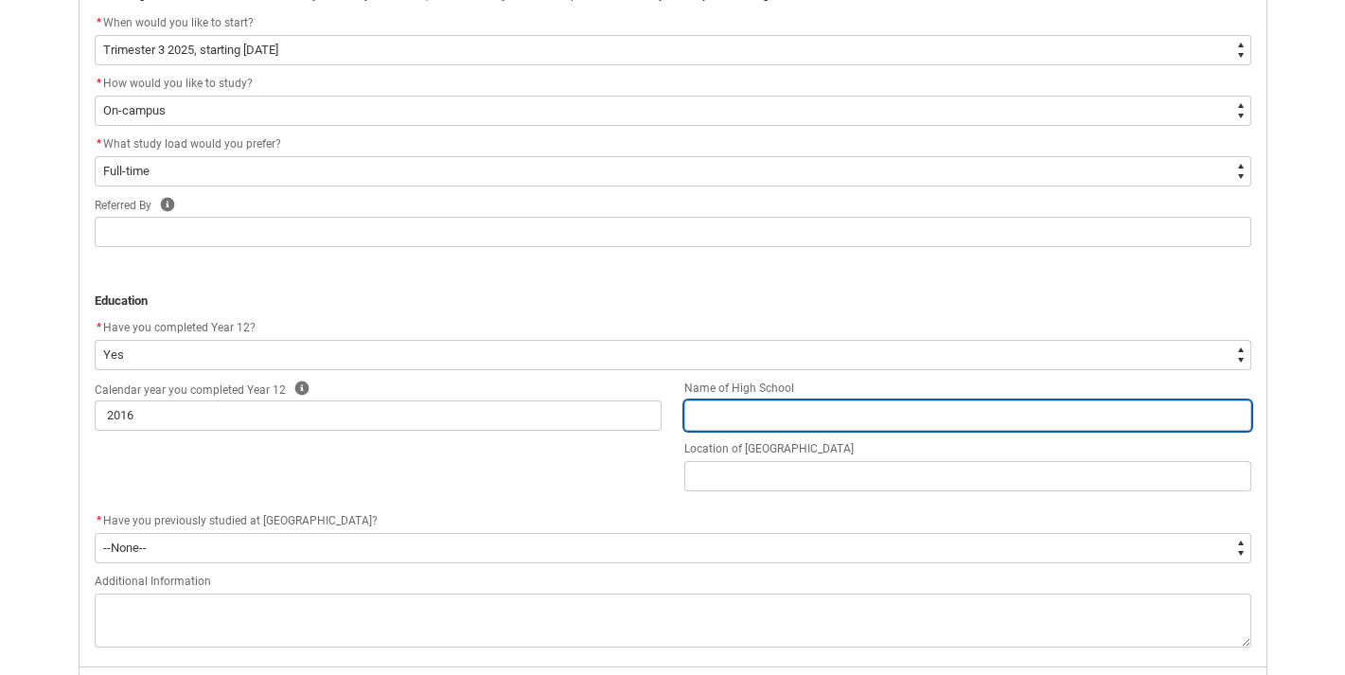
click at [750, 428] on input "REDU_Application_Form_for_Applicant flow" at bounding box center [968, 415] width 567 height 30
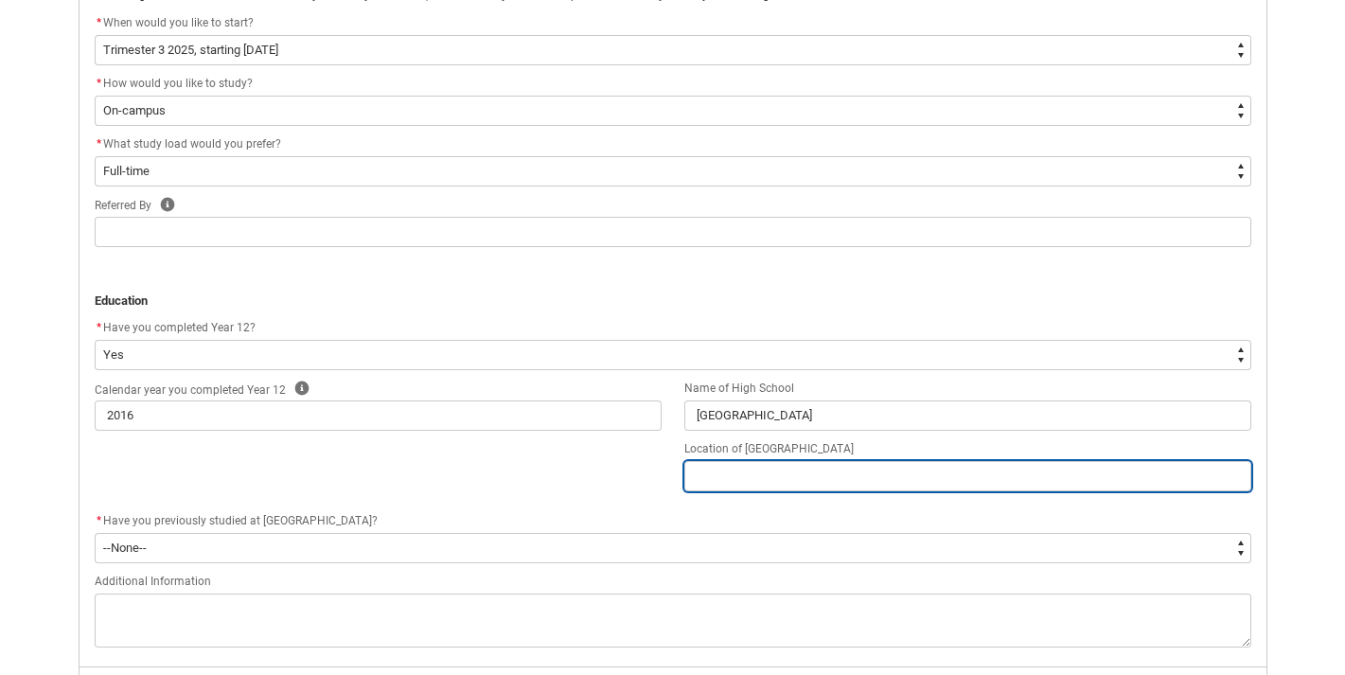
click at [739, 475] on input "REDU_Application_Form_for_Applicant flow" at bounding box center [968, 476] width 567 height 30
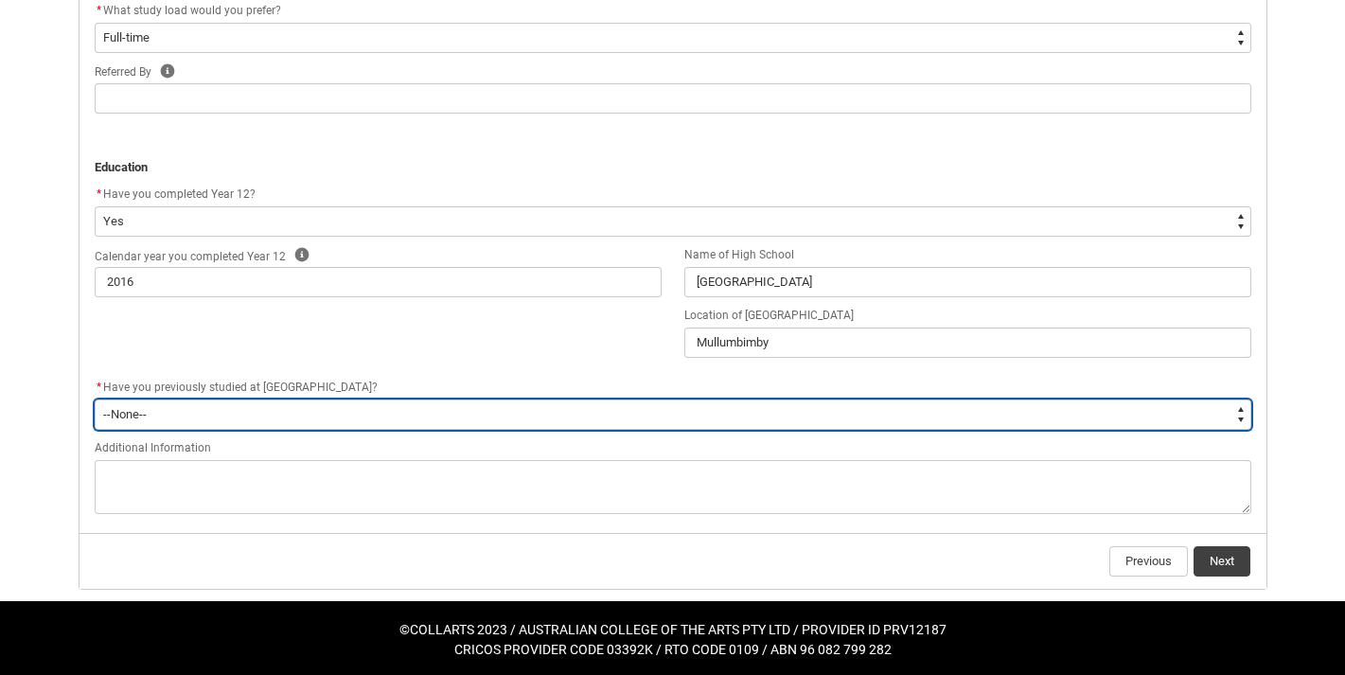
scroll to position [796, 0]
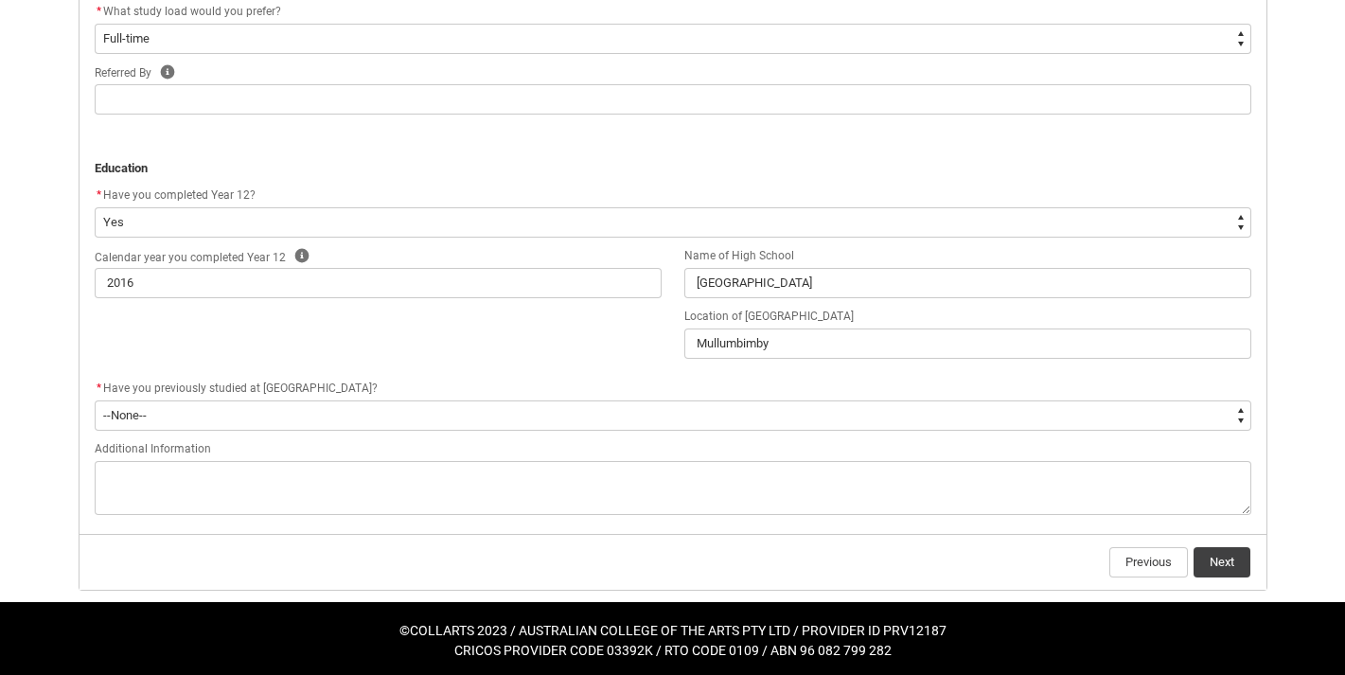
click at [1229, 569] on button "Next" at bounding box center [1222, 562] width 57 height 30
